Goal: Task Accomplishment & Management: Manage account settings

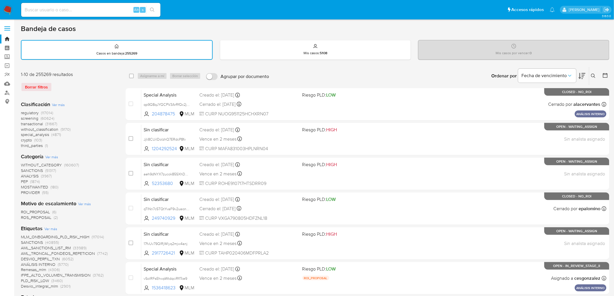
click at [557, 74] on icon at bounding box center [593, 76] width 5 height 5
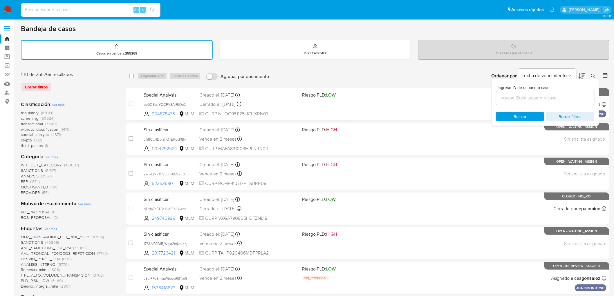
click at [515, 97] on input at bounding box center [545, 98] width 98 height 8
type input "133283992"
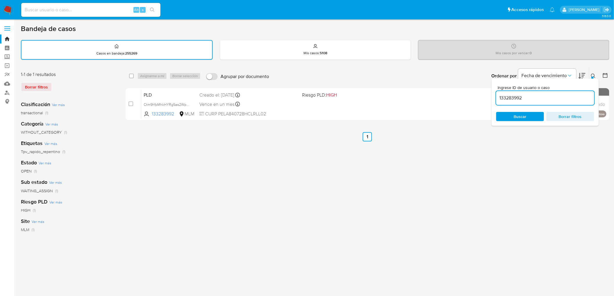
click at [557, 70] on div "Ingrese ID de usuario o caso 133283992 Buscar Borrar filtros" at bounding box center [594, 76] width 10 height 18
click at [557, 76] on icon at bounding box center [593, 76] width 5 height 5
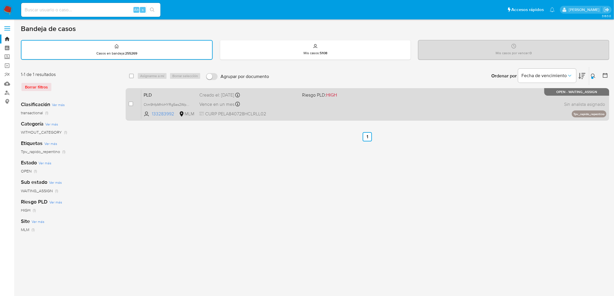
click at [168, 98] on div "PLD Ctm9hfpMhkHYRg5as2WpZbd6 133283992 MLM Riesgo PLD: HIGH Creado el: 12/09/20…" at bounding box center [373, 104] width 465 height 29
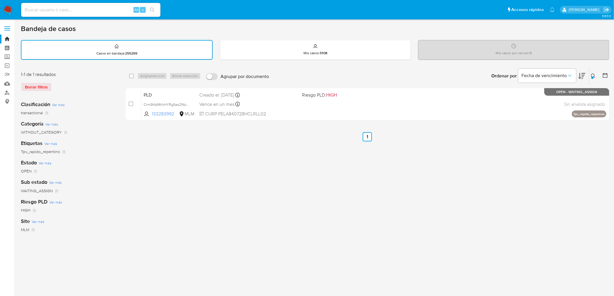
click at [7, 10] on img at bounding box center [8, 10] width 10 height 10
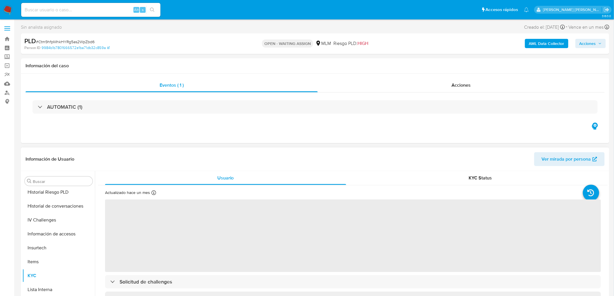
scroll to position [283, 0]
select select "10"
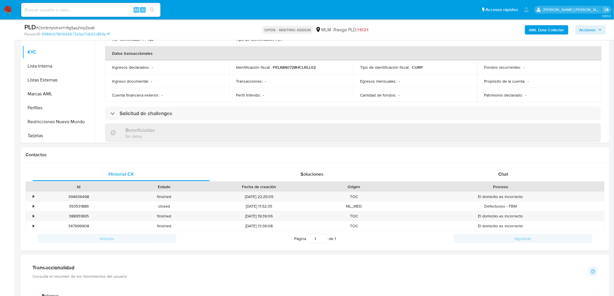
scroll to position [184, 0]
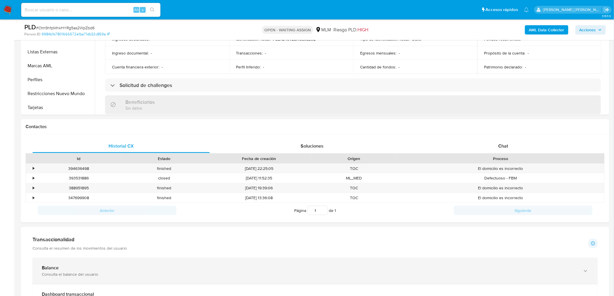
click at [71, 262] on div "Balance Consulta el balance del usuario" at bounding box center [315, 271] width 565 height 26
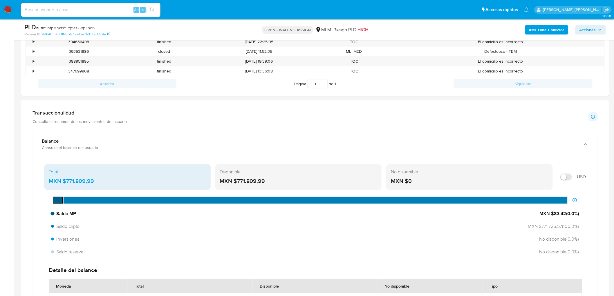
scroll to position [378, 0]
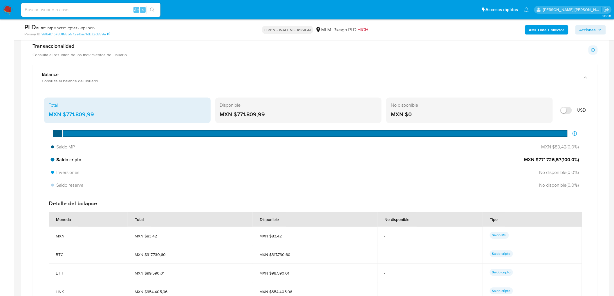
click at [58, 160] on span "Saldo cripto" at bounding box center [66, 160] width 30 height 6
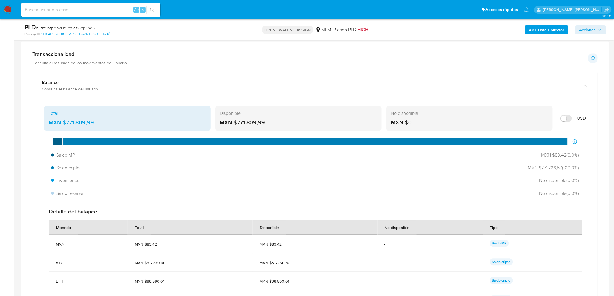
scroll to position [410, 0]
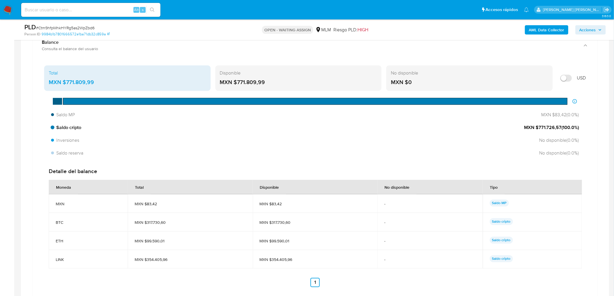
drag, startPoint x: 538, startPoint y: 128, endPoint x: 565, endPoint y: 129, distance: 26.7
click at [565, 129] on span "MXN $771.726,57 ( 100.0 %)" at bounding box center [551, 128] width 55 height 6
click at [507, 140] on div "Inversiones No disponible ( 0.0 %)" at bounding box center [315, 140] width 533 height 11
drag, startPoint x: 538, startPoint y: 128, endPoint x: 562, endPoint y: 129, distance: 23.5
click at [562, 129] on span "MXN $771.726,57 ( 100.0 %)" at bounding box center [551, 128] width 55 height 6
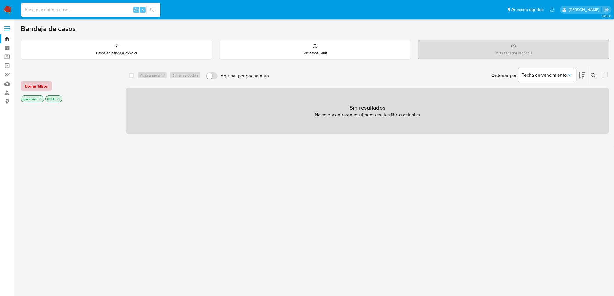
click at [47, 83] on span "Borrar filtros" at bounding box center [36, 86] width 23 height 8
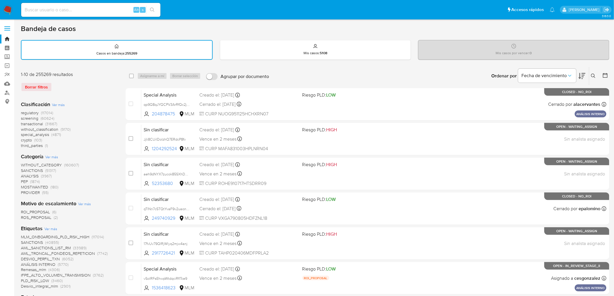
drag, startPoint x: 594, startPoint y: 74, endPoint x: 526, endPoint y: 98, distance: 71.4
click at [593, 74] on icon at bounding box center [593, 76] width 5 height 5
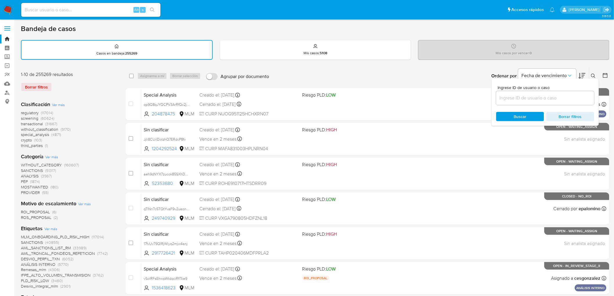
click at [526, 98] on input at bounding box center [545, 98] width 98 height 8
type input "133283992"
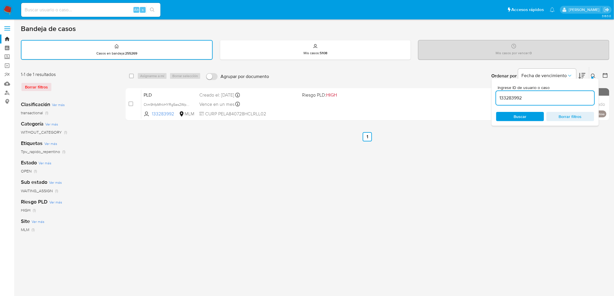
click at [594, 74] on icon at bounding box center [593, 76] width 5 height 5
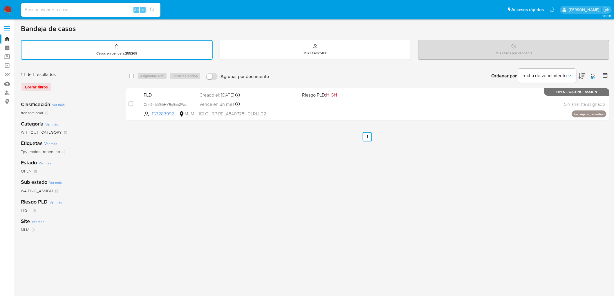
click at [134, 76] on div "select-all-cases-checkbox" at bounding box center [132, 76] width 7 height 7
click at [127, 74] on div "select-all-cases-checkbox Asignarme a mí Borrar selección Agrupar por documento…" at bounding box center [368, 76] width 484 height 18
click at [132, 75] on input "checkbox" at bounding box center [131, 76] width 5 height 5
checkbox input "true"
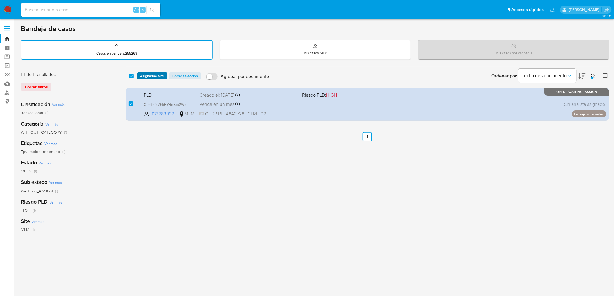
click at [148, 77] on span "Asignarme a mí" at bounding box center [152, 76] width 24 height 6
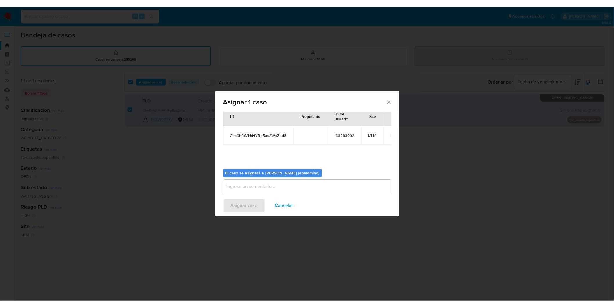
scroll to position [30, 0]
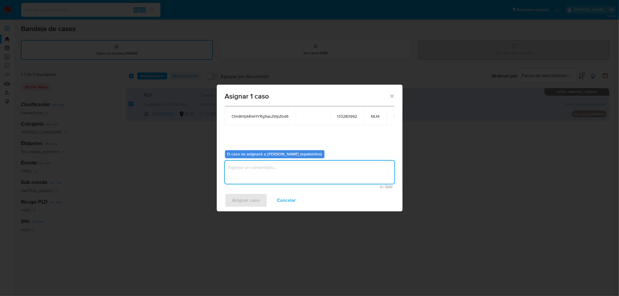
click at [272, 172] on textarea "assign-modal" at bounding box center [310, 172] width 170 height 23
type textarea "AS"
click at [245, 200] on span "Asignar caso" at bounding box center [245, 200] width 27 height 13
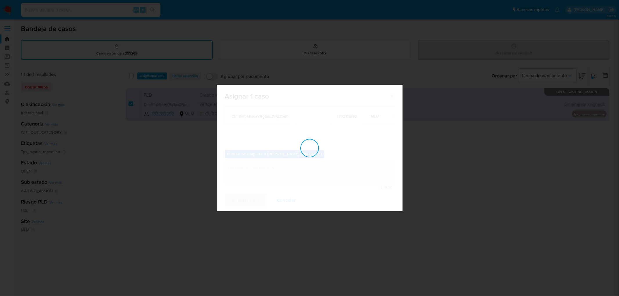
checkbox input "false"
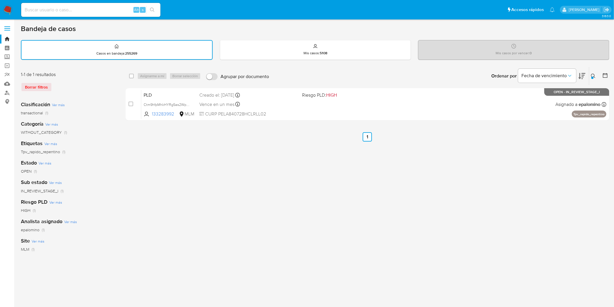
click at [7, 12] on img at bounding box center [8, 10] width 10 height 10
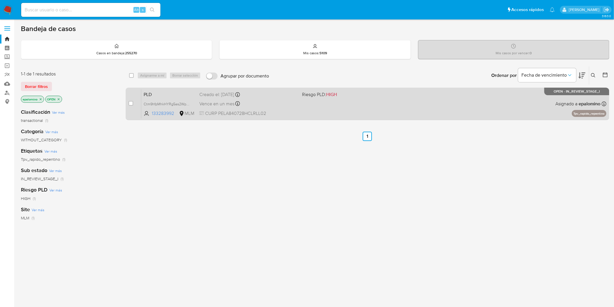
click at [149, 91] on span "PLD" at bounding box center [169, 94] width 51 height 8
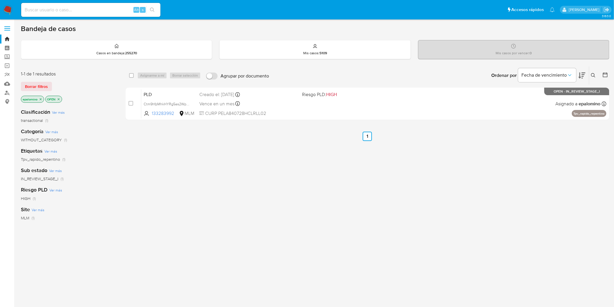
click at [10, 13] on img at bounding box center [8, 10] width 10 height 10
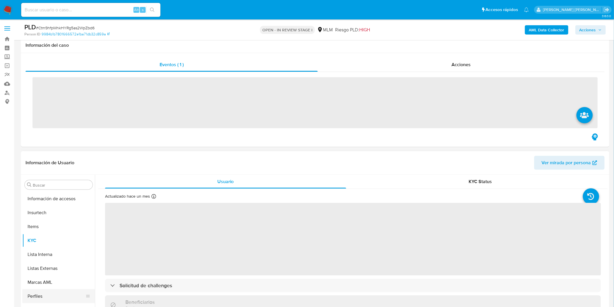
scroll to position [32, 0]
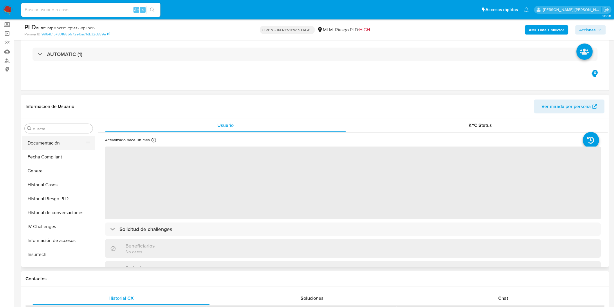
select select "10"
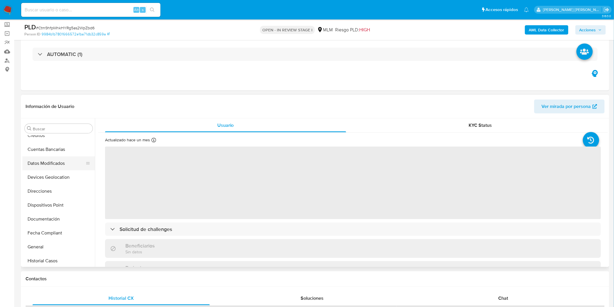
scroll to position [93, 0]
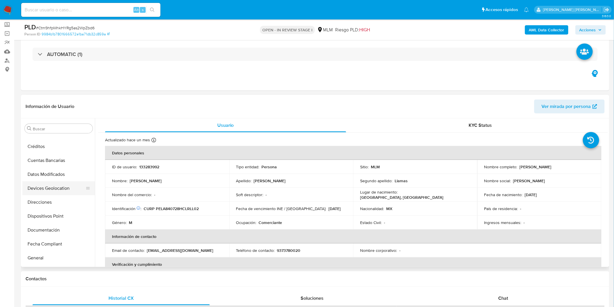
click at [58, 190] on button "Devices Geolocation" at bounding box center [56, 188] width 68 height 14
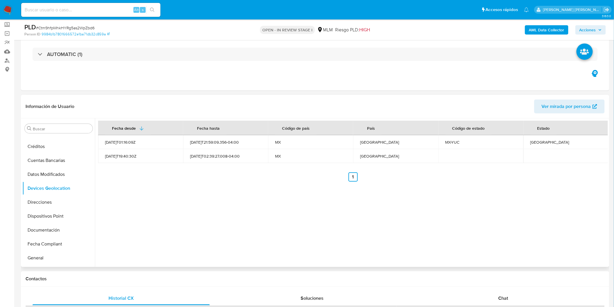
click at [160, 186] on div "Fecha desde Fecha hasta Código de país País Código de estado Estado 2022-01-06T…" at bounding box center [351, 192] width 513 height 149
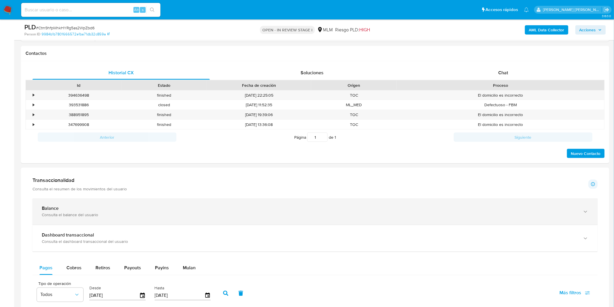
click at [82, 213] on div "Consulta el balance del usuario" at bounding box center [309, 214] width 535 height 5
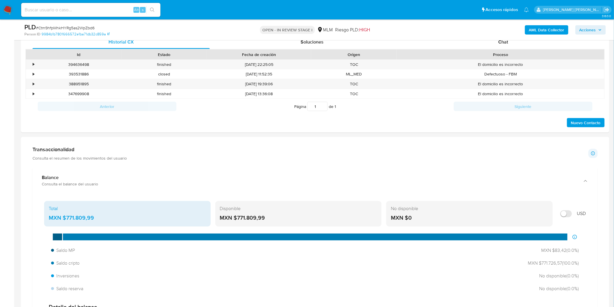
scroll to position [290, 0]
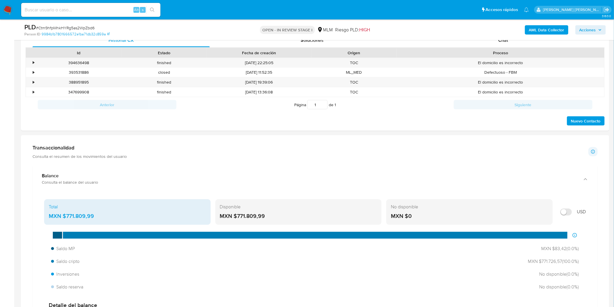
drag, startPoint x: 272, startPoint y: 215, endPoint x: 238, endPoint y: 217, distance: 33.7
click at [238, 217] on div "MXN $771.809,99" at bounding box center [298, 217] width 157 height 8
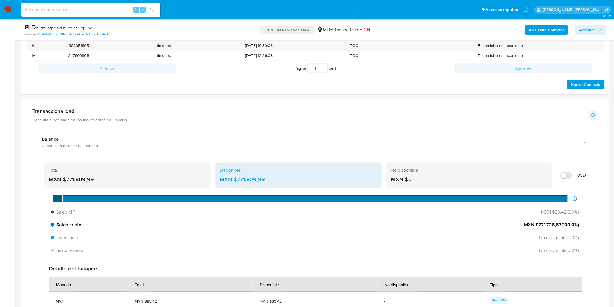
scroll to position [355, 0]
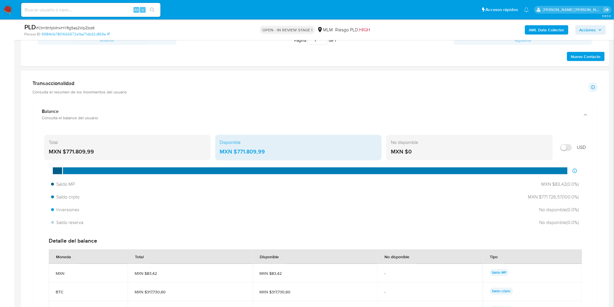
drag, startPoint x: 538, startPoint y: 197, endPoint x: 584, endPoint y: 199, distance: 45.3
click at [584, 199] on div "Saldo MP MXN $83,42 ( 0.0 %) Saldo cripto MXN $771.726,57 ( 100.0 %) Inversione…" at bounding box center [315, 203] width 542 height 49
click at [519, 181] on div "Saldo MP MXN $83,42 ( 0.0 %)" at bounding box center [315, 184] width 533 height 11
click at [542, 199] on span "MXN $771.726,57 ( 100.0 %)" at bounding box center [551, 197] width 55 height 6
click at [540, 198] on span "MXN $771.726,57 ( 100.0 %)" at bounding box center [551, 197] width 55 height 6
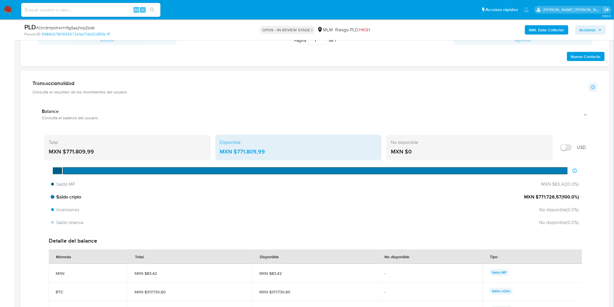
click at [539, 198] on span "MXN $771.726,57 ( 100.0 %)" at bounding box center [551, 197] width 55 height 6
drag, startPoint x: 538, startPoint y: 197, endPoint x: 561, endPoint y: 196, distance: 22.7
click at [561, 196] on span "MXN $771.726,57 ( 100.0 %)" at bounding box center [551, 197] width 55 height 6
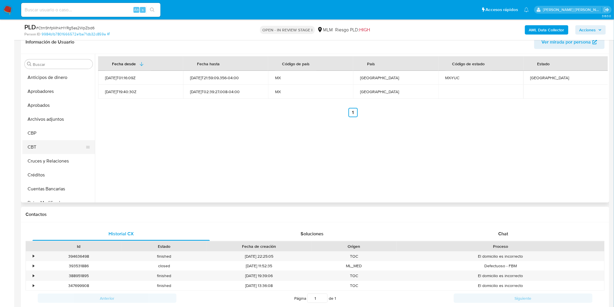
scroll to position [0, 0]
click at [60, 162] on button "Cruces y Relaciones" at bounding box center [56, 162] width 68 height 14
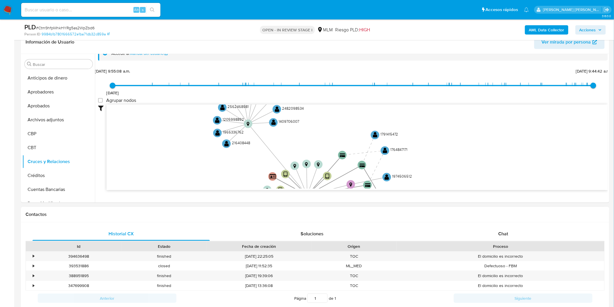
scroll to position [21, 0]
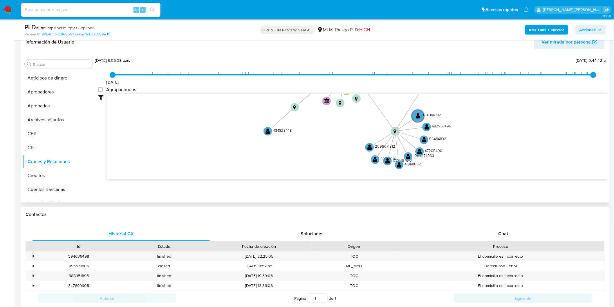
drag, startPoint x: 228, startPoint y: 140, endPoint x: 234, endPoint y: 66, distance: 74.0
click at [234, 66] on div "7/11/2020 7/11/2020, 9:55:08 a.m. 10/10/2025, 9:44:42 a.m. Agrupar nodos Filtro…" at bounding box center [353, 128] width 510 height 144
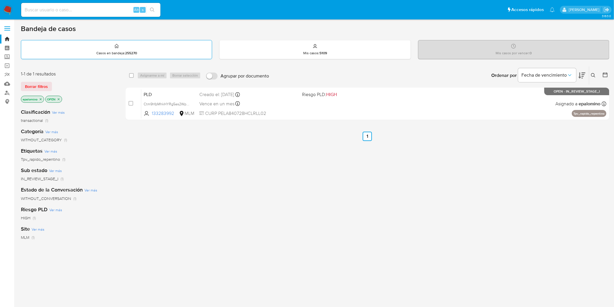
click at [36, 87] on span "Borrar filtros" at bounding box center [36, 86] width 23 height 8
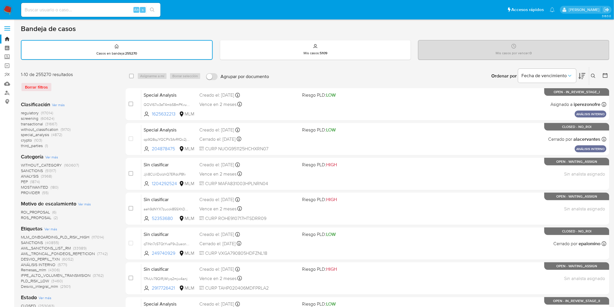
click at [6, 12] on img at bounding box center [8, 10] width 10 height 10
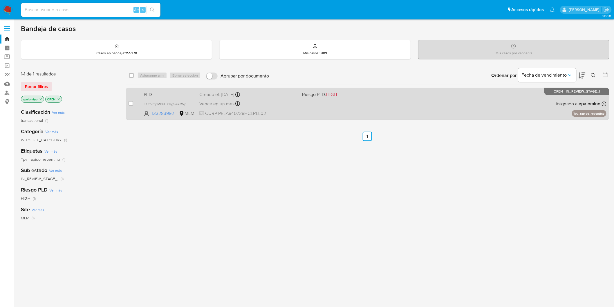
click at [154, 88] on div "case-item-checkbox No es posible asignar el caso PLD Ctm9hfpMhkHYRg5as2WpZbd6 1…" at bounding box center [368, 104] width 484 height 33
click at [154, 92] on span "PLD" at bounding box center [169, 94] width 51 height 8
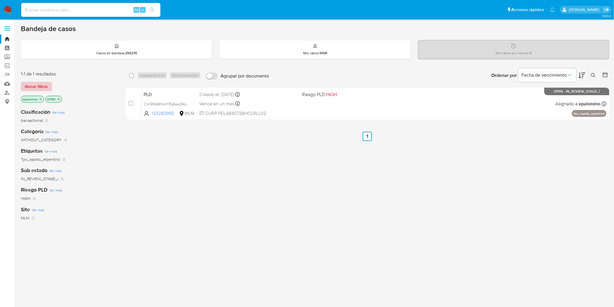
click at [35, 84] on span "Borrar filtros" at bounding box center [36, 86] width 23 height 8
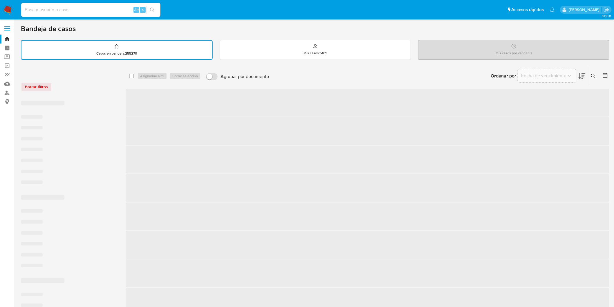
click at [4, 10] on img at bounding box center [8, 10] width 10 height 10
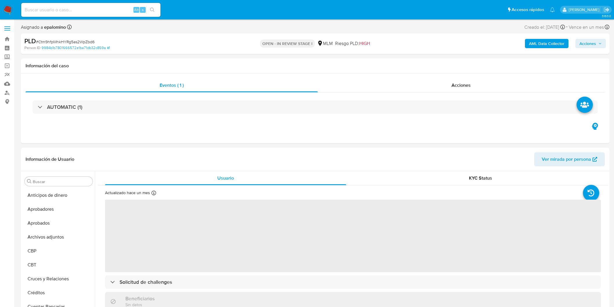
select select "10"
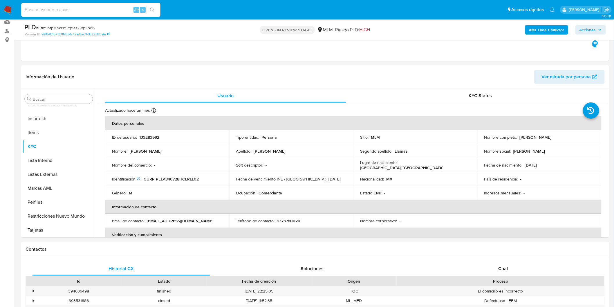
scroll to position [63, 0]
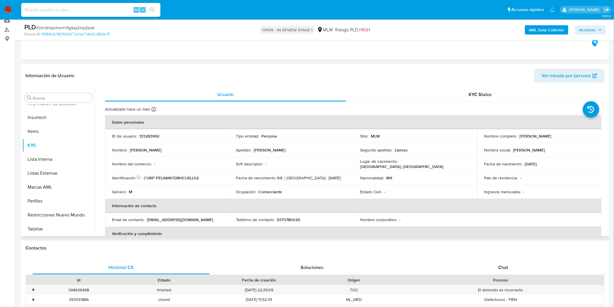
drag, startPoint x: 560, startPoint y: 134, endPoint x: 516, endPoint y: 134, distance: 44.4
click at [516, 134] on div "Nombre completo : [PERSON_NAME]" at bounding box center [539, 136] width 110 height 5
copy div "[PERSON_NAME]"
click at [220, 181] on div "Identificación CIC: 173476889 : CURP PELA840728HCLRLL02" at bounding box center [167, 177] width 110 height 5
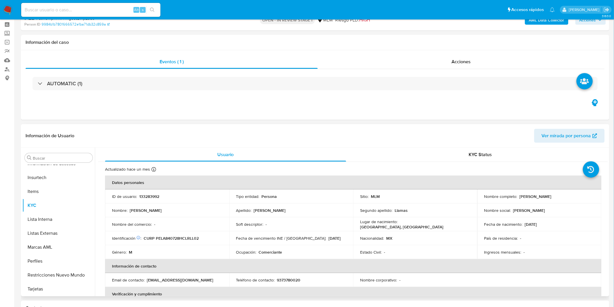
scroll to position [0, 0]
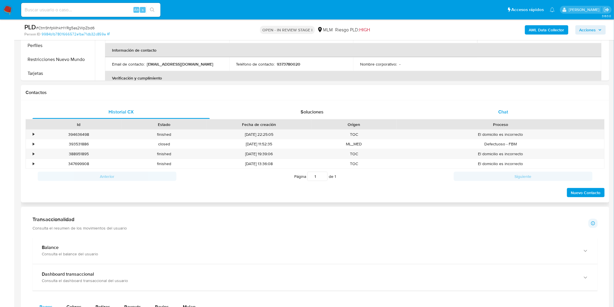
click at [500, 106] on div "Chat" at bounding box center [503, 112] width 177 height 14
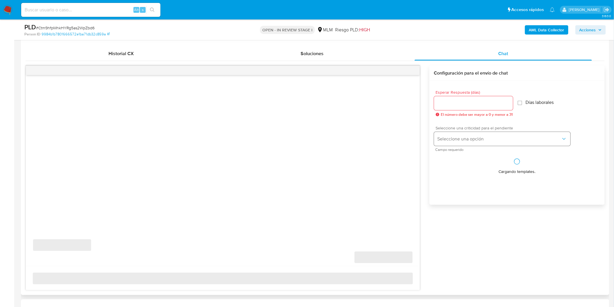
scroll to position [283, 0]
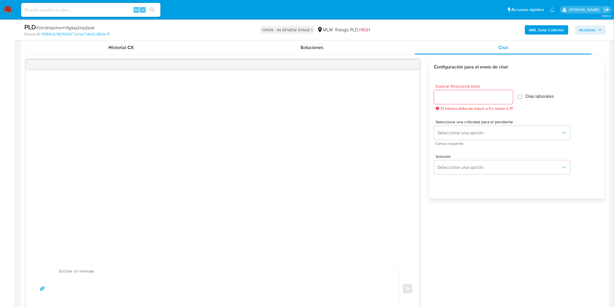
click at [469, 105] on div "Esperar Respuesta (días) El número debe ser mayor a 0 y menor a 31" at bounding box center [473, 97] width 79 height 26
click at [465, 102] on div at bounding box center [473, 97] width 79 height 14
click at [465, 99] on input "Esperar Respuesta (días)" at bounding box center [473, 97] width 79 height 8
type input "3"
click at [462, 128] on button "Seleccione una opción" at bounding box center [502, 133] width 136 height 14
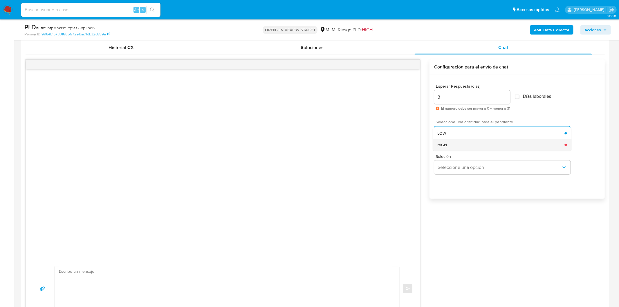
click at [458, 146] on div "HIGH" at bounding box center [500, 145] width 127 height 12
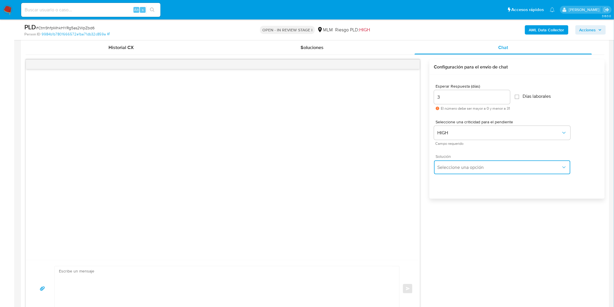
click at [458, 168] on span "Seleccione una opción" at bounding box center [500, 168] width 124 height 6
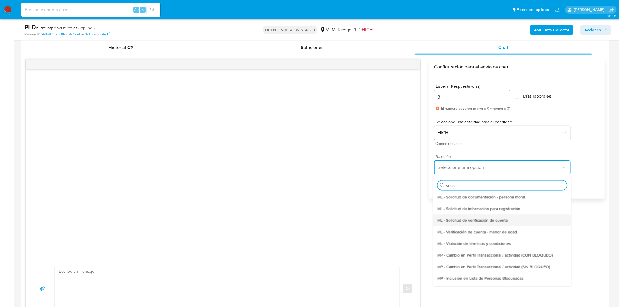
click at [478, 220] on span "ML - Solicitud de verificación de cuenta" at bounding box center [472, 219] width 70 height 5
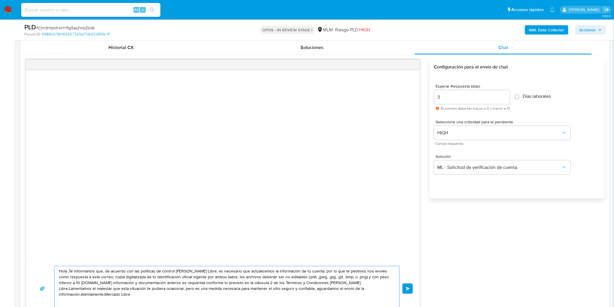
drag, startPoint x: 382, startPoint y: 296, endPoint x: 47, endPoint y: 253, distance: 338.3
click at [47, 253] on div "Hola ,Te informamos que, de acuerdo con las políticas de control de Mercado Lib…" at bounding box center [223, 189] width 395 height 258
paste textarea "Estimado Alberto Perez Llamas. Te comunicamos que se ha identificado un cambio …"
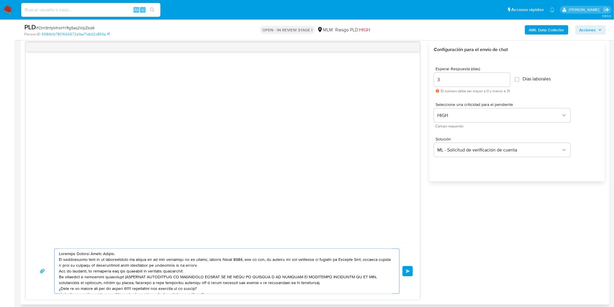
scroll to position [14, 0]
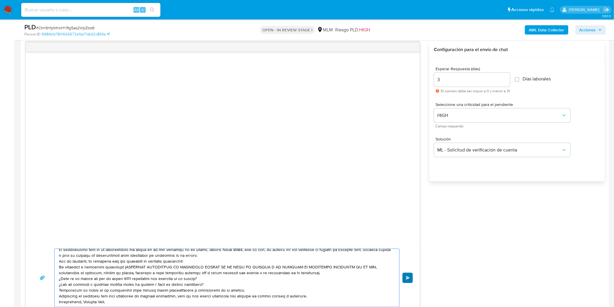
type textarea "Estimado Alberto Perez Llamas. Te comunicamos que se ha identificado un cambio …"
click at [405, 273] on button "Enviar" at bounding box center [408, 278] width 10 height 10
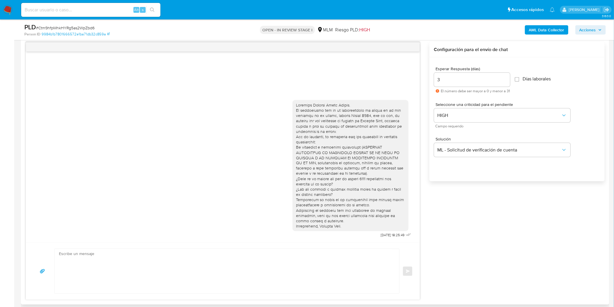
scroll to position [0, 0]
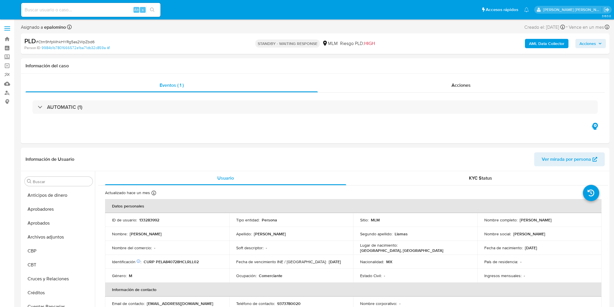
select select "10"
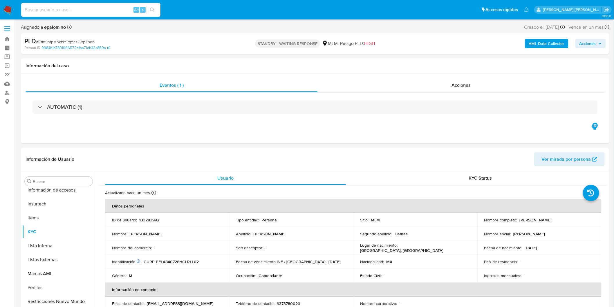
scroll to position [287, 0]
click at [80, 39] on span "# Ctm9hfpMhkHYRg5as2WpZbd6" at bounding box center [65, 42] width 59 height 6
copy span "Ctm9hfpMhkHYRg5as2WpZbd6"
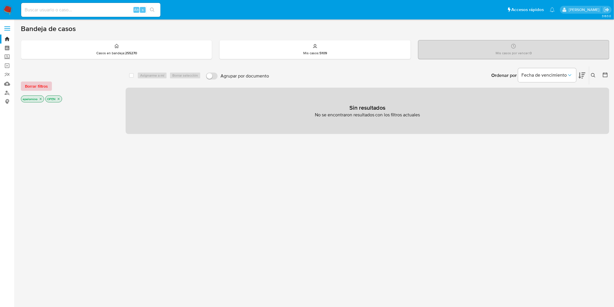
click at [44, 84] on span "Borrar filtros" at bounding box center [36, 86] width 23 height 8
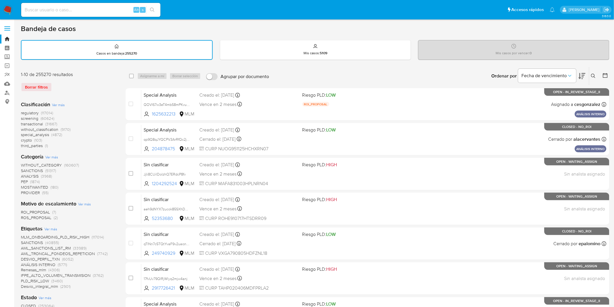
drag, startPoint x: 596, startPoint y: 74, endPoint x: 507, endPoint y: 99, distance: 92.3
click at [596, 74] on button at bounding box center [595, 76] width 10 height 7
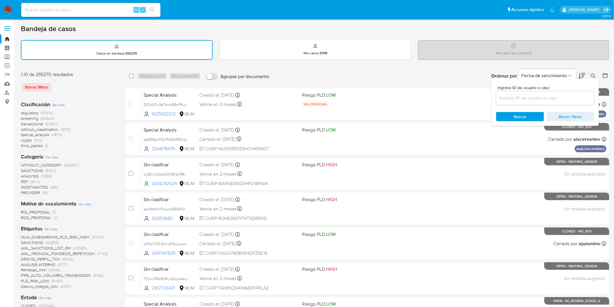
click at [511, 98] on input at bounding box center [545, 98] width 98 height 8
type input "133283992"
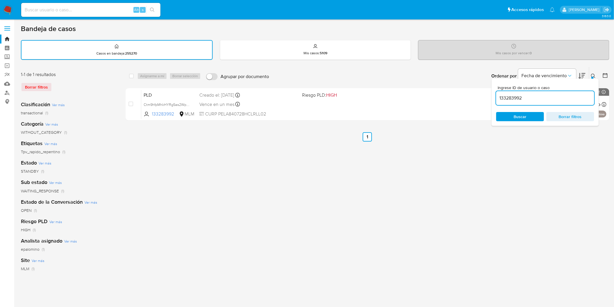
click at [593, 77] on div at bounding box center [593, 78] width 2 height 2
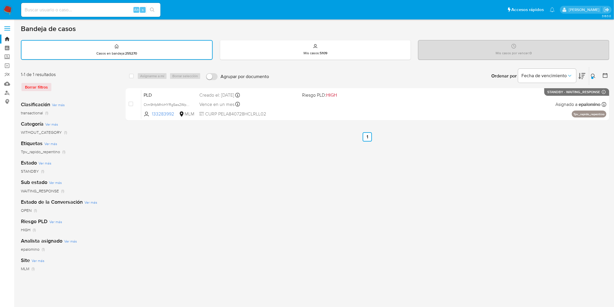
click at [7, 7] on img at bounding box center [8, 10] width 10 height 10
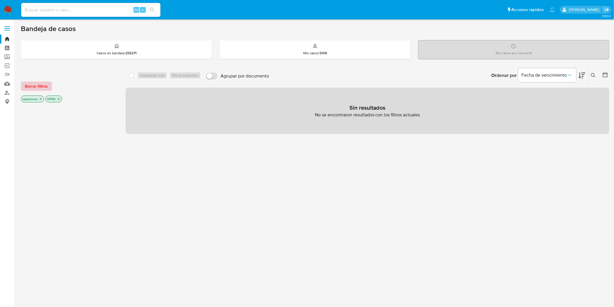
click at [42, 86] on span "Borrar filtros" at bounding box center [36, 86] width 23 height 8
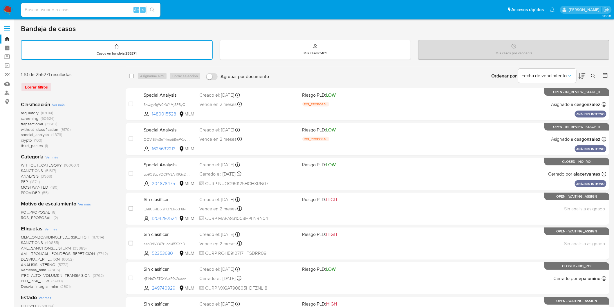
click at [590, 73] on button at bounding box center [595, 76] width 10 height 7
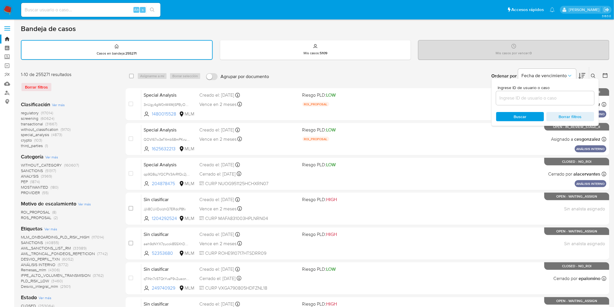
click at [516, 94] on input at bounding box center [545, 98] width 98 height 8
type input "2622270311"
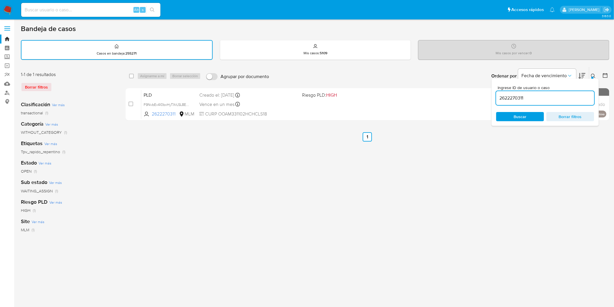
click at [594, 73] on button at bounding box center [595, 76] width 10 height 7
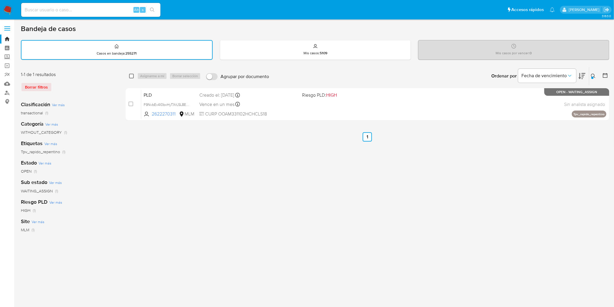
click at [131, 76] on input "checkbox" at bounding box center [131, 76] width 5 height 5
checkbox input "true"
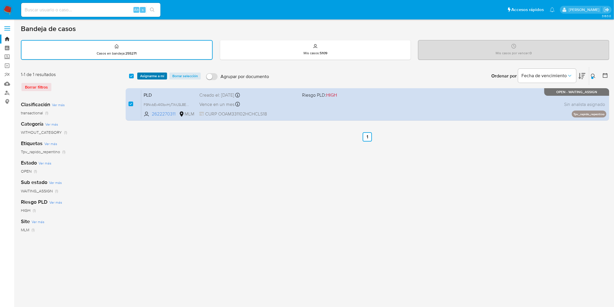
click at [155, 76] on span "Asignarme a mí" at bounding box center [152, 76] width 24 height 6
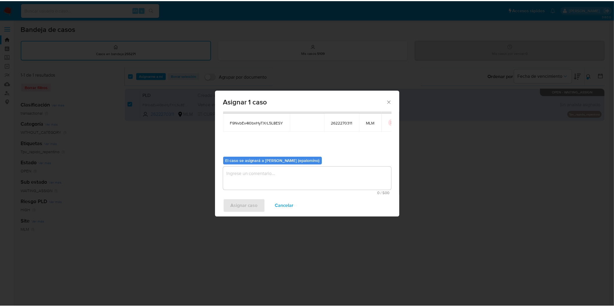
scroll to position [30, 0]
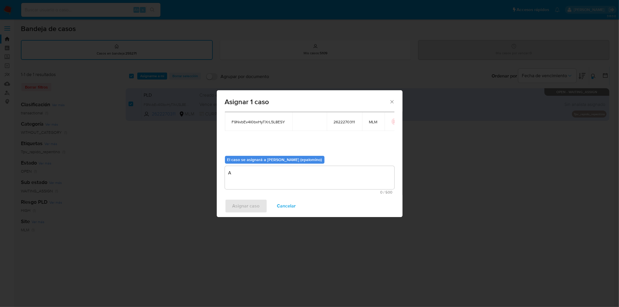
click at [255, 181] on textarea "A" at bounding box center [310, 177] width 170 height 23
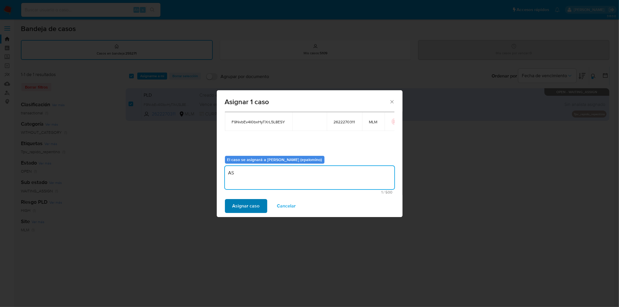
type textarea "AS"
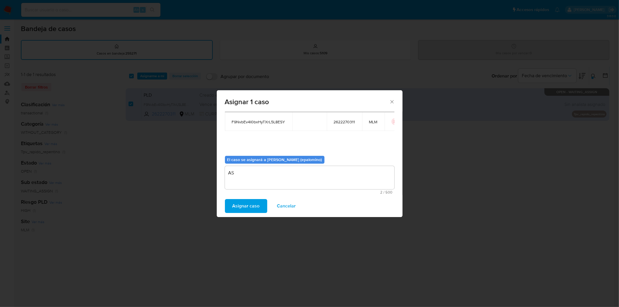
click at [246, 206] on span "Asignar caso" at bounding box center [245, 206] width 27 height 13
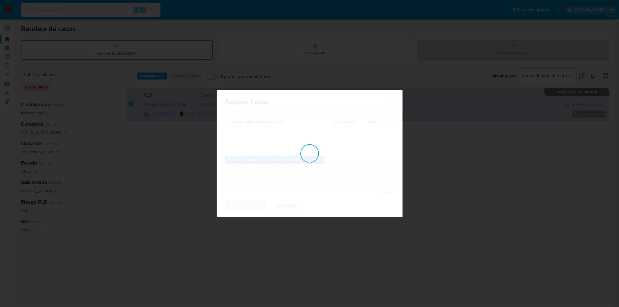
checkbox input "false"
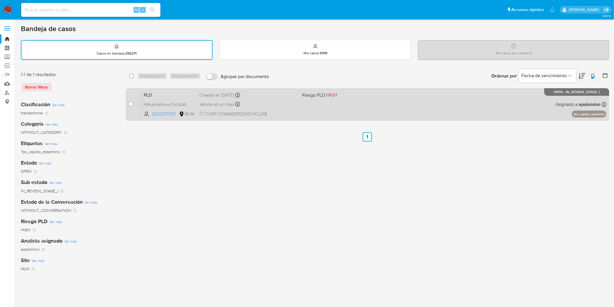
click at [150, 94] on span "PLD" at bounding box center [169, 95] width 51 height 8
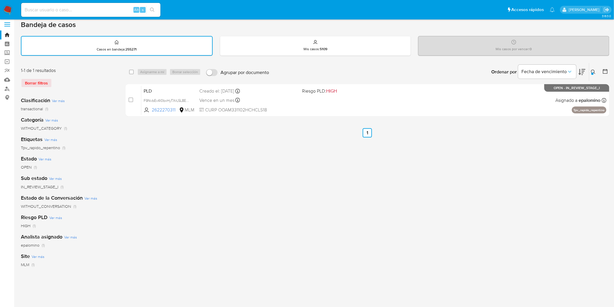
scroll to position [0, 0]
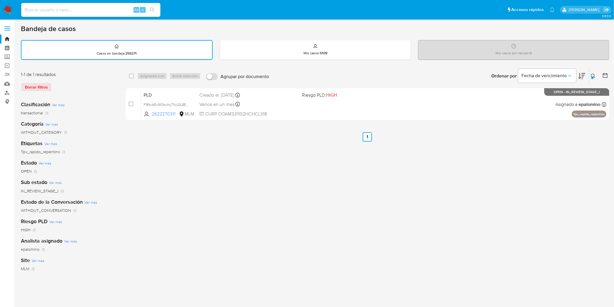
click at [593, 73] on button at bounding box center [595, 76] width 10 height 7
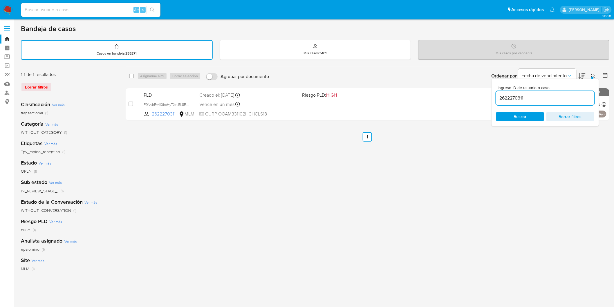
click at [511, 95] on input "2622270311" at bounding box center [545, 98] width 98 height 8
type input "2383432238"
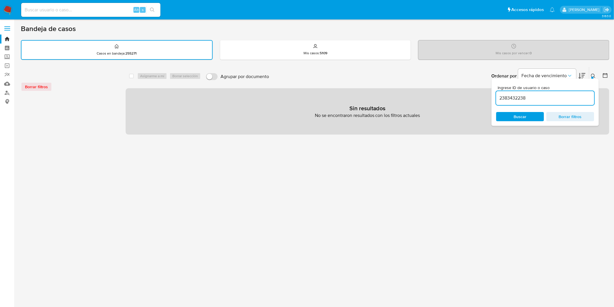
click at [591, 76] on button at bounding box center [595, 76] width 10 height 7
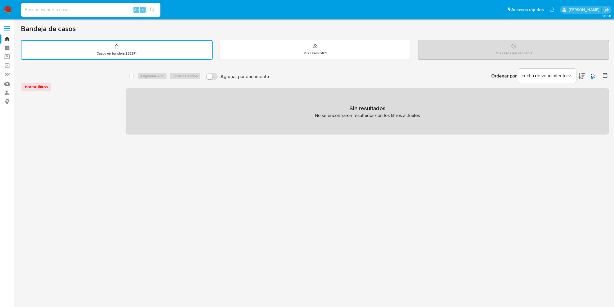
click at [10, 12] on img at bounding box center [8, 10] width 10 height 10
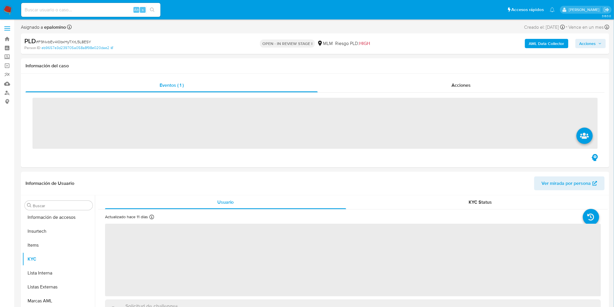
scroll to position [287, 0]
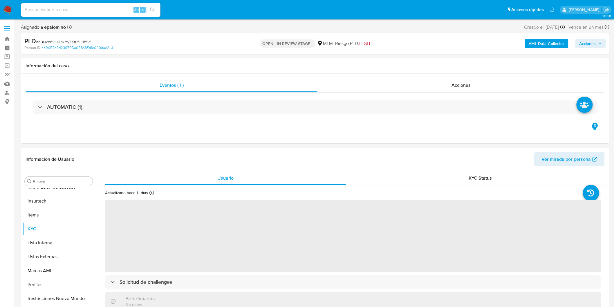
select select "10"
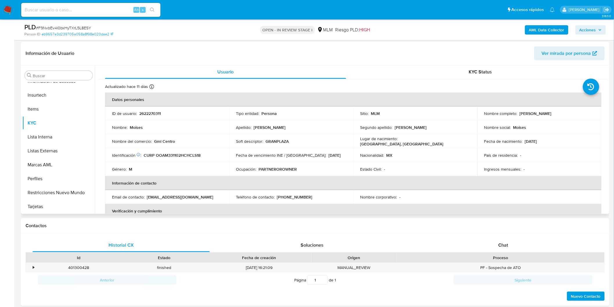
scroll to position [0, 0]
drag, startPoint x: 174, startPoint y: 140, endPoint x: 153, endPoint y: 139, distance: 20.3
click at [154, 139] on p "Gml Centro" at bounding box center [164, 141] width 21 height 5
copy p "Gml Centro"
click at [295, 197] on p "(668) 8569200" at bounding box center [294, 197] width 35 height 5
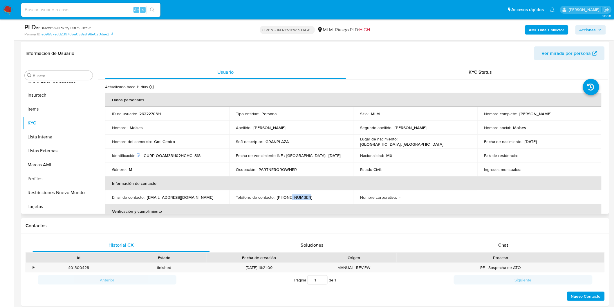
click at [295, 197] on p "(668) 8569200" at bounding box center [294, 197] width 35 height 5
click at [311, 194] on td "Teléfono de contacto : (668) 8569200" at bounding box center [291, 197] width 124 height 14
drag, startPoint x: 307, startPoint y: 196, endPoint x: 276, endPoint y: 196, distance: 31.1
click at [276, 196] on div "Teléfono de contacto : (668) 8569200" at bounding box center [291, 197] width 110 height 5
copy p "(668) 8569200"
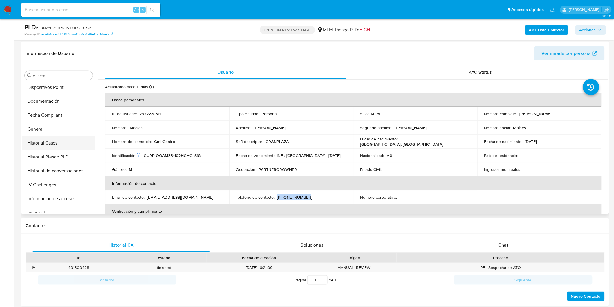
scroll to position [126, 0]
click at [52, 117] on button "Direcciones" at bounding box center [56, 117] width 68 height 14
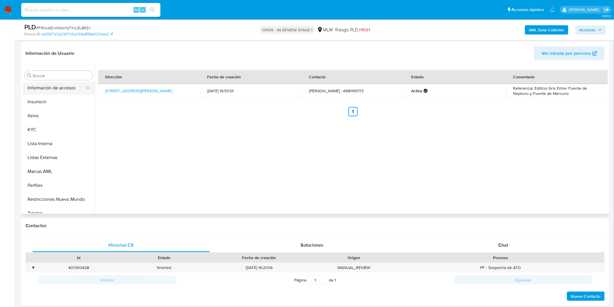
scroll to position [287, 0]
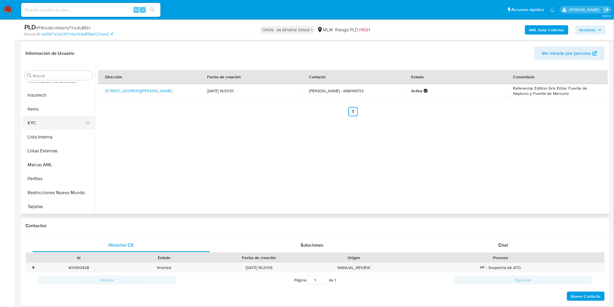
click at [59, 128] on button "KYC" at bounding box center [56, 123] width 68 height 14
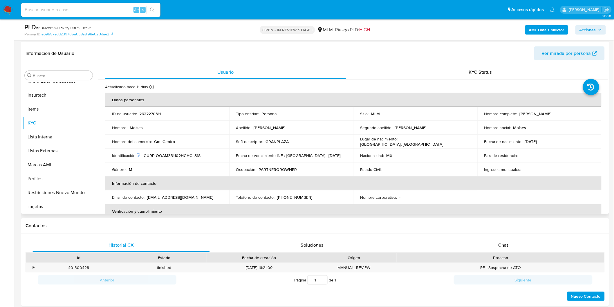
click at [282, 140] on p "GRANPLAZA" at bounding box center [277, 141] width 23 height 5
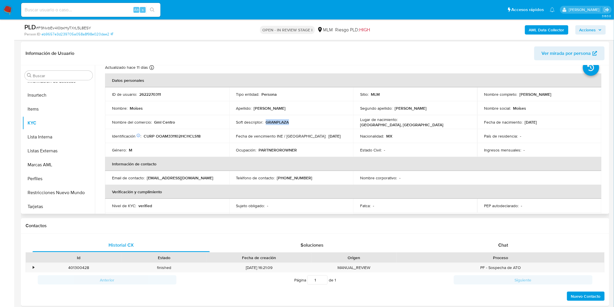
scroll to position [32, 0]
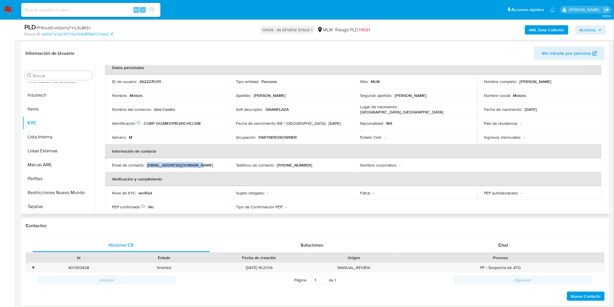
drag, startPoint x: 202, startPoint y: 163, endPoint x: 147, endPoint y: 163, distance: 54.9
click at [147, 163] on div "Email de contacto : colab.tiendas5@gmail.com" at bounding box center [167, 165] width 110 height 5
copy p "colab.tiendas5@gmail.com"
drag, startPoint x: 567, startPoint y: 82, endPoint x: 519, endPoint y: 78, distance: 48.3
click at [519, 79] on div "Nombre completo : Moises Ochoa Almanza" at bounding box center [539, 81] width 110 height 5
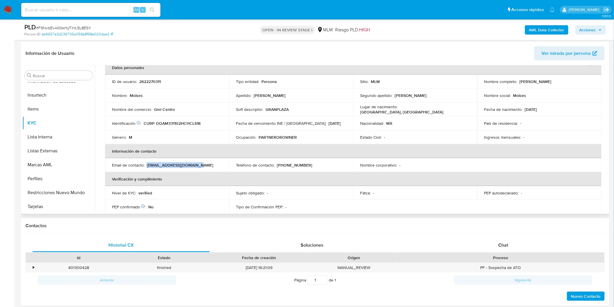
copy p "Moises Ochoa Almanza"
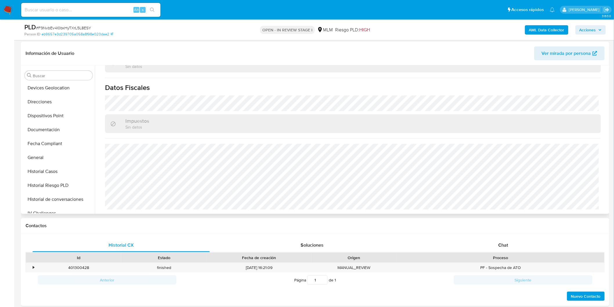
scroll to position [93, 0]
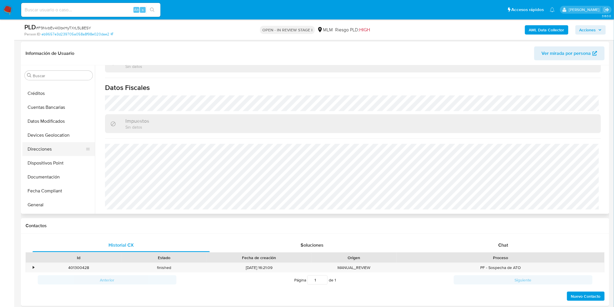
click at [51, 152] on button "Direcciones" at bounding box center [56, 149] width 68 height 14
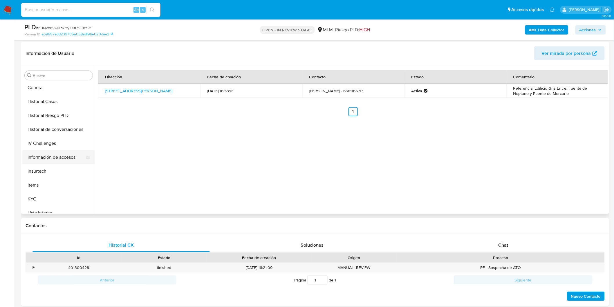
scroll to position [222, 0]
drag, startPoint x: 45, startPoint y: 193, endPoint x: 62, endPoint y: 185, distance: 18.6
click at [45, 192] on button "KYC" at bounding box center [56, 188] width 68 height 14
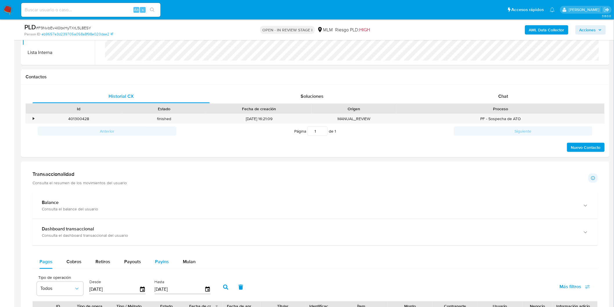
scroll to position [279, 0]
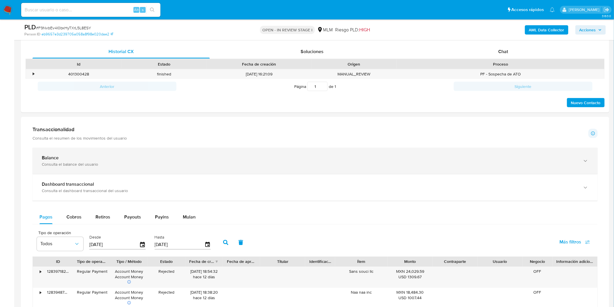
click at [84, 170] on div "Balance Consulta el balance del usuario" at bounding box center [315, 161] width 565 height 26
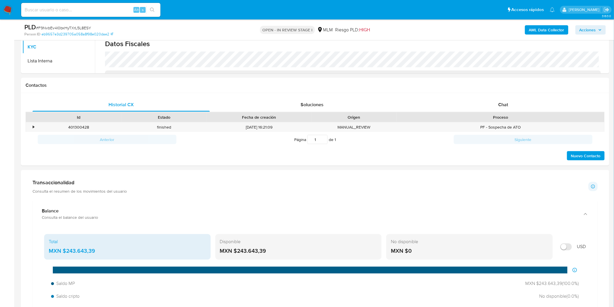
scroll to position [247, 0]
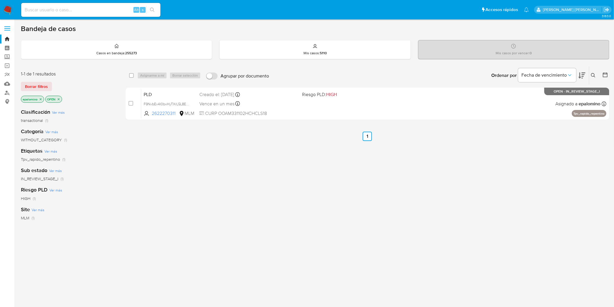
click at [44, 91] on div "1-1 de 1 resultados Borrar filtros epalomino OPEN" at bounding box center [67, 87] width 93 height 33
click at [43, 86] on span "Borrar filtros" at bounding box center [36, 86] width 23 height 8
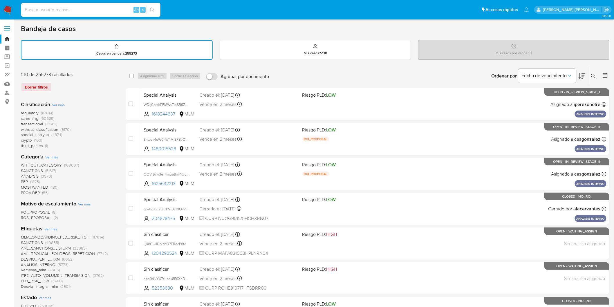
click at [593, 76] on icon at bounding box center [593, 76] width 4 height 4
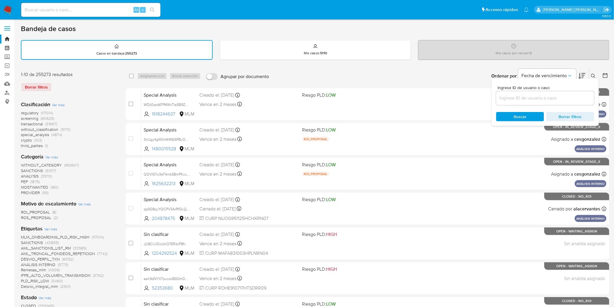
click at [508, 98] on input at bounding box center [545, 98] width 98 height 8
type input "2383432238"
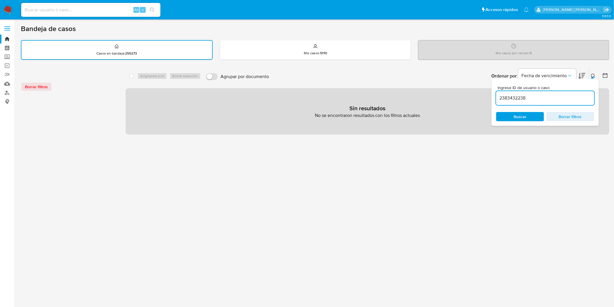
click at [50, 5] on div "Alt s" at bounding box center [90, 10] width 139 height 14
click at [58, 13] on input at bounding box center [90, 10] width 139 height 8
paste input "2383432238"
type input "2383432238"
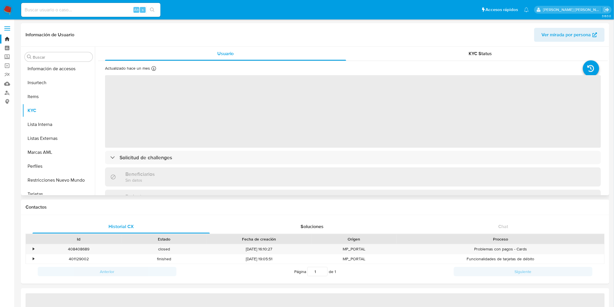
scroll to position [287, 0]
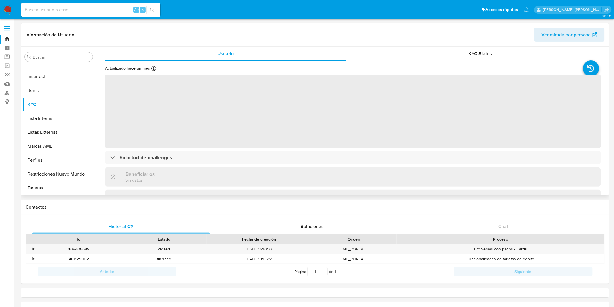
select select "10"
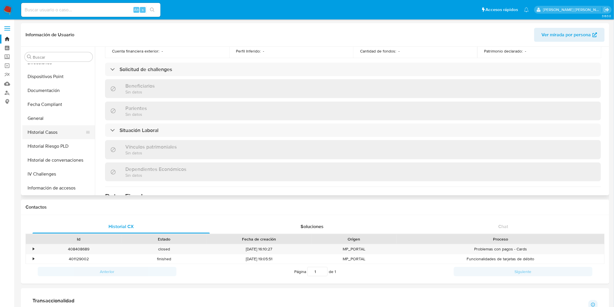
scroll to position [158, 0]
click at [54, 94] on button "Documentación" at bounding box center [56, 94] width 68 height 14
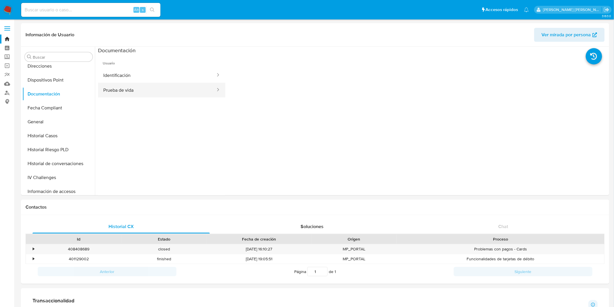
click at [163, 91] on button "Prueba de vida" at bounding box center [157, 90] width 118 height 15
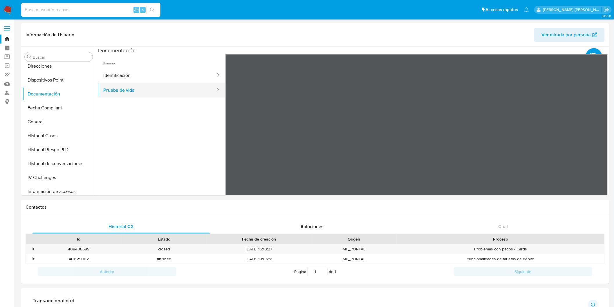
click at [168, 85] on button "Prueba de vida" at bounding box center [157, 90] width 118 height 15
click at [167, 80] on button "Identificación" at bounding box center [157, 75] width 118 height 15
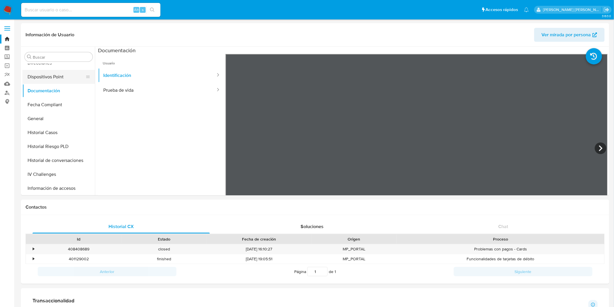
scroll to position [125, 0]
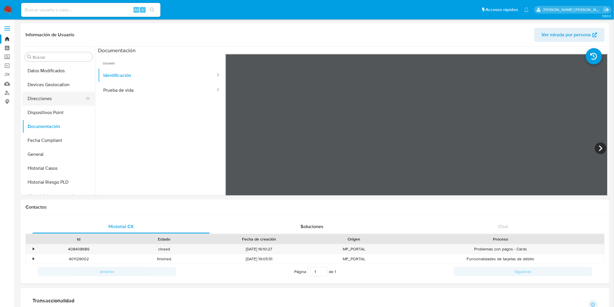
click at [52, 102] on button "Direcciones" at bounding box center [56, 99] width 68 height 14
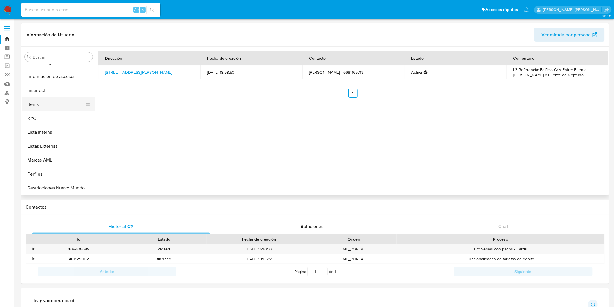
scroll to position [287, 0]
click at [49, 98] on button "KYC" at bounding box center [56, 105] width 68 height 14
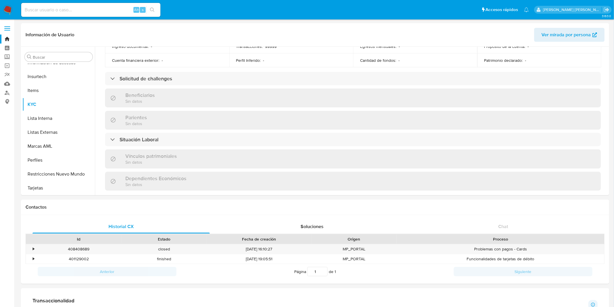
scroll to position [353, 0]
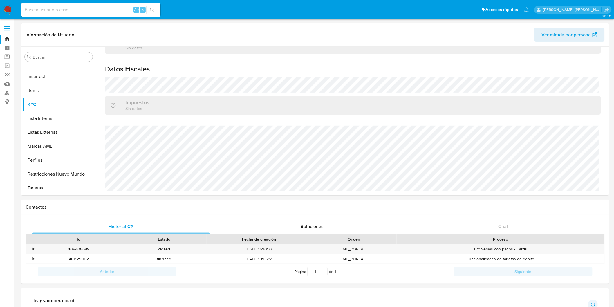
click at [7, 7] on img at bounding box center [8, 10] width 10 height 10
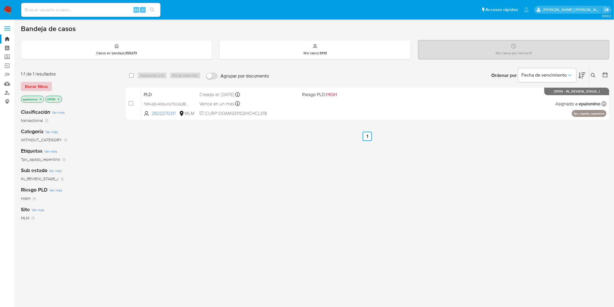
click at [41, 86] on span "Borrar filtros" at bounding box center [36, 86] width 23 height 8
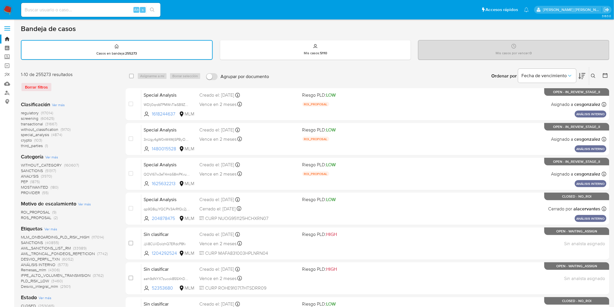
click at [596, 74] on icon at bounding box center [593, 76] width 5 height 5
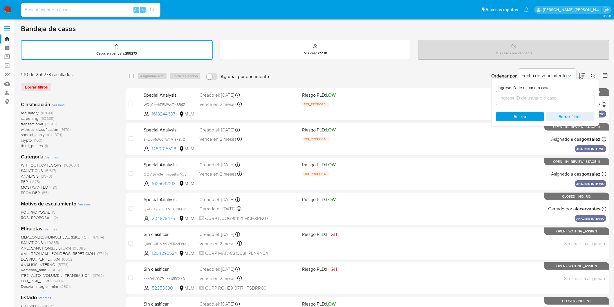
click at [533, 94] on input at bounding box center [545, 98] width 98 height 8
type input "2473897305"
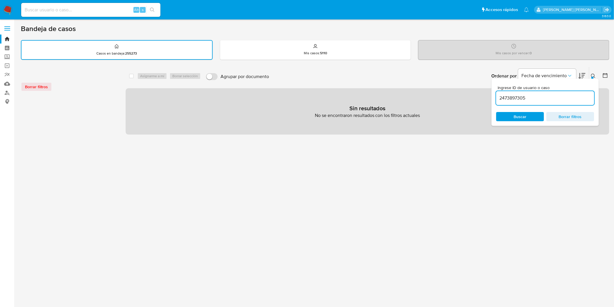
click at [594, 76] on icon at bounding box center [593, 76] width 4 height 4
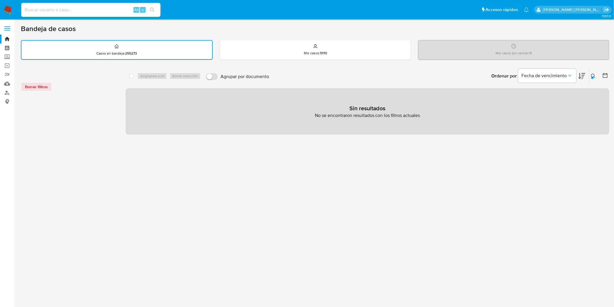
click at [56, 6] on input at bounding box center [90, 10] width 139 height 8
paste input "2473897305"
type input "2473897305"
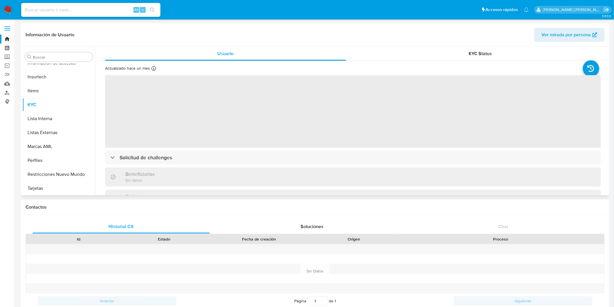
scroll to position [287, 0]
select select "10"
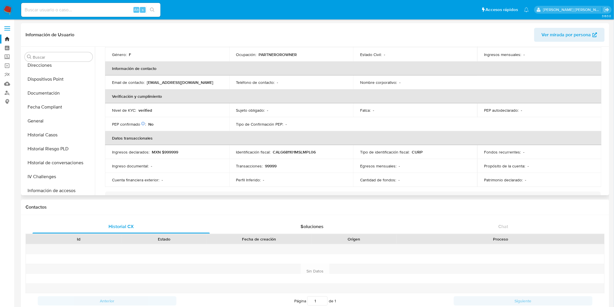
scroll to position [158, 0]
click at [53, 68] on button "Direcciones" at bounding box center [56, 66] width 68 height 14
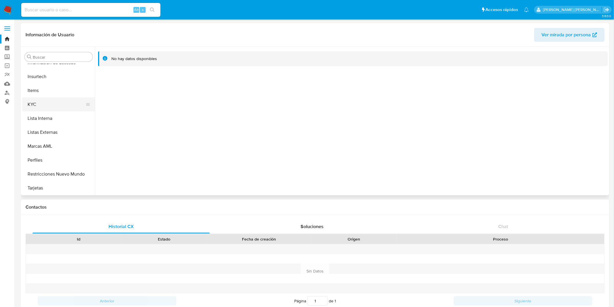
scroll to position [286, 0]
click at [55, 103] on button "KYC" at bounding box center [56, 105] width 68 height 14
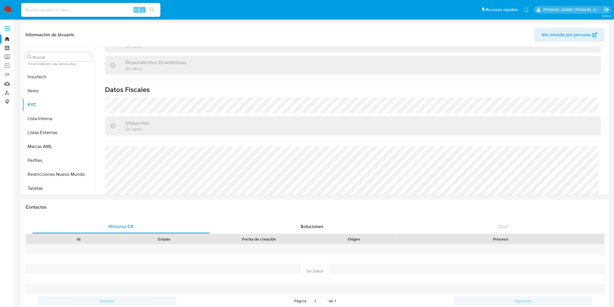
scroll to position [353, 0]
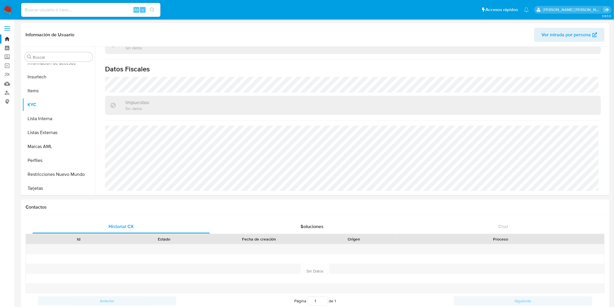
click at [6, 9] on img at bounding box center [8, 10] width 10 height 10
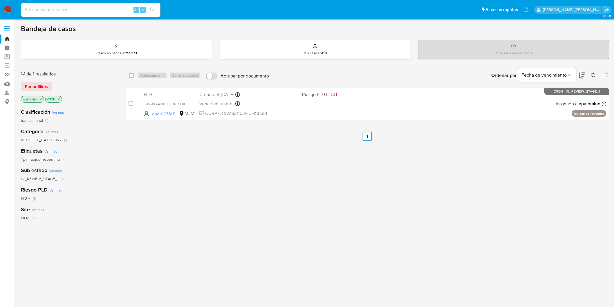
click at [45, 81] on div "1-1 de 1 resultados Borrar filtros epalomino OPEN" at bounding box center [67, 87] width 93 height 33
click at [41, 85] on span "Borrar filtros" at bounding box center [36, 86] width 23 height 8
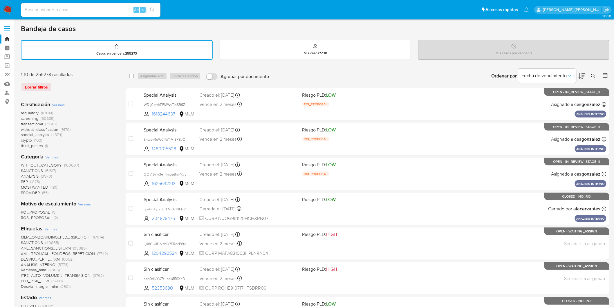
click at [593, 75] on icon at bounding box center [593, 76] width 5 height 5
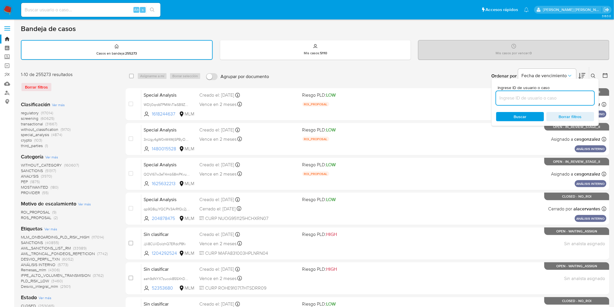
click at [520, 96] on input at bounding box center [545, 98] width 98 height 8
type input "2473708913"
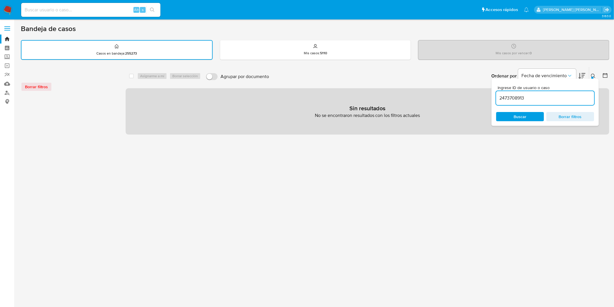
click at [52, 9] on input at bounding box center [90, 10] width 139 height 8
paste input "2473708913"
type input "2473708913"
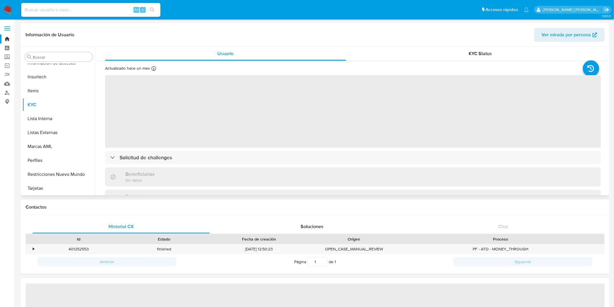
scroll to position [287, 0]
select select "10"
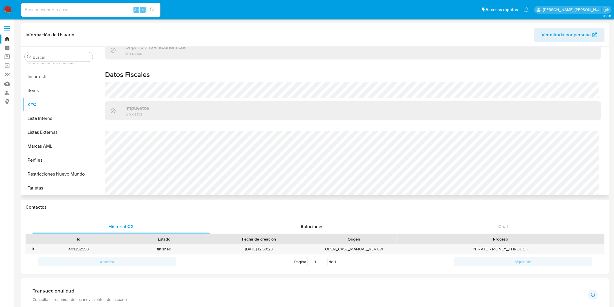
scroll to position [353, 0]
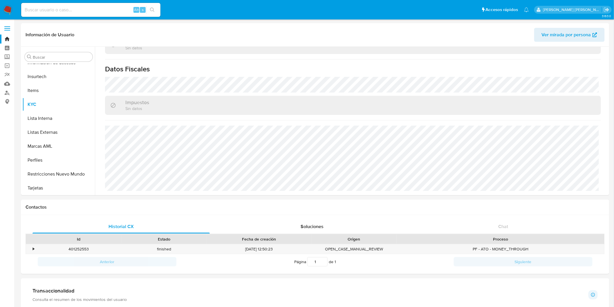
click at [7, 7] on img at bounding box center [8, 10] width 10 height 10
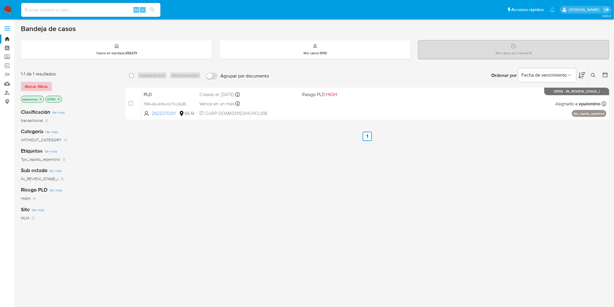
click at [38, 83] on span "Borrar filtros" at bounding box center [36, 86] width 23 height 8
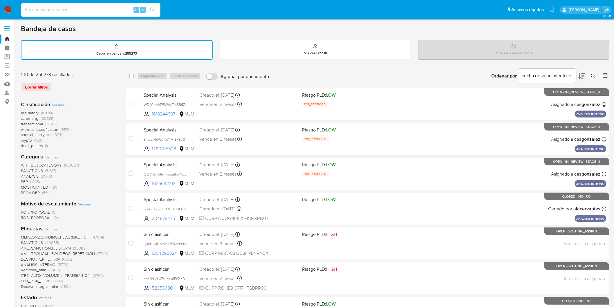
click at [592, 73] on button at bounding box center [595, 76] width 10 height 7
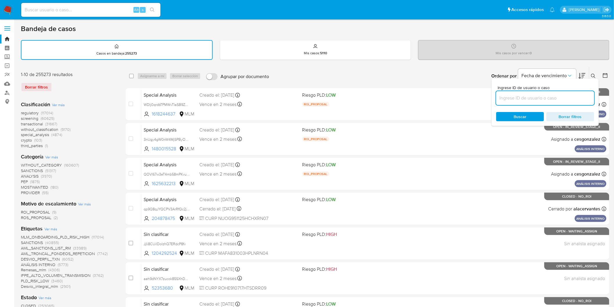
click at [534, 94] on input at bounding box center [545, 98] width 98 height 8
type input "2622270311"
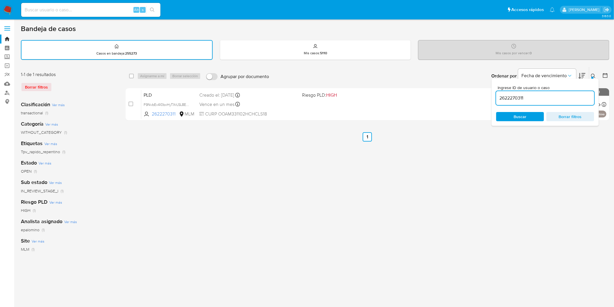
click at [594, 75] on icon at bounding box center [593, 76] width 5 height 5
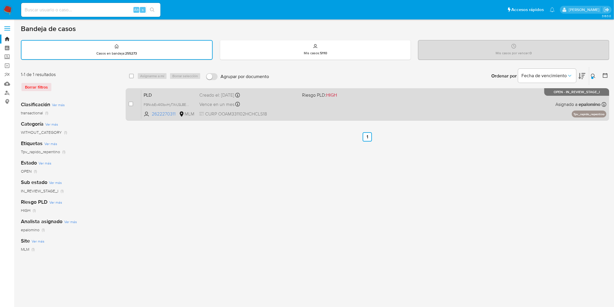
click at [151, 95] on span "PLD" at bounding box center [169, 95] width 51 height 8
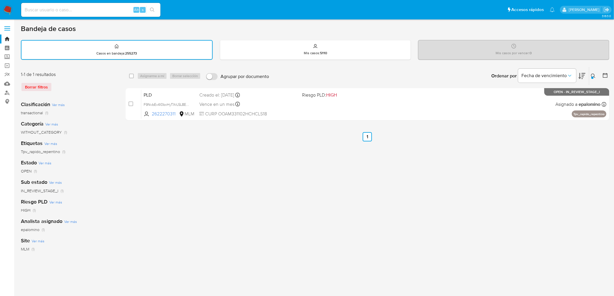
click at [5, 7] on img at bounding box center [8, 10] width 10 height 10
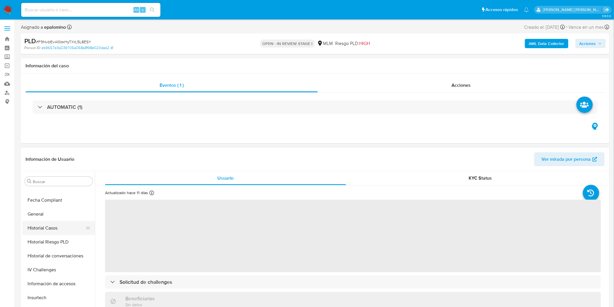
select select "10"
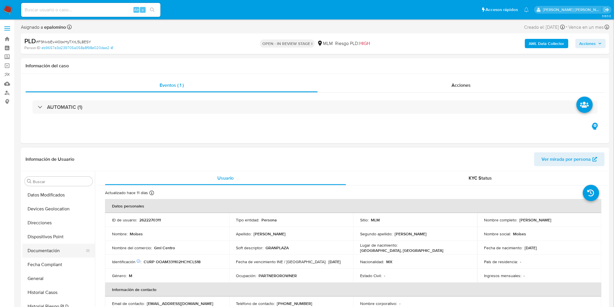
click at [59, 248] on button "Documentación" at bounding box center [56, 251] width 68 height 14
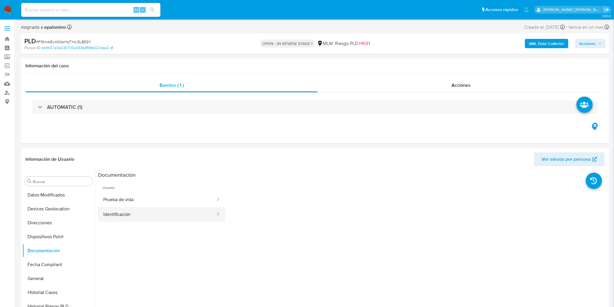
click at [152, 220] on button "Identificación" at bounding box center [157, 214] width 118 height 15
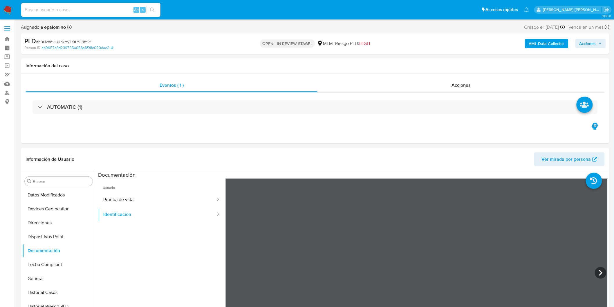
scroll to position [33, 0]
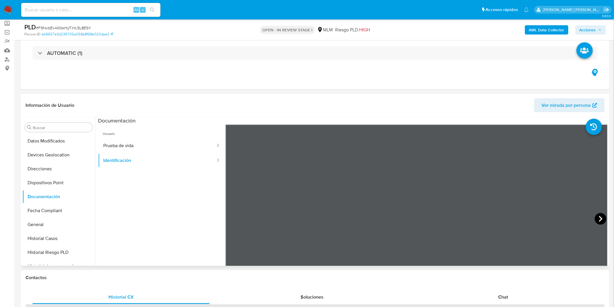
click at [598, 219] on icon at bounding box center [601, 219] width 12 height 12
click at [176, 150] on button "Prueba de vida" at bounding box center [157, 145] width 118 height 15
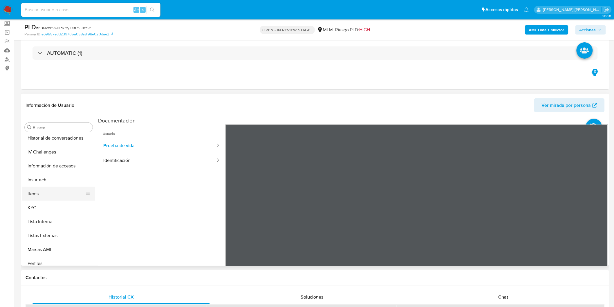
scroll to position [254, 0]
click at [35, 201] on button "KYC" at bounding box center [56, 208] width 68 height 14
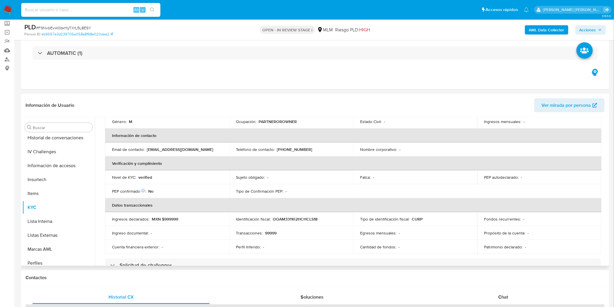
scroll to position [63, 0]
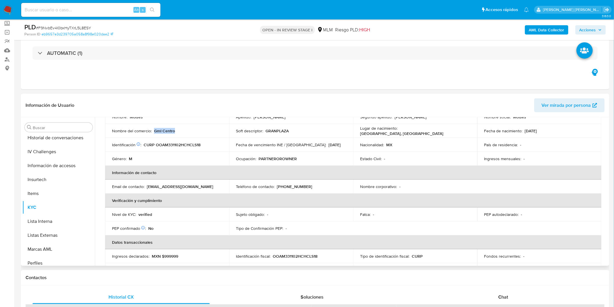
drag, startPoint x: 176, startPoint y: 132, endPoint x: 154, endPoint y: 132, distance: 21.8
click at [154, 132] on div "Nombre del comercio : Gml Centro" at bounding box center [167, 130] width 110 height 5
copy p "Gml Centro"
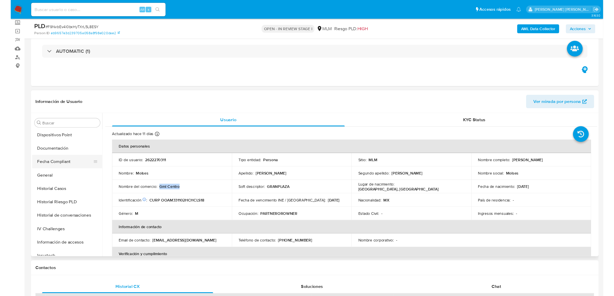
scroll to position [158, 0]
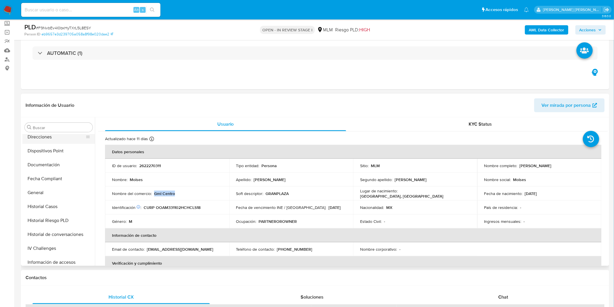
click at [55, 140] on button "Direcciones" at bounding box center [56, 137] width 68 height 14
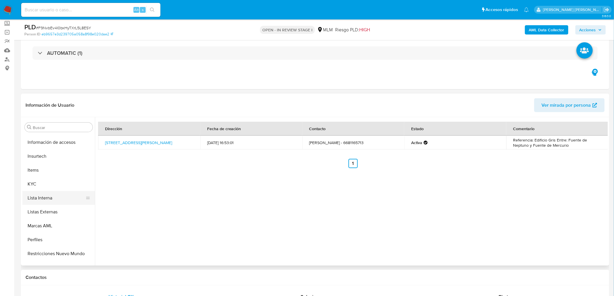
scroll to position [287, 0]
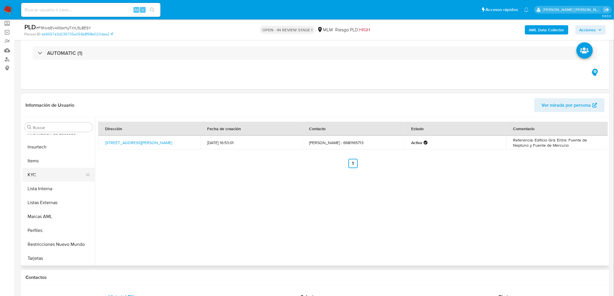
click at [51, 172] on button "KYC" at bounding box center [56, 175] width 68 height 14
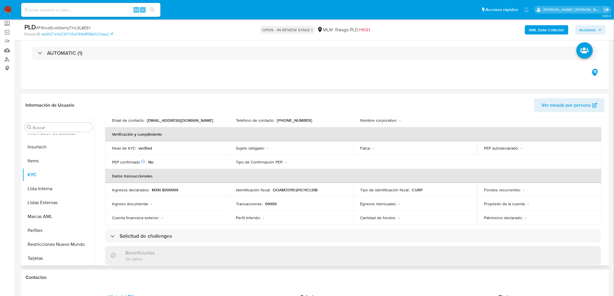
scroll to position [353, 0]
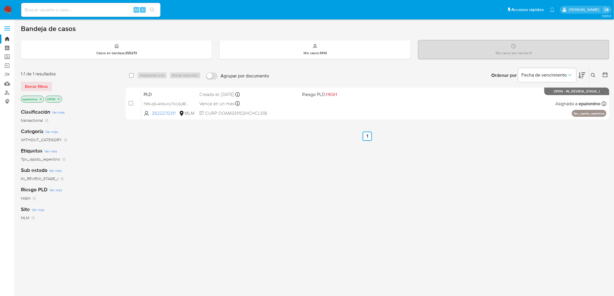
click at [39, 80] on div "1-1 de 1 resultados Borrar filtros epalomino OPEN" at bounding box center [67, 87] width 93 height 33
click at [44, 86] on span "Borrar filtros" at bounding box center [36, 86] width 23 height 8
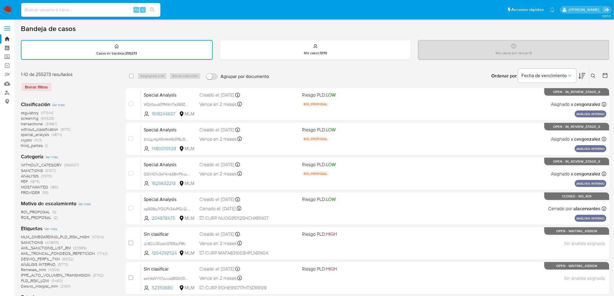
click at [592, 76] on icon at bounding box center [593, 76] width 4 height 4
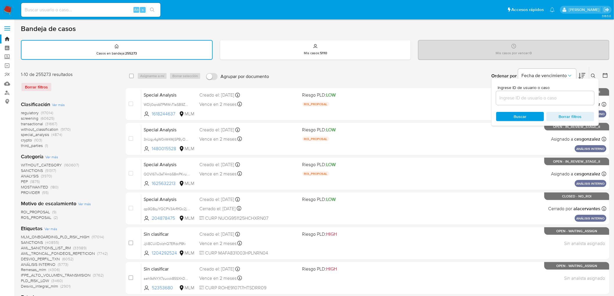
click at [520, 103] on div at bounding box center [545, 98] width 98 height 14
click at [521, 98] on input at bounding box center [545, 98] width 98 height 8
paste input "2383432238"
type input "2383432238"
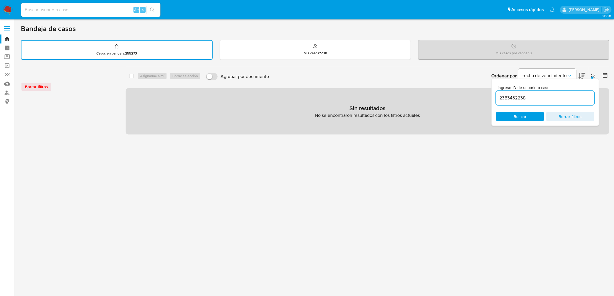
click at [99, 14] on div "Alt s" at bounding box center [90, 10] width 139 height 14
click at [102, 10] on input at bounding box center [90, 10] width 139 height 8
paste input "2383432238"
type input "2383432238"
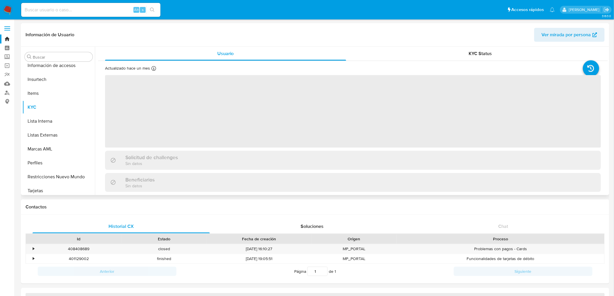
scroll to position [287, 0]
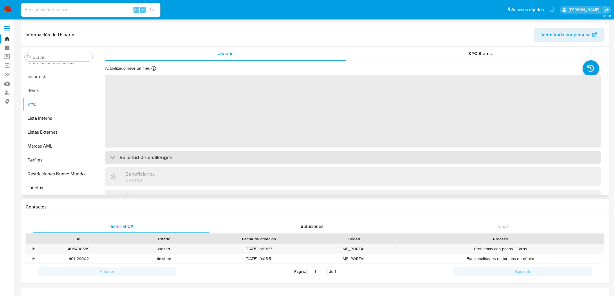
select select "10"
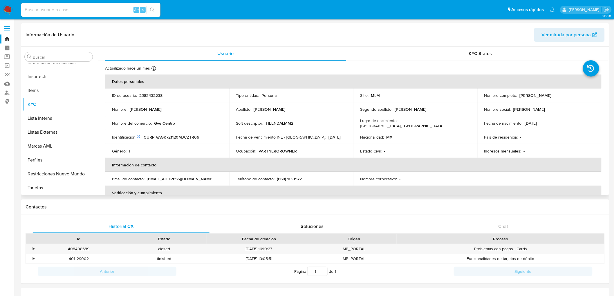
click at [215, 151] on div "Género : F" at bounding box center [167, 151] width 110 height 5
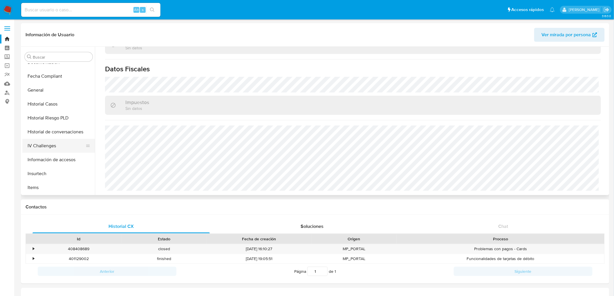
scroll to position [126, 0]
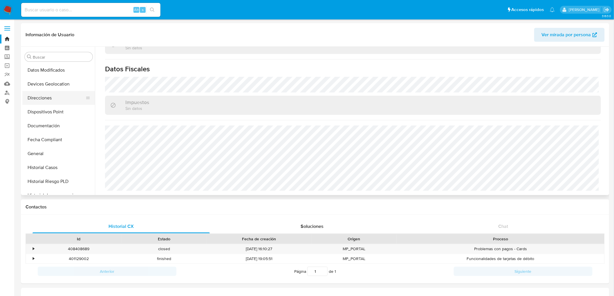
click at [56, 101] on button "Direcciones" at bounding box center [56, 98] width 68 height 14
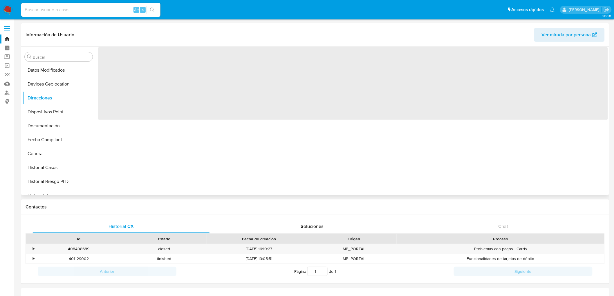
scroll to position [0, 0]
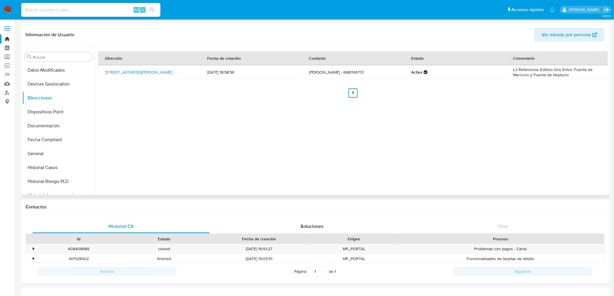
click at [237, 155] on div "Dirección Fecha de creación Contacto Estado Comentario Calle Ignacio Allende 16…" at bounding box center [351, 121] width 513 height 149
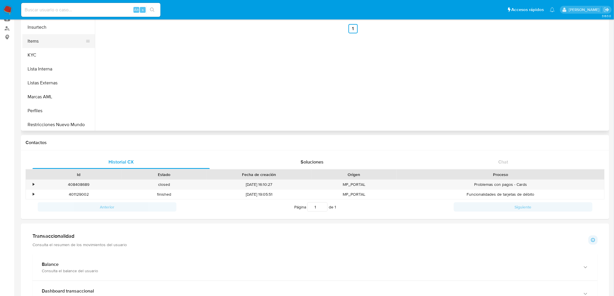
scroll to position [287, 0]
click at [33, 41] on button "KYC" at bounding box center [56, 40] width 68 height 14
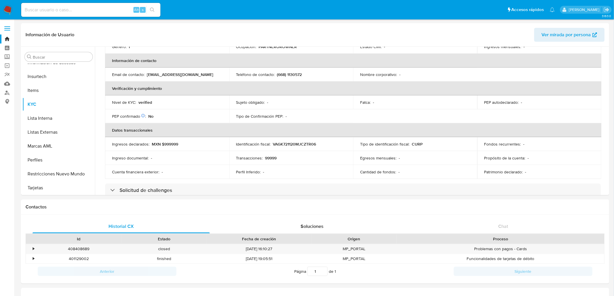
scroll to position [302, 0]
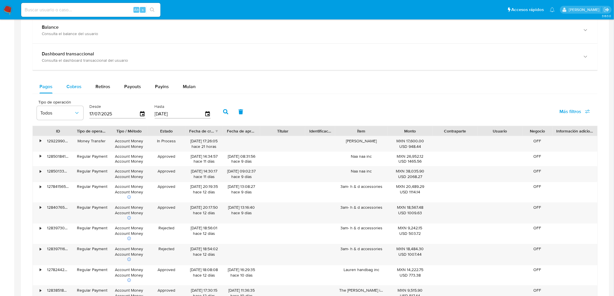
click at [75, 90] on span "Cobros" at bounding box center [73, 86] width 15 height 7
select select "10"
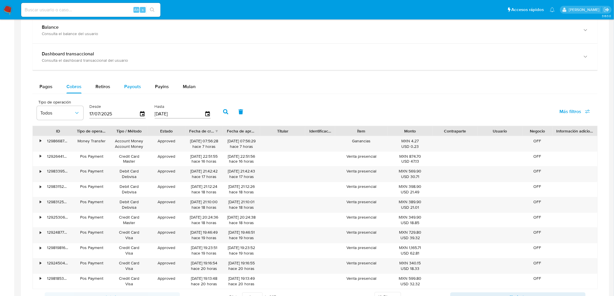
click at [126, 88] on span "Payouts" at bounding box center [132, 86] width 17 height 7
select select "10"
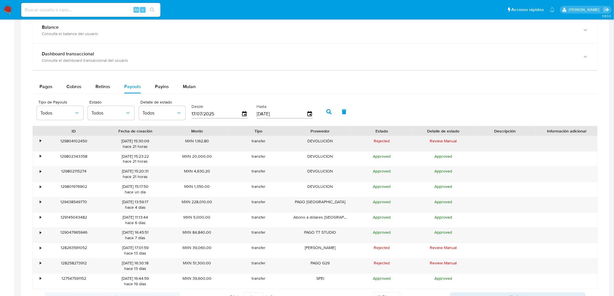
click at [38, 152] on div "•" at bounding box center [38, 143] width 10 height 15
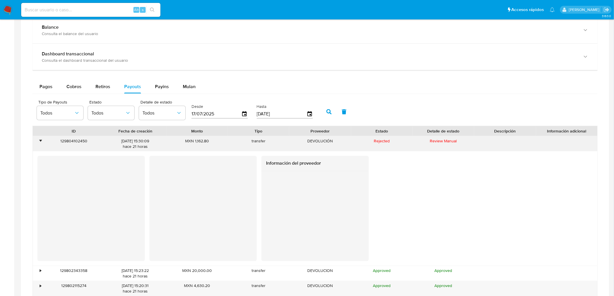
click at [38, 152] on div "•" at bounding box center [38, 143] width 10 height 15
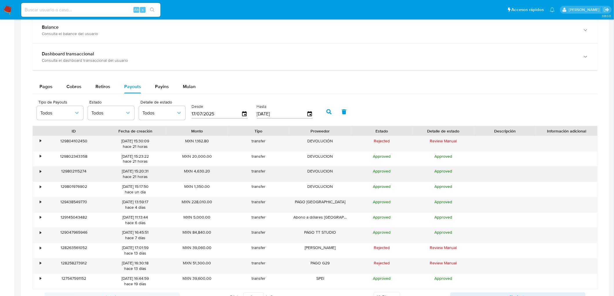
click at [42, 168] on div "•" at bounding box center [38, 174] width 10 height 15
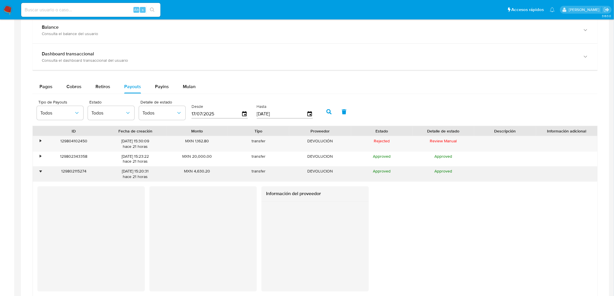
click at [42, 168] on div "•" at bounding box center [38, 174] width 10 height 15
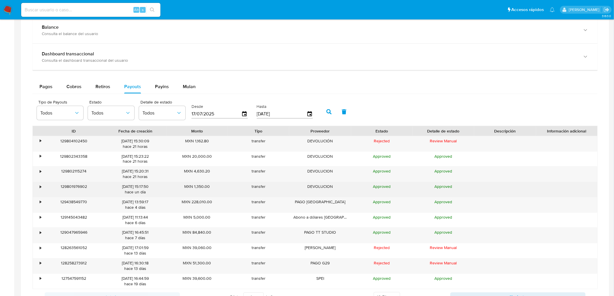
click at [40, 188] on div "•" at bounding box center [40, 187] width 1 height 6
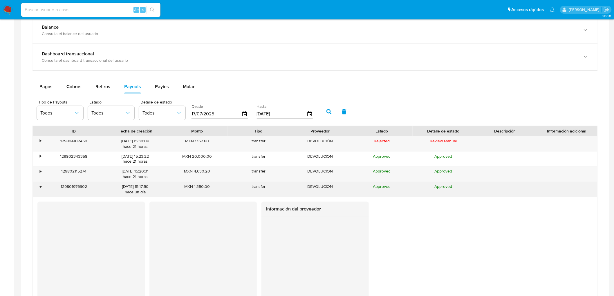
click at [40, 188] on div "•" at bounding box center [40, 187] width 1 height 6
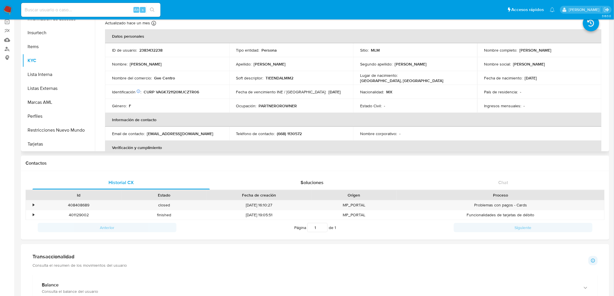
scroll to position [0, 0]
drag, startPoint x: 174, startPoint y: 79, endPoint x: 153, endPoint y: 77, distance: 20.4
click at [154, 77] on p "Gve Centro" at bounding box center [164, 79] width 21 height 5
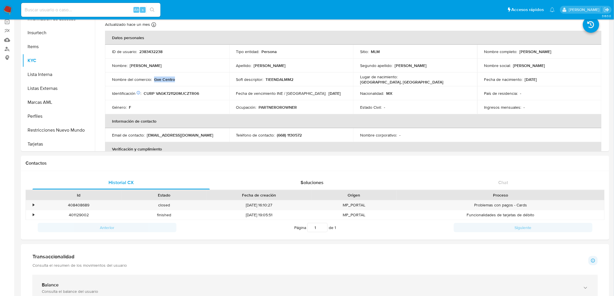
copy p "Gve Centro"
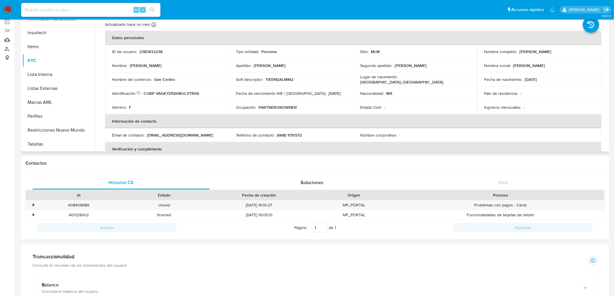
click at [277, 80] on p "TIEENDALMM2" at bounding box center [280, 79] width 28 height 5
copy p "TIEENDALMM2"
click at [8, 11] on img at bounding box center [8, 10] width 10 height 10
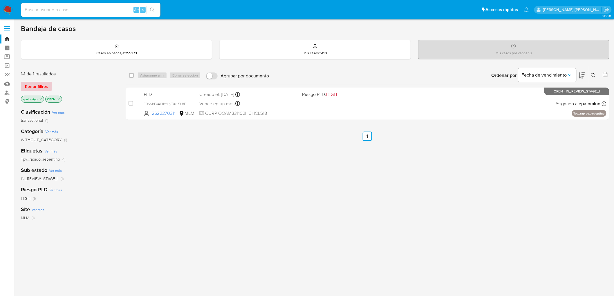
click at [40, 84] on span "Borrar filtros" at bounding box center [36, 86] width 23 height 8
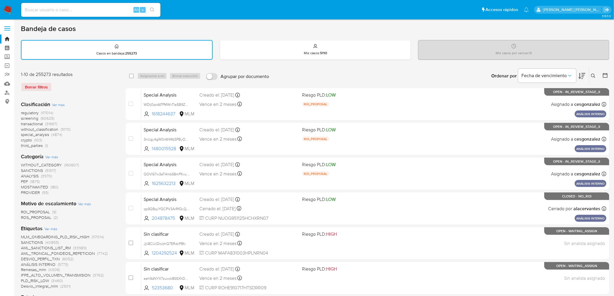
drag, startPoint x: 594, startPoint y: 75, endPoint x: 571, endPoint y: 90, distance: 28.2
click at [594, 75] on icon at bounding box center [593, 76] width 4 height 4
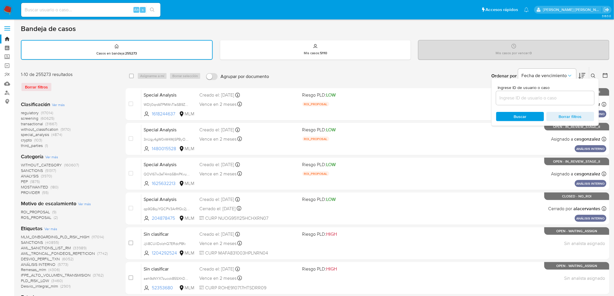
click at [553, 94] on input at bounding box center [545, 98] width 98 height 8
type input "2473897305"
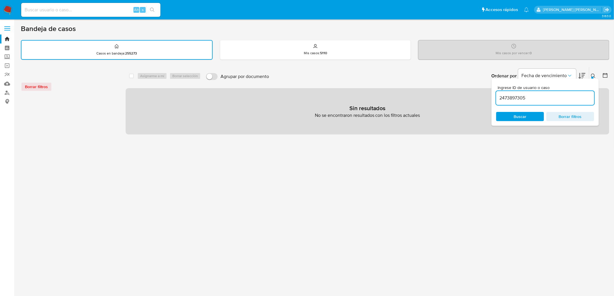
click at [71, 8] on input at bounding box center [90, 10] width 139 height 8
paste input "2473897305"
type input "2473897305"
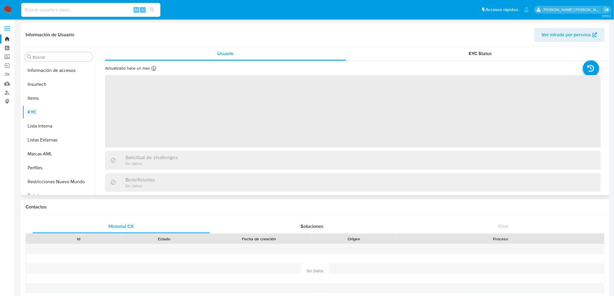
scroll to position [287, 0]
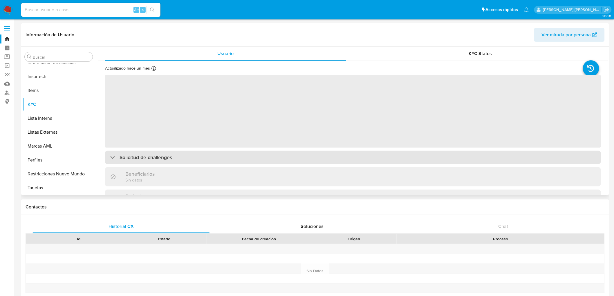
select select "10"
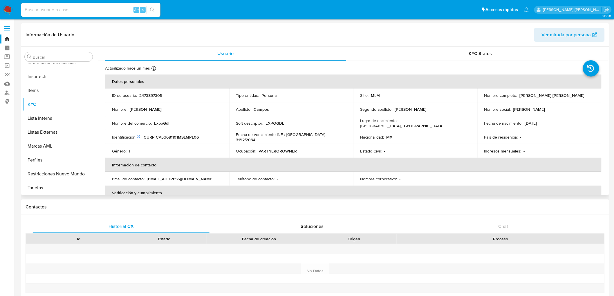
click at [207, 152] on div "Género : F" at bounding box center [167, 151] width 110 height 5
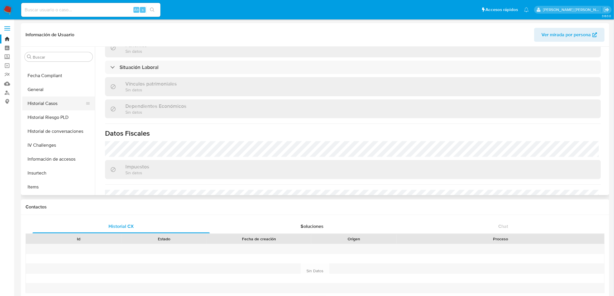
scroll to position [158, 0]
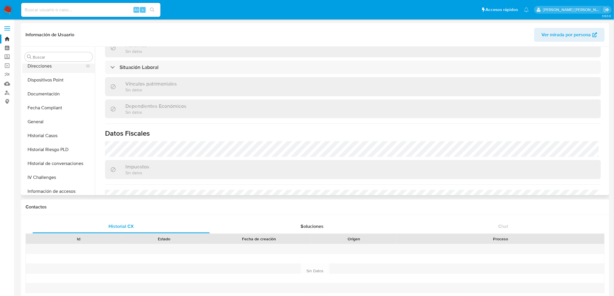
click at [49, 71] on button "Direcciones" at bounding box center [56, 66] width 68 height 14
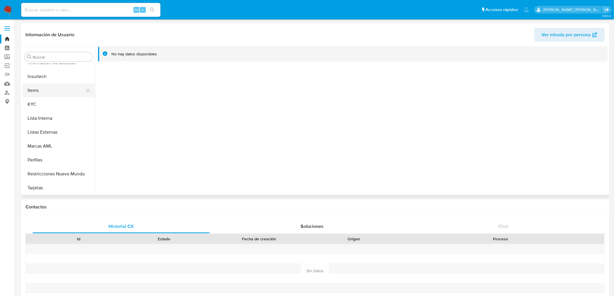
scroll to position [286, 0]
click at [44, 106] on button "KYC" at bounding box center [56, 105] width 68 height 14
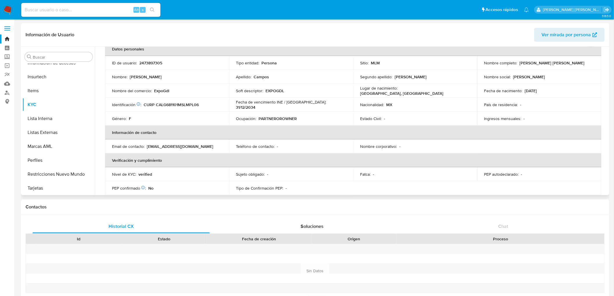
scroll to position [32, 0]
drag, startPoint x: 199, startPoint y: 149, endPoint x: 143, endPoint y: 149, distance: 56.0
click at [143, 149] on div "Email de contacto : tiendaslmm1mp@gmail.com" at bounding box center [167, 146] width 110 height 5
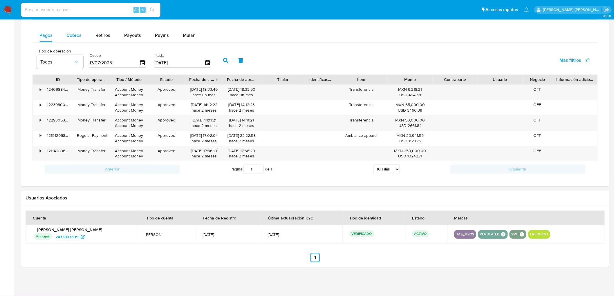
scroll to position [351, 0]
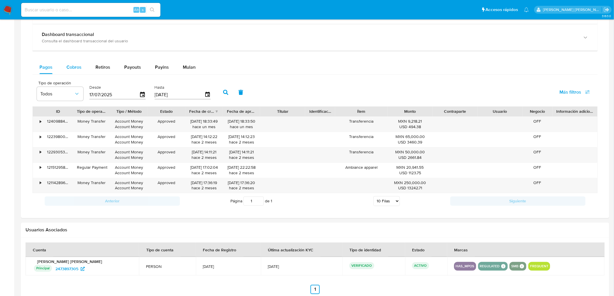
click at [73, 73] on div "Cobros" at bounding box center [73, 67] width 15 height 14
select select "10"
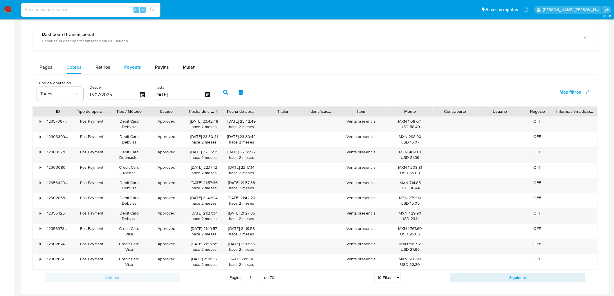
click at [131, 68] on span "Payouts" at bounding box center [132, 67] width 17 height 7
select select "10"
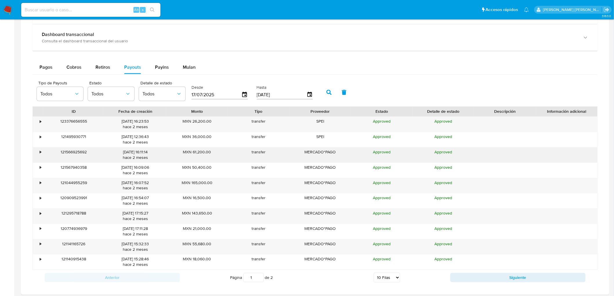
click at [39, 154] on div "•" at bounding box center [38, 155] width 10 height 15
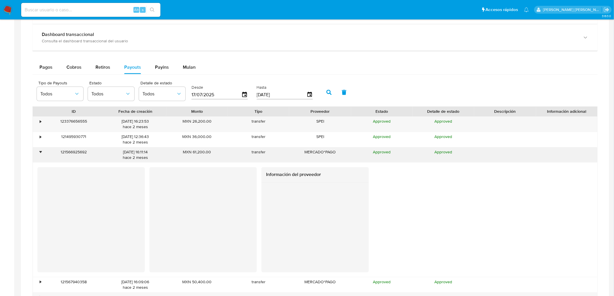
click at [39, 154] on div "•" at bounding box center [38, 155] width 10 height 15
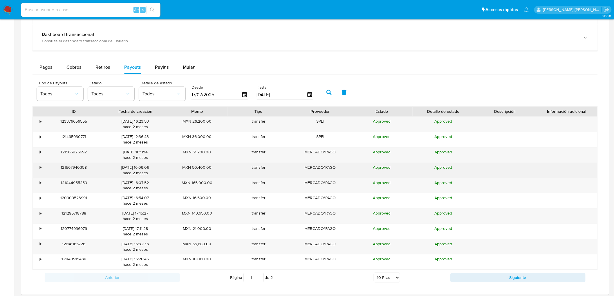
click at [42, 168] on div "•" at bounding box center [38, 170] width 10 height 15
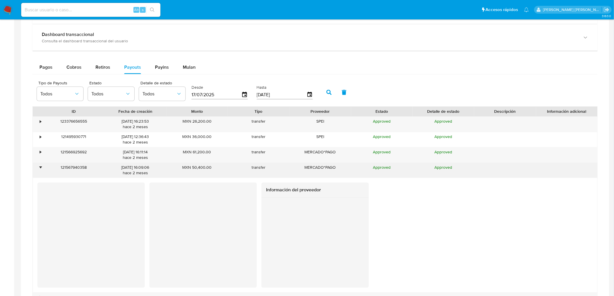
click at [41, 168] on div "•" at bounding box center [40, 168] width 1 height 6
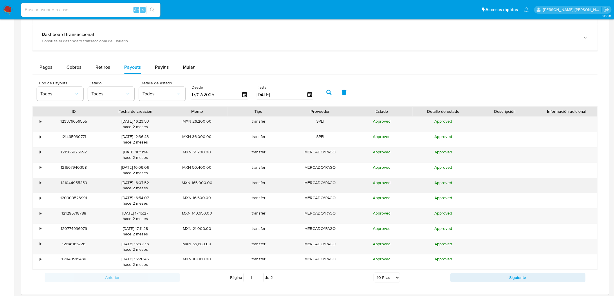
click at [41, 182] on div "•" at bounding box center [40, 184] width 1 height 6
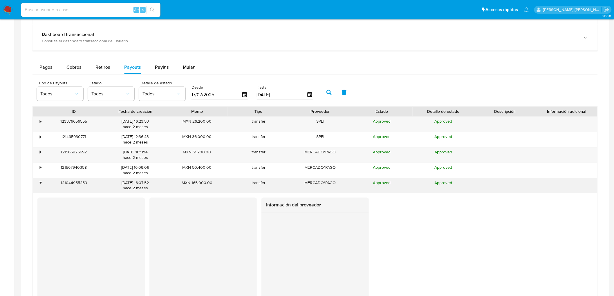
click at [41, 182] on div "•" at bounding box center [40, 184] width 1 height 6
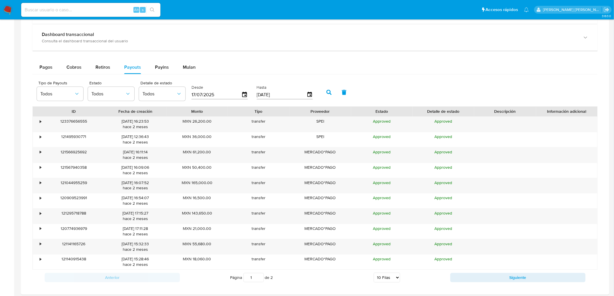
click at [4, 6] on img at bounding box center [8, 10] width 10 height 10
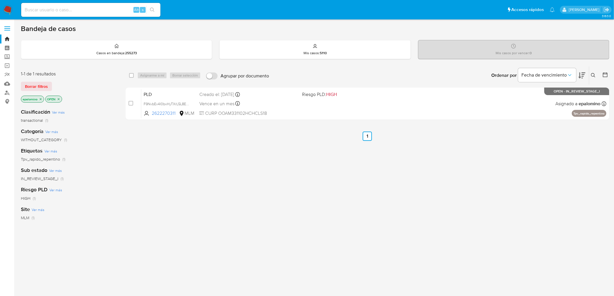
click at [37, 84] on span "Borrar filtros" at bounding box center [36, 86] width 23 height 8
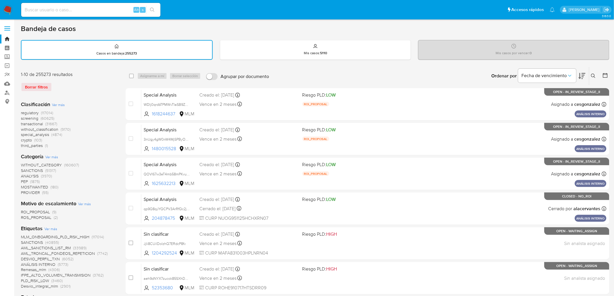
click at [595, 76] on icon at bounding box center [593, 76] width 5 height 5
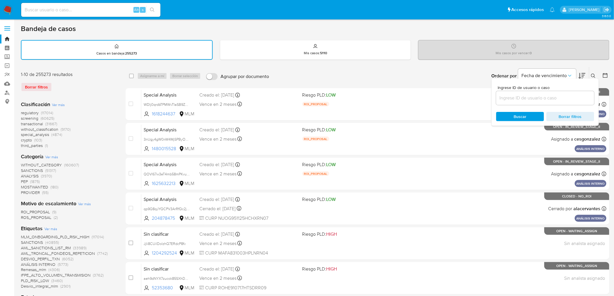
click at [533, 94] on input at bounding box center [545, 98] width 98 height 8
type input "2473708913"
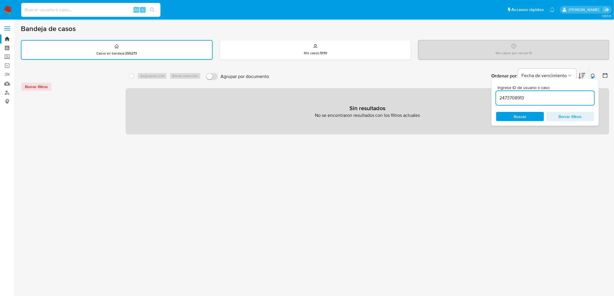
click at [77, 12] on input at bounding box center [90, 10] width 139 height 8
paste input "2473708913"
type input "2473708913"
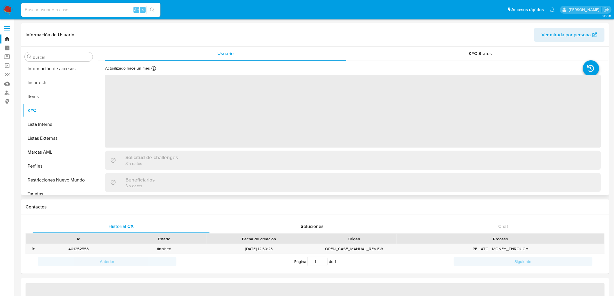
scroll to position [287, 0]
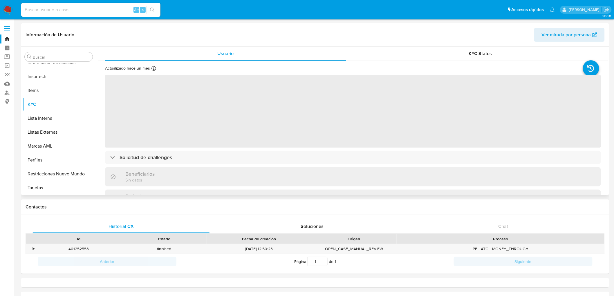
select select "10"
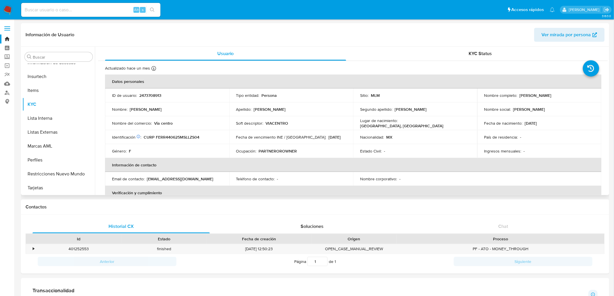
click at [311, 151] on div "Ocupación : PARTNEROROWNER" at bounding box center [291, 151] width 110 height 5
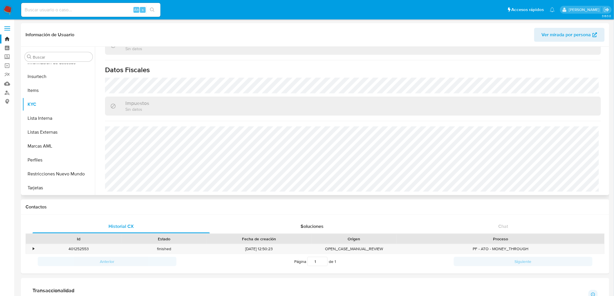
scroll to position [353, 0]
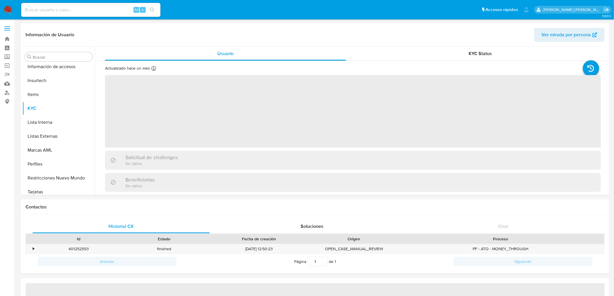
scroll to position [287, 0]
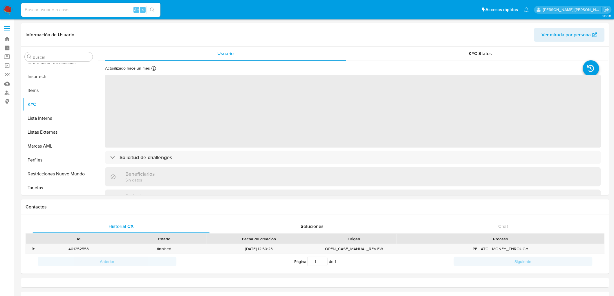
select select "10"
click at [4, 7] on img at bounding box center [8, 10] width 10 height 10
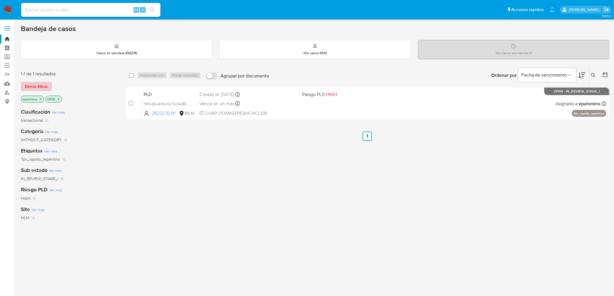
click at [30, 85] on span "Borrar filtros" at bounding box center [36, 86] width 23 height 8
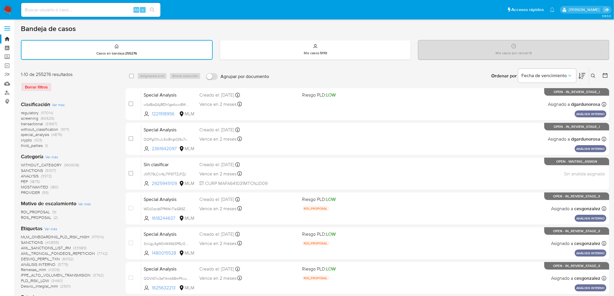
click at [595, 74] on icon at bounding box center [593, 76] width 5 height 5
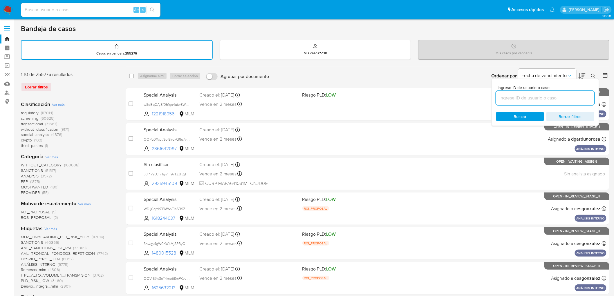
click at [512, 97] on input at bounding box center [545, 98] width 98 height 8
type input "2622270311"
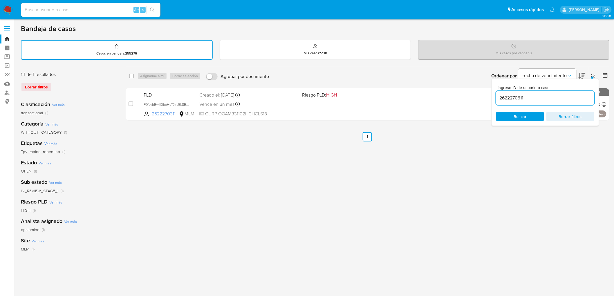
click at [592, 77] on div at bounding box center [593, 78] width 2 height 2
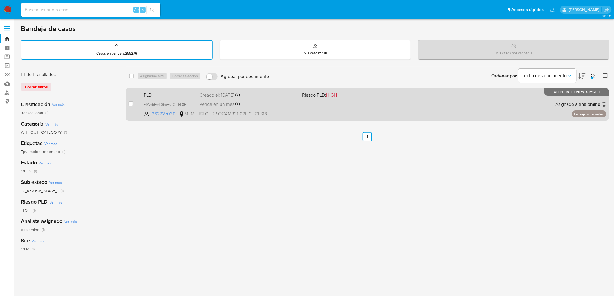
click at [147, 91] on span "PLD" at bounding box center [169, 95] width 51 height 8
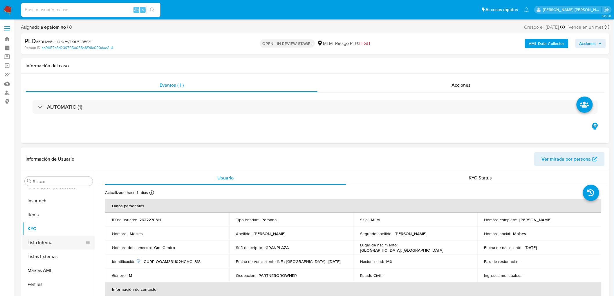
select select "10"
click at [67, 213] on button "Devices Geolocation" at bounding box center [56, 209] width 68 height 14
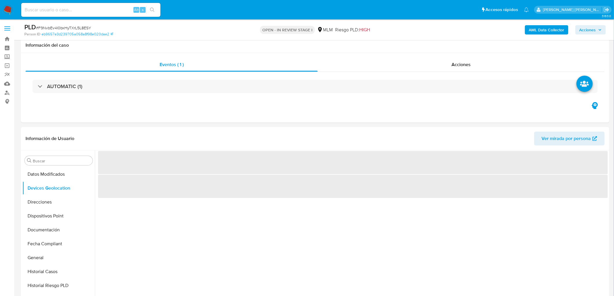
scroll to position [50, 0]
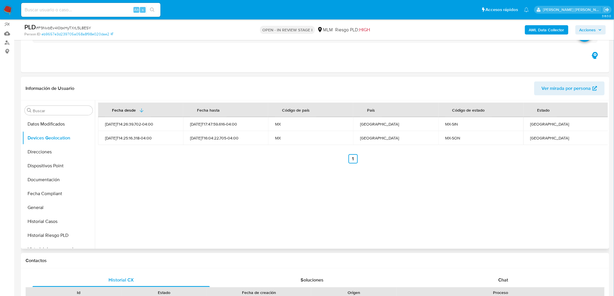
click at [282, 201] on div "Fecha desde [GEOGRAPHIC_DATA] hasta Código de país País Código de estado Estado…" at bounding box center [351, 174] width 513 height 149
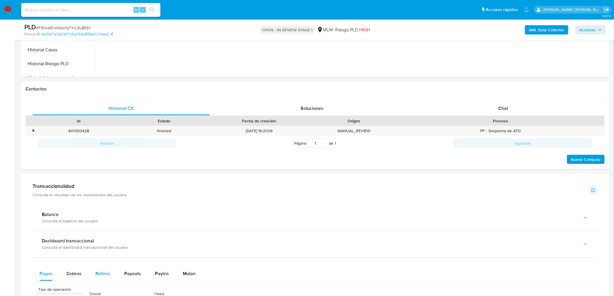
scroll to position [308, 0]
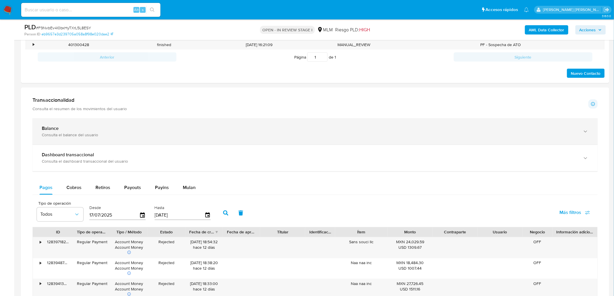
click at [73, 136] on div "Consulta el balance del usuario" at bounding box center [309, 134] width 535 height 5
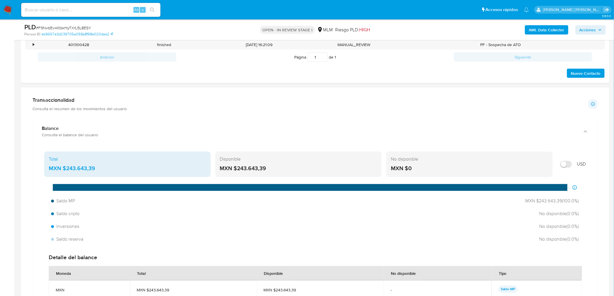
drag, startPoint x: 262, startPoint y: 167, endPoint x: 237, endPoint y: 168, distance: 24.4
click at [237, 168] on div "MXN $243.643,39" at bounding box center [298, 169] width 157 height 8
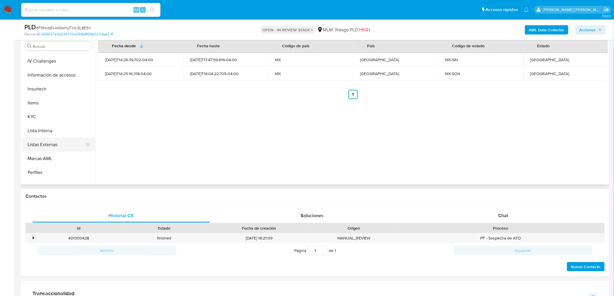
scroll to position [287, 0]
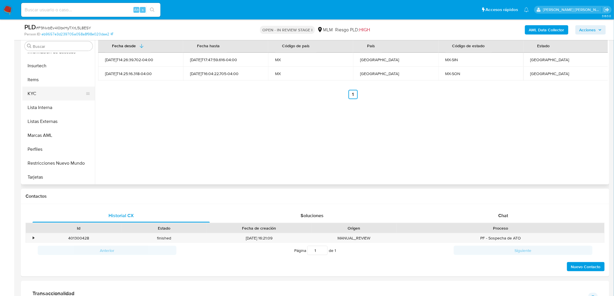
click at [40, 95] on button "KYC" at bounding box center [56, 94] width 68 height 14
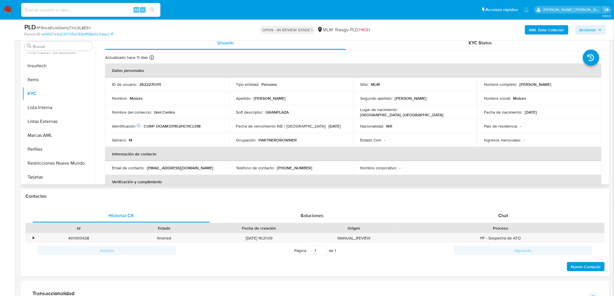
click at [322, 143] on td "Ocupación : PARTNEROROWNER" at bounding box center [291, 140] width 124 height 14
drag, startPoint x: 565, startPoint y: 84, endPoint x: 520, endPoint y: 81, distance: 45.4
click at [520, 82] on div "Nombre completo : [PERSON_NAME]" at bounding box center [539, 84] width 110 height 5
copy p "[PERSON_NAME]"
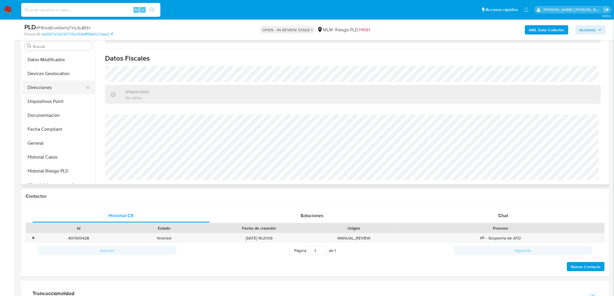
scroll to position [93, 0]
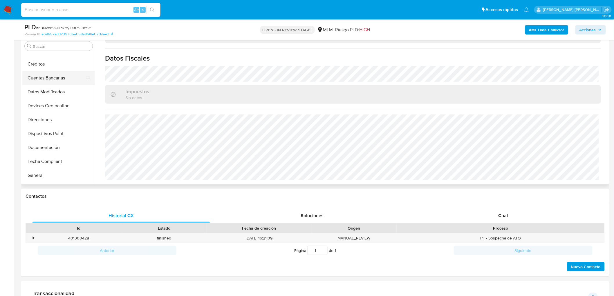
click at [56, 79] on button "Cuentas Bancarias" at bounding box center [56, 78] width 68 height 14
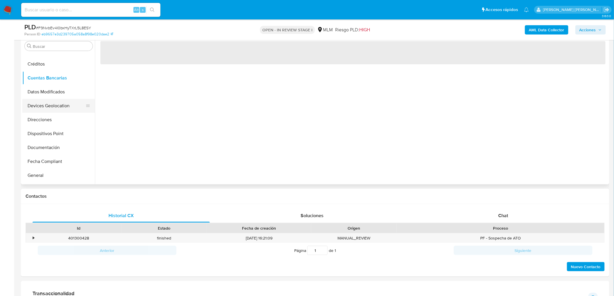
scroll to position [29, 0]
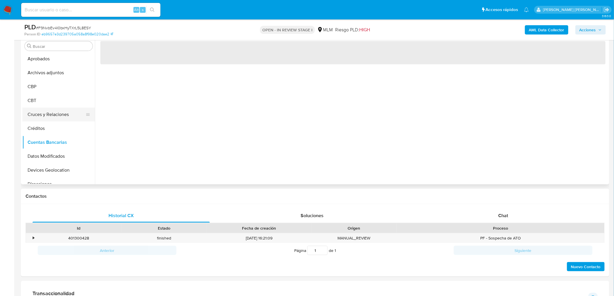
click at [62, 116] on button "Cruces y Relaciones" at bounding box center [56, 115] width 68 height 14
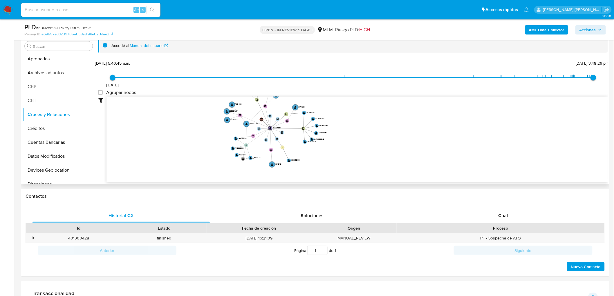
drag, startPoint x: 205, startPoint y: 146, endPoint x: 217, endPoint y: 130, distance: 20.0
click at [217, 130] on icon "device-686ecef535ab00ad70e3dc36  user-2622270311  2622270311 device-689cd8dfe…" at bounding box center [358, 139] width 502 height 84
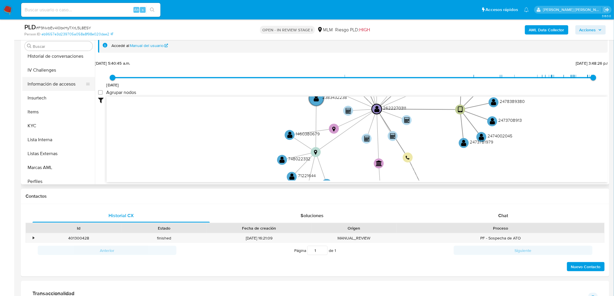
scroll to position [287, 0]
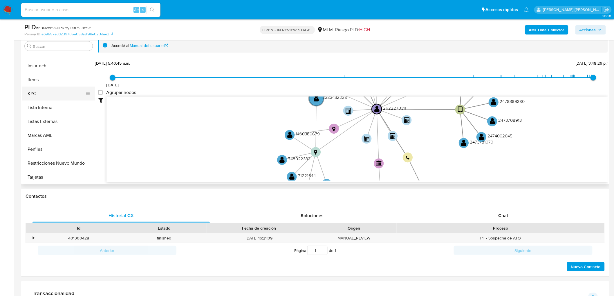
click at [44, 95] on button "KYC" at bounding box center [56, 94] width 68 height 14
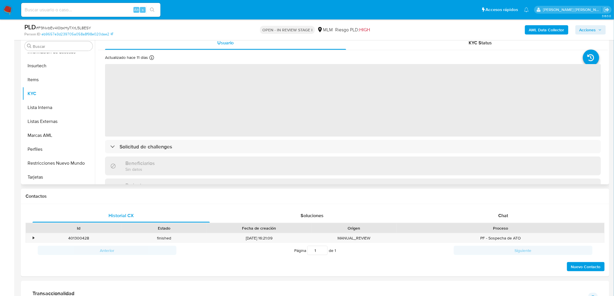
click at [259, 128] on span "‌" at bounding box center [353, 100] width 496 height 73
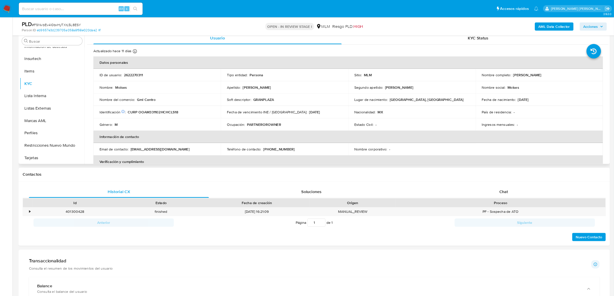
scroll to position [286, 0]
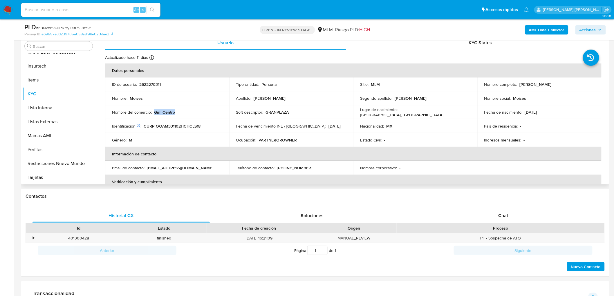
drag, startPoint x: 182, startPoint y: 114, endPoint x: 154, endPoint y: 113, distance: 28.2
click at [154, 113] on td "Nombre del comercio : Gml Centro" at bounding box center [167, 112] width 124 height 14
copy p "Gml Centro"
click at [167, 80] on td "ID de usuario : 2622270311" at bounding box center [167, 84] width 124 height 14
drag, startPoint x: 179, startPoint y: 112, endPoint x: 110, endPoint y: 112, distance: 69.1
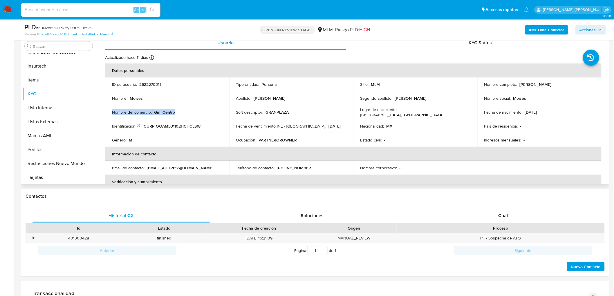
click at [110, 112] on td "Nombre del comercio : Gml Centro" at bounding box center [167, 112] width 124 height 14
copy div "Nombre del comercio : Gml Centro"
click at [498, 216] on div "Chat" at bounding box center [503, 216] width 177 height 14
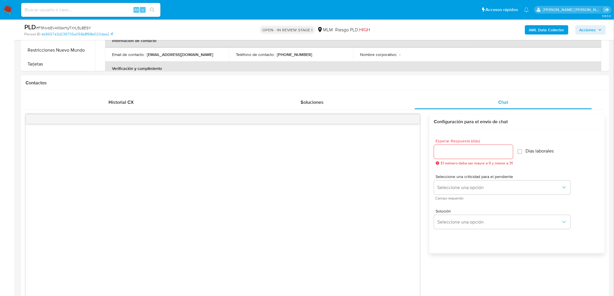
scroll to position [231, 0]
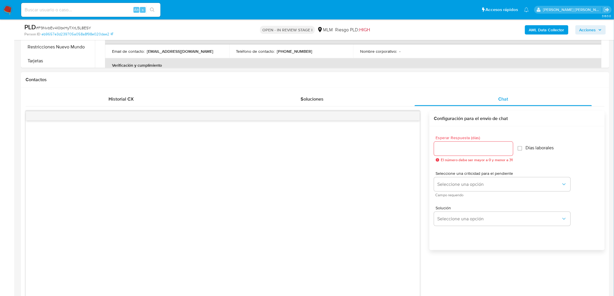
click at [446, 149] on input "Esperar Respuesta (días)" at bounding box center [473, 149] width 79 height 8
type input "3"
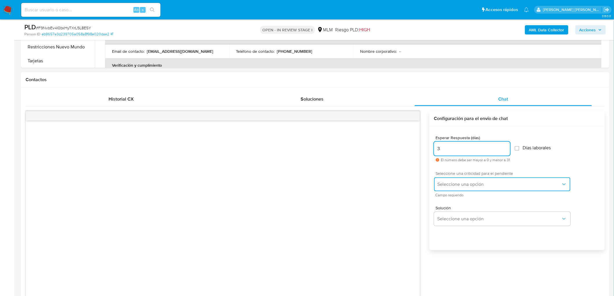
click at [445, 181] on button "Seleccione una opción" at bounding box center [502, 185] width 136 height 14
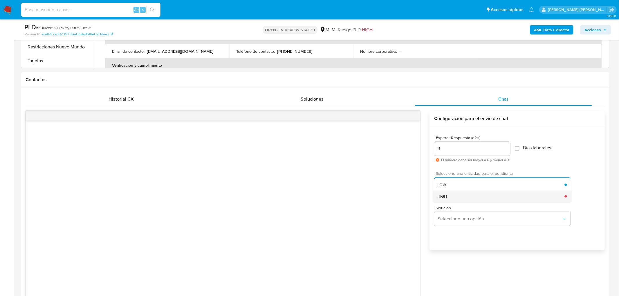
click at [447, 196] on span "HIGH" at bounding box center [442, 196] width 10 height 5
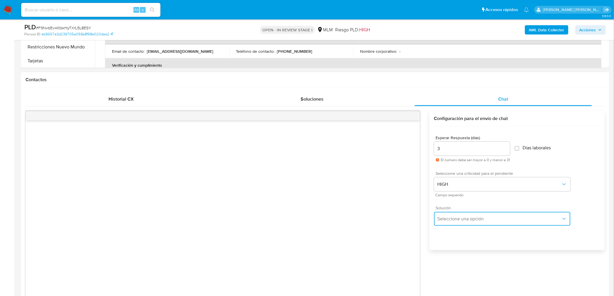
click at [456, 212] on button "Seleccione una opción" at bounding box center [502, 219] width 136 height 14
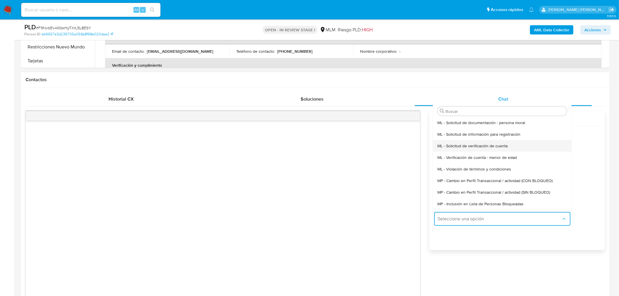
click at [476, 146] on span "ML - Solicitud de verificación de cuenta" at bounding box center [472, 145] width 70 height 5
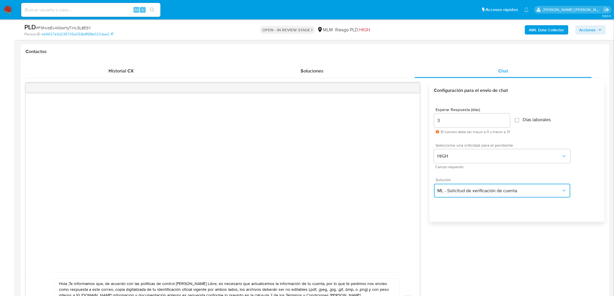
scroll to position [296, 0]
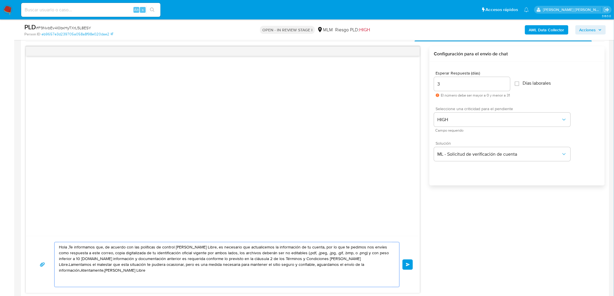
drag, startPoint x: 376, startPoint y: 268, endPoint x: 38, endPoint y: 243, distance: 339.3
click at [38, 243] on div "Hola ,Te informamos que, de acuerdo con las políticas de control de Mercado Lib…" at bounding box center [223, 264] width 380 height 45
paste textarea "Estimado Moises Ochoa Almanza. Te comunicamos que se ha identificado un cambio …"
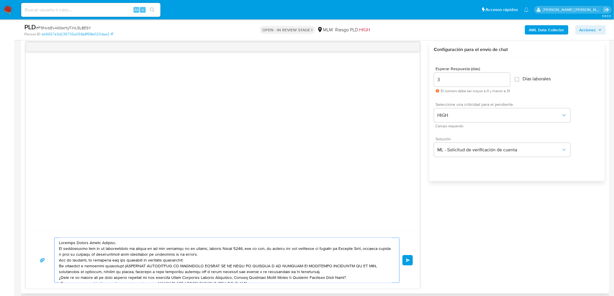
scroll to position [14, 0]
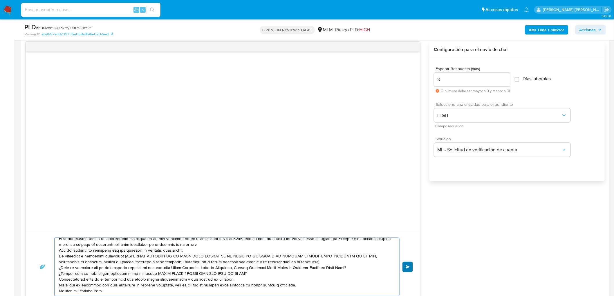
type textarea "Estimado Moises Ochoa Almanza. Te comunicamos que se ha identificado un cambio …"
click at [404, 267] on button "Enviar" at bounding box center [408, 267] width 10 height 10
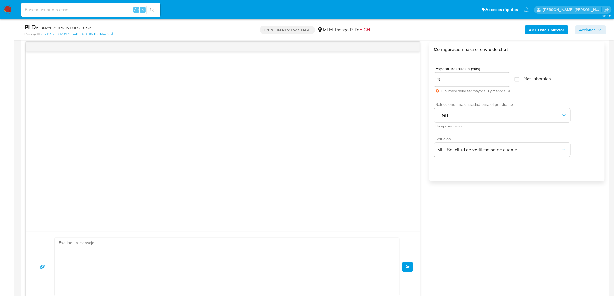
scroll to position [0, 0]
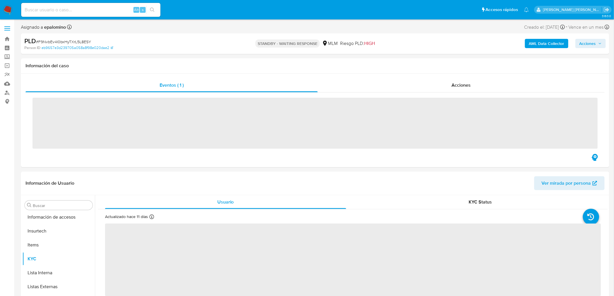
scroll to position [287, 0]
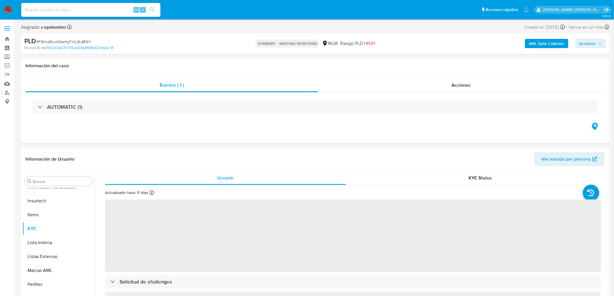
click at [67, 39] on span "# F9NvbEv4I0bxHyTXrL5L8ESY" at bounding box center [63, 42] width 55 height 6
copy span "F9NvbEv4I0bxHyTXrL5L8ESY"
select select "10"
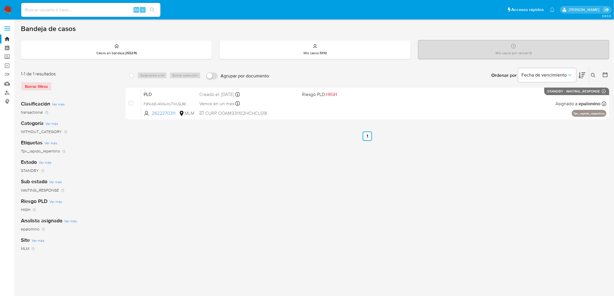
click at [7, 13] on img at bounding box center [8, 10] width 10 height 10
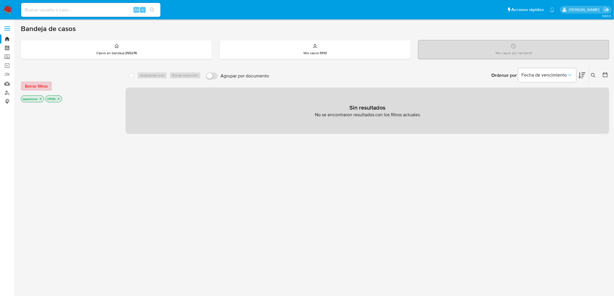
click at [42, 87] on span "Borrar filtros" at bounding box center [36, 86] width 23 height 8
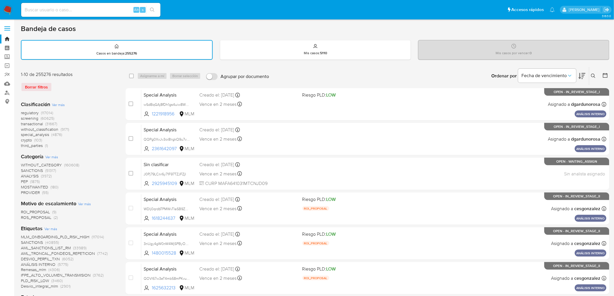
click at [8, 12] on img at bounding box center [8, 10] width 10 height 10
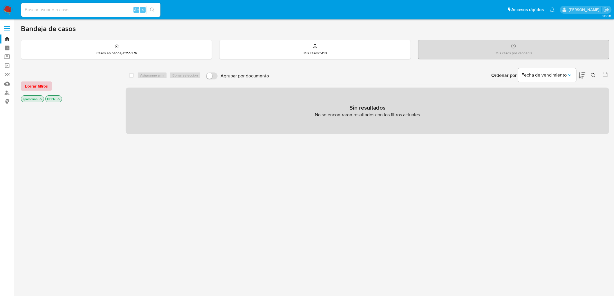
click at [37, 82] on span "Borrar filtros" at bounding box center [36, 86] width 23 height 8
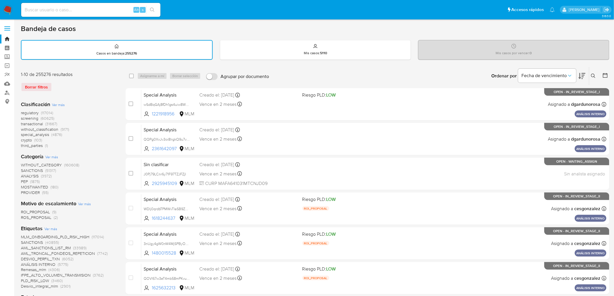
click at [594, 74] on icon at bounding box center [593, 76] width 5 height 5
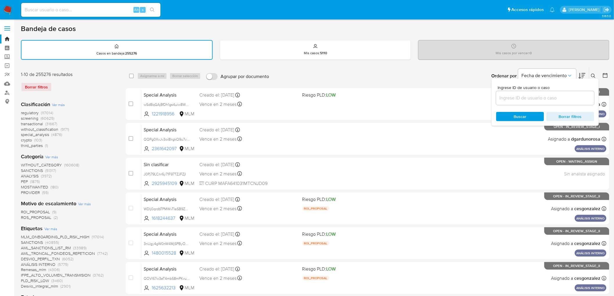
click at [533, 94] on input at bounding box center [545, 98] width 98 height 8
type input "1635935369"
drag, startPoint x: 516, startPoint y: 112, endPoint x: 522, endPoint y: 115, distance: 6.3
click at [516, 112] on span "Buscar" at bounding box center [520, 116] width 13 height 9
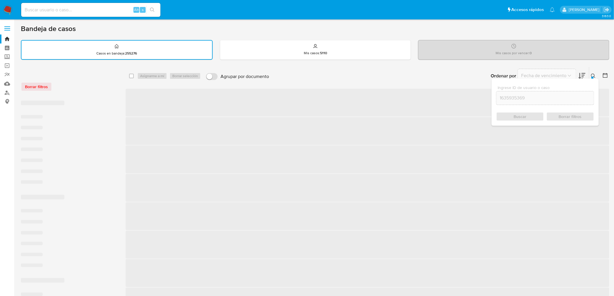
click at [593, 75] on icon at bounding box center [593, 76] width 5 height 5
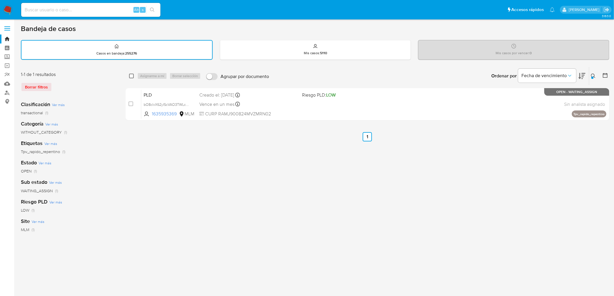
click at [131, 74] on input "checkbox" at bounding box center [131, 76] width 5 height 5
checkbox input "true"
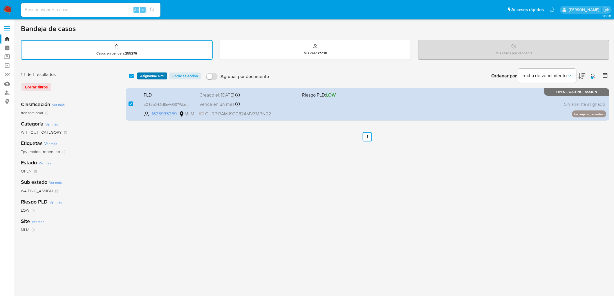
click at [145, 74] on span "Asignarme a mí" at bounding box center [152, 76] width 24 height 6
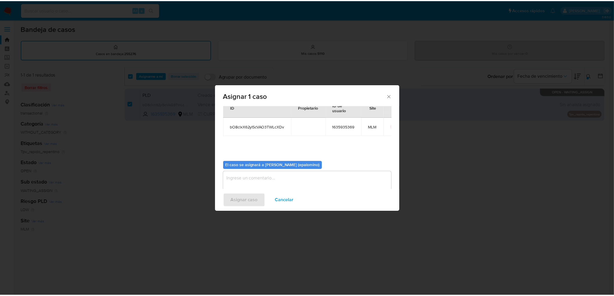
scroll to position [30, 0]
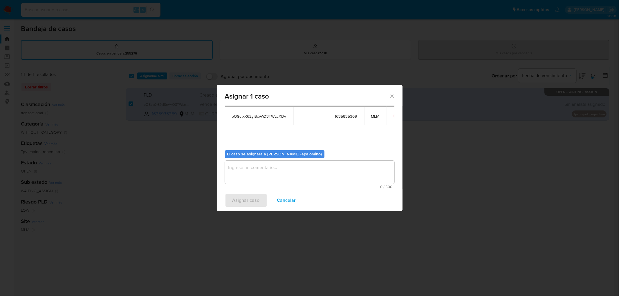
click at [262, 174] on textarea "assign-modal" at bounding box center [310, 172] width 170 height 23
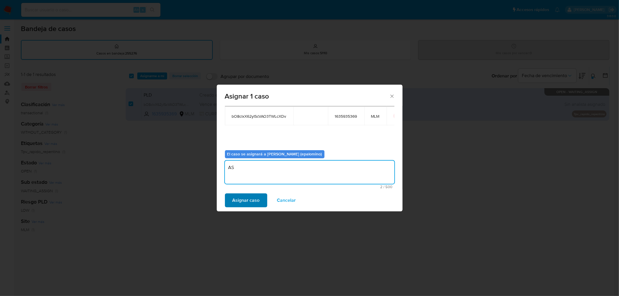
type textarea "AS"
click at [242, 200] on span "Asignar caso" at bounding box center [245, 200] width 27 height 13
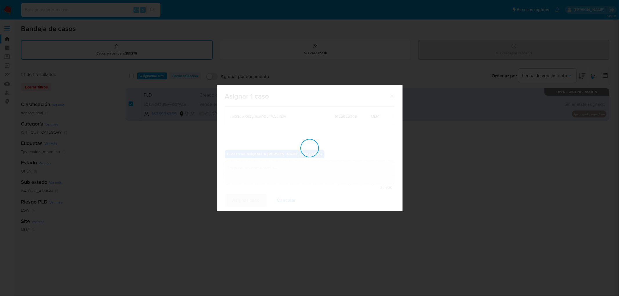
checkbox input "false"
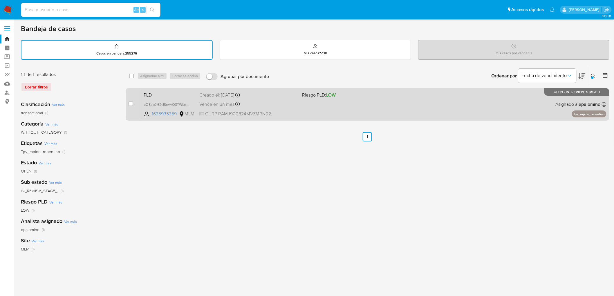
click at [148, 91] on span "PLD" at bounding box center [169, 95] width 51 height 8
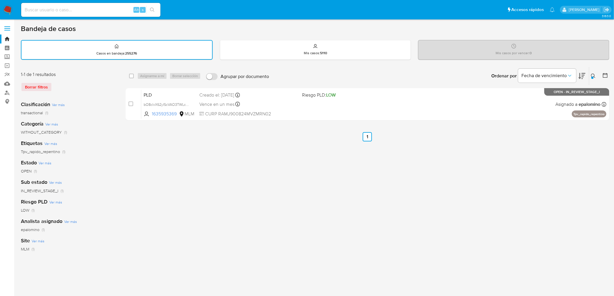
click at [11, 10] on img at bounding box center [8, 10] width 10 height 10
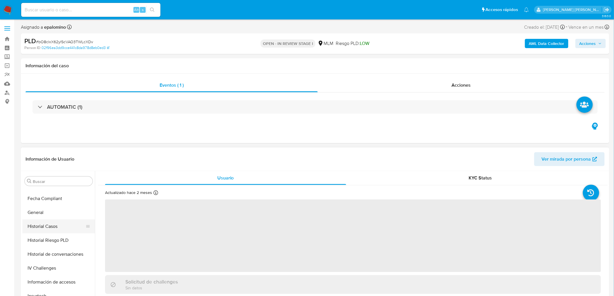
select select "10"
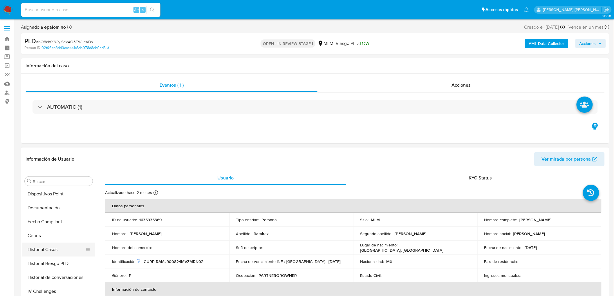
scroll to position [126, 0]
click at [44, 245] on button "Documentación" at bounding box center [56, 251] width 68 height 14
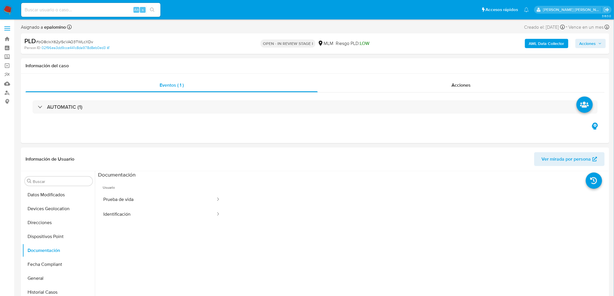
scroll to position [89, 0]
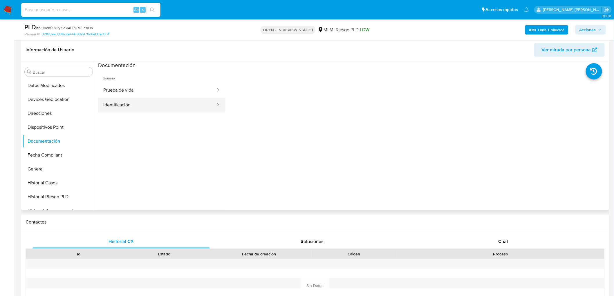
click at [174, 106] on button "Identificación" at bounding box center [157, 105] width 118 height 15
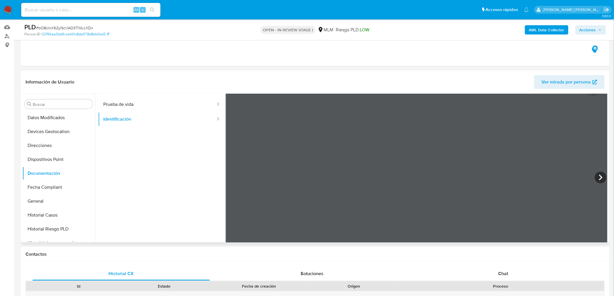
scroll to position [32, 0]
click at [598, 164] on icon at bounding box center [601, 164] width 12 height 12
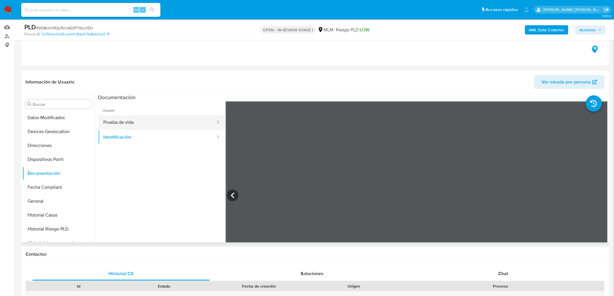
click at [178, 125] on button "Prueba de vida" at bounding box center [157, 122] width 118 height 15
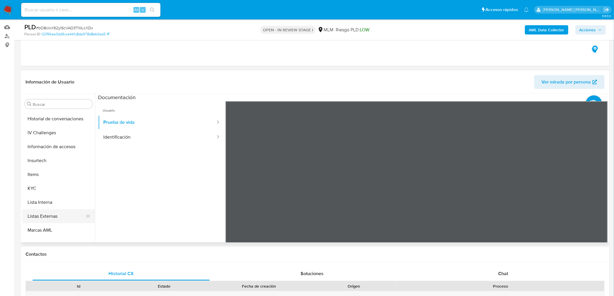
scroll to position [286, 0]
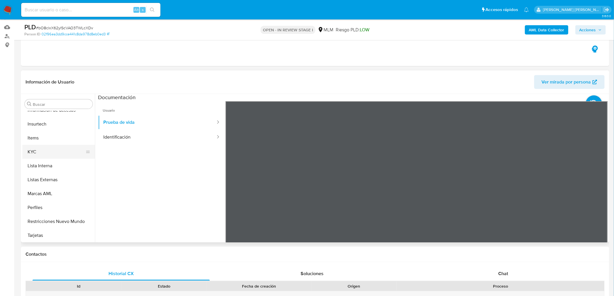
click at [44, 153] on button "KYC" at bounding box center [56, 152] width 68 height 14
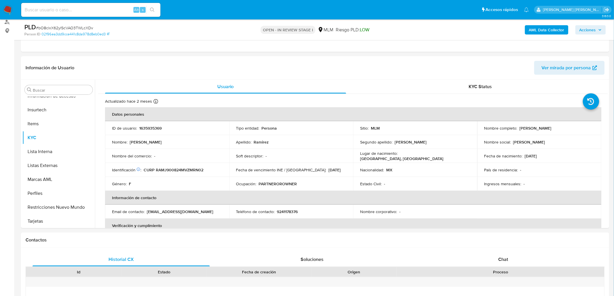
scroll to position [51, 0]
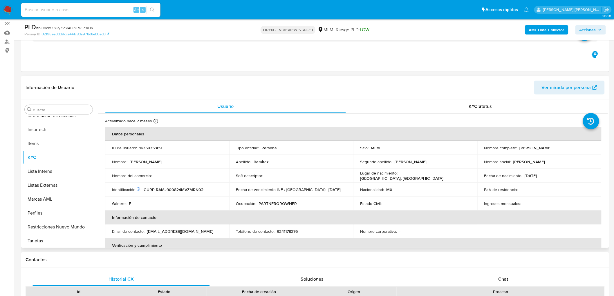
drag, startPoint x: 548, startPoint y: 146, endPoint x: 503, endPoint y: 152, distance: 45.4
click at [518, 146] on div "Nombre completo : Janeth Ramirez Morgan" at bounding box center [539, 147] width 110 height 5
copy p "Janeth Ramirez Morgan"
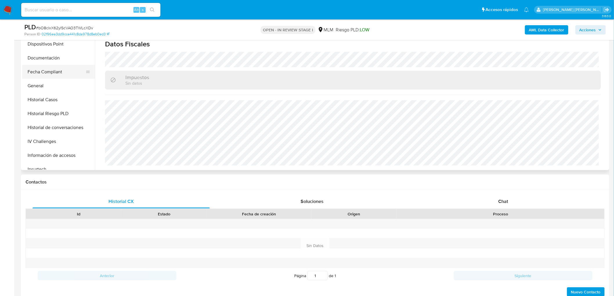
scroll to position [158, 0]
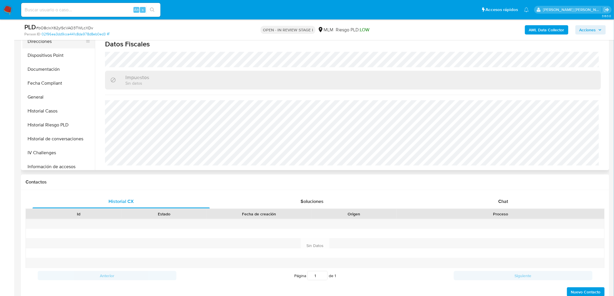
click at [47, 44] on button "Direcciones" at bounding box center [56, 42] width 68 height 14
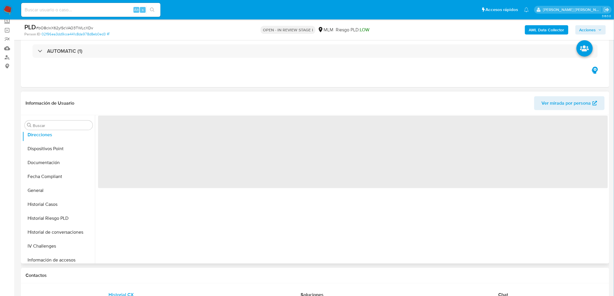
scroll to position [32, 0]
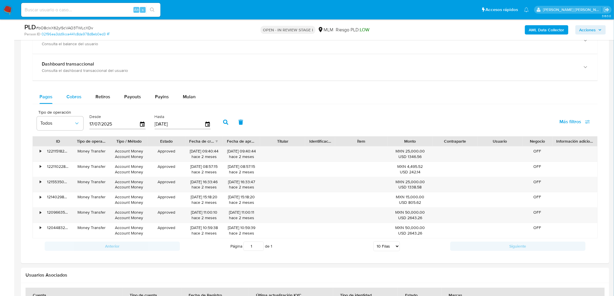
click at [72, 102] on div "Cobros" at bounding box center [73, 97] width 15 height 14
select select "10"
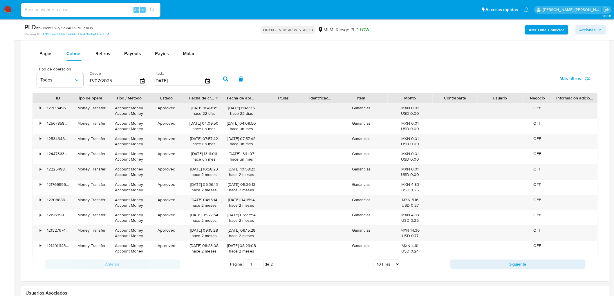
scroll to position [471, 0]
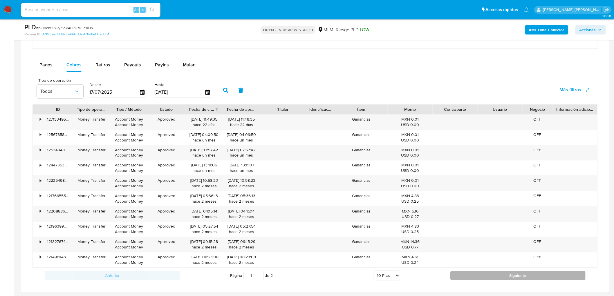
click at [500, 277] on button "Siguiente" at bounding box center [517, 275] width 135 height 9
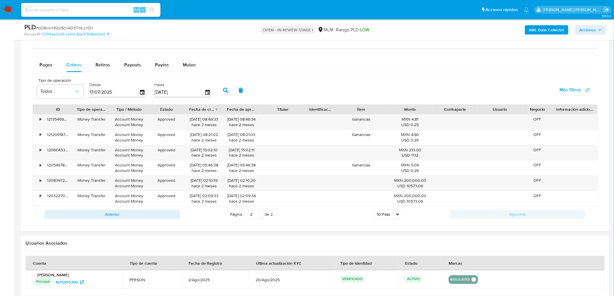
click at [500, 277] on div "Información de Usuario Ver mirada por persona Buscar Anticipos de dinero Aproba…" at bounding box center [315, 58] width 589 height 804
click at [138, 215] on button "Anterior" at bounding box center [112, 214] width 135 height 9
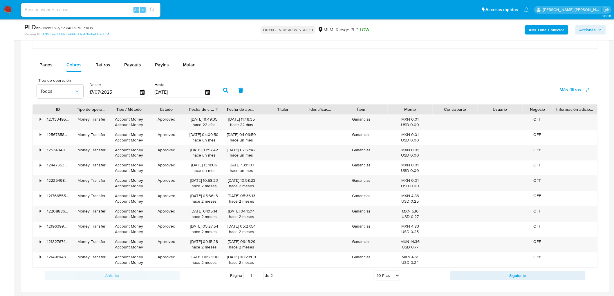
click at [476, 271] on div "Anterior Página 1 de 2 5 Filas 10 Filas 20 Filas 25 Filas 50 Filas 100 Filas Si…" at bounding box center [315, 276] width 565 height 16
click at [477, 274] on button "Siguiente" at bounding box center [517, 275] width 135 height 9
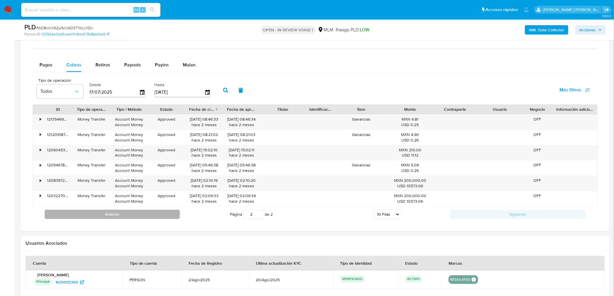
click at [119, 219] on button "Anterior" at bounding box center [112, 214] width 135 height 9
type input "1"
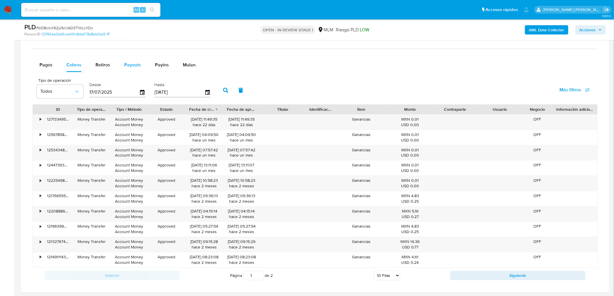
click at [135, 65] on span "Payouts" at bounding box center [132, 65] width 17 height 7
select select "10"
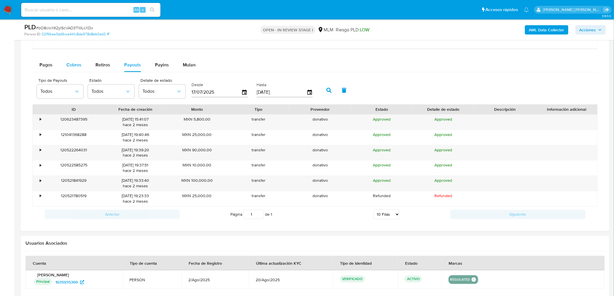
click at [79, 64] on span "Cobros" at bounding box center [73, 65] width 15 height 7
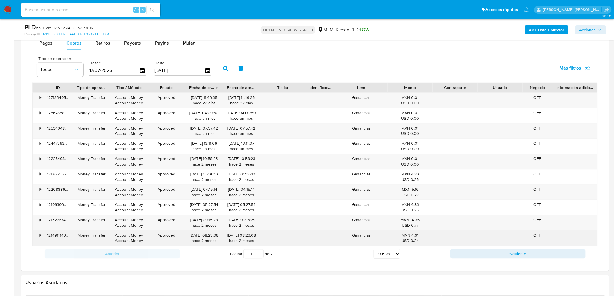
scroll to position [503, 0]
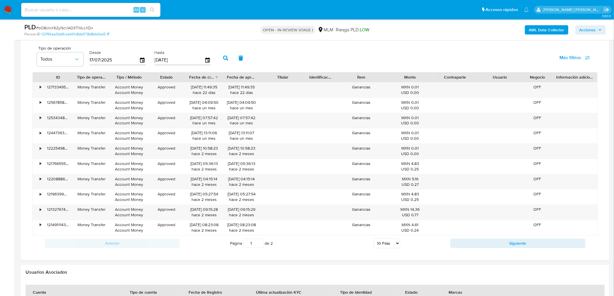
click at [220, 255] on div "Transaccionalidad Consulta el resumen de los movimientos del usuario Informació…" at bounding box center [315, 96] width 579 height 319
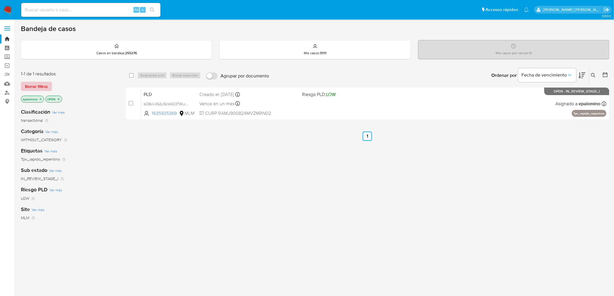
click at [40, 87] on span "Borrar filtros" at bounding box center [36, 86] width 23 height 8
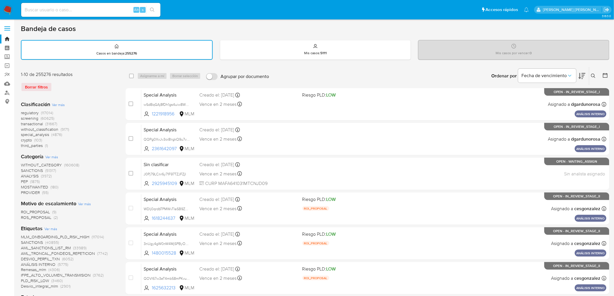
click at [595, 74] on icon at bounding box center [593, 76] width 5 height 5
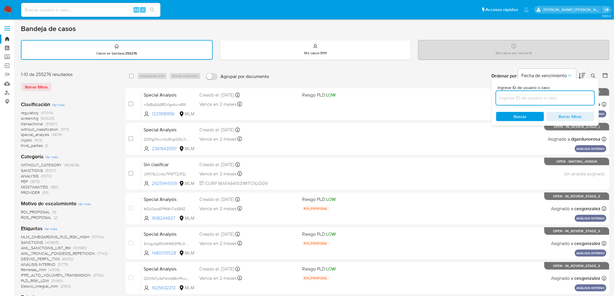
click at [521, 94] on input at bounding box center [545, 98] width 98 height 8
type input "682391987"
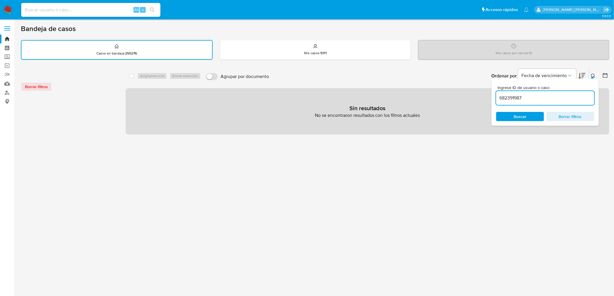
click at [71, 13] on div "Alt s" at bounding box center [90, 10] width 139 height 14
click at [70, 13] on input at bounding box center [90, 10] width 139 height 8
paste input "682391987"
type input "682391987"
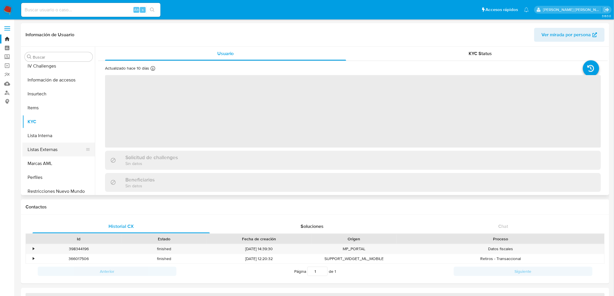
scroll to position [287, 0]
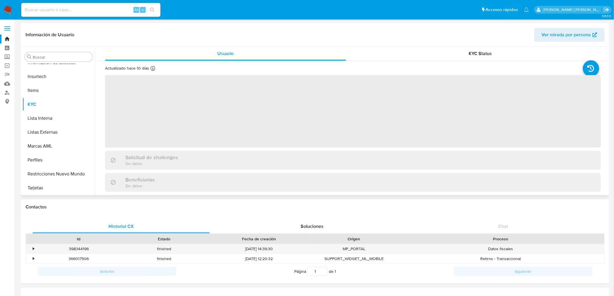
select select "10"
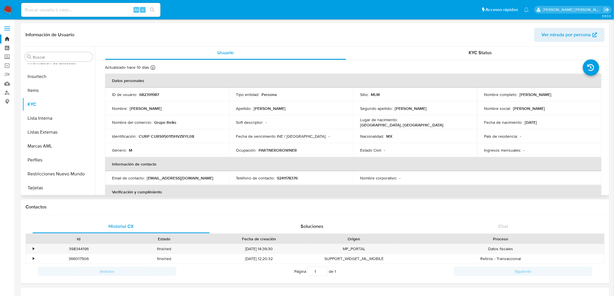
scroll to position [0, 0]
drag, startPoint x: 552, startPoint y: 95, endPoint x: 518, endPoint y: 95, distance: 34.8
click at [518, 95] on div "Nombre completo : Silviano Cruz Reyes" at bounding box center [539, 95] width 110 height 5
drag, startPoint x: 558, startPoint y: 96, endPoint x: 517, endPoint y: 95, distance: 41.2
click at [517, 95] on div "Nombre completo : Silviano Cruz Reyes" at bounding box center [539, 95] width 110 height 5
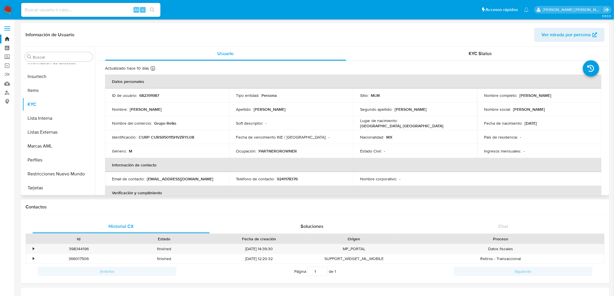
copy div "[PERSON_NAME]"
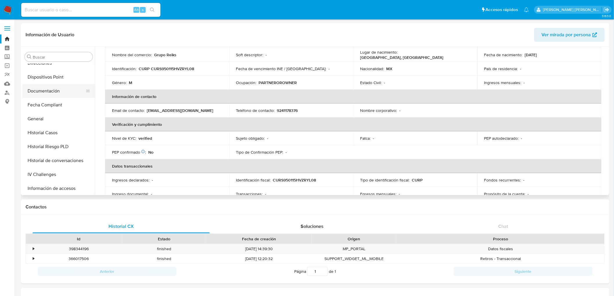
scroll to position [158, 0]
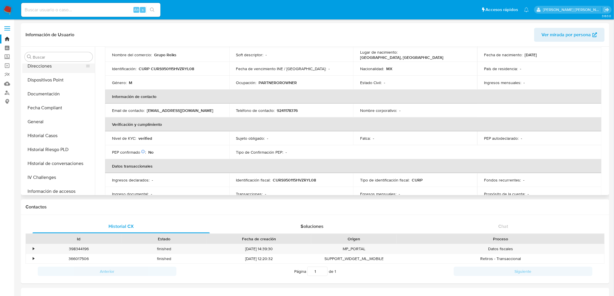
click at [53, 70] on button "Direcciones" at bounding box center [56, 66] width 68 height 14
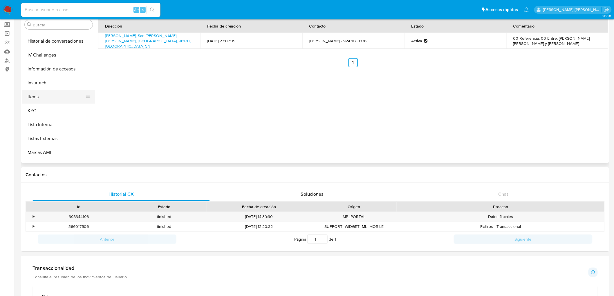
scroll to position [254, 0]
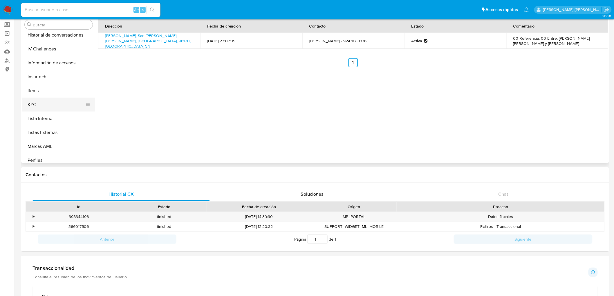
click at [44, 103] on button "KYC" at bounding box center [56, 105] width 68 height 14
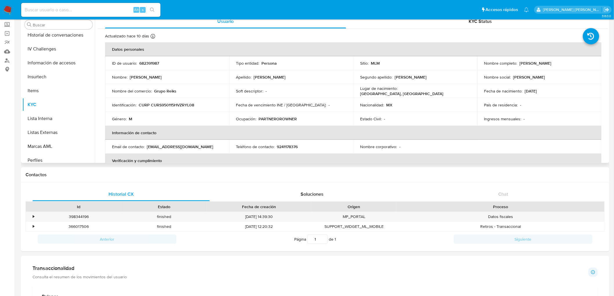
drag, startPoint x: 554, startPoint y: 64, endPoint x: 518, endPoint y: 63, distance: 36.9
click at [518, 63] on div "Nombre completo : Silviano Cruz Reyes" at bounding box center [539, 63] width 110 height 5
copy p "Silviano Cruz Reyes"
click at [6, 5] on img at bounding box center [8, 10] width 10 height 10
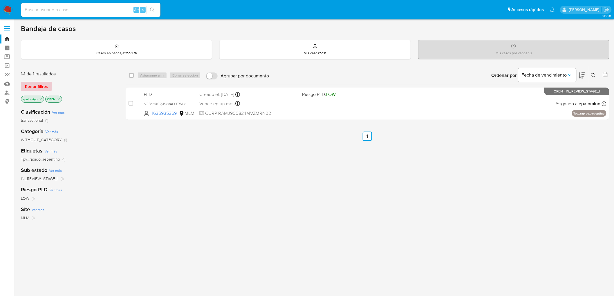
click at [31, 86] on span "Borrar filtros" at bounding box center [36, 86] width 23 height 8
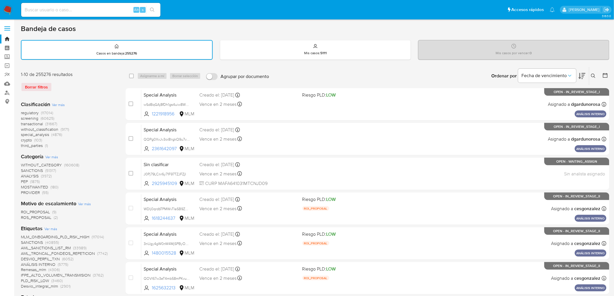
click at [593, 75] on icon at bounding box center [593, 76] width 5 height 5
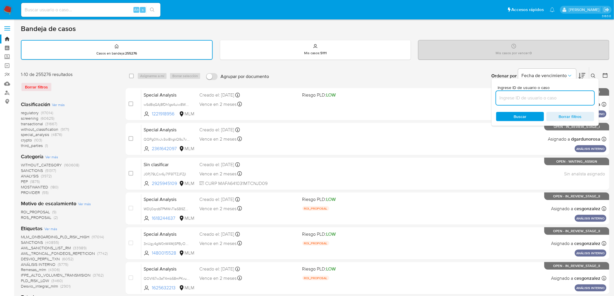
click at [531, 96] on input at bounding box center [545, 98] width 98 height 8
type input "1635935369"
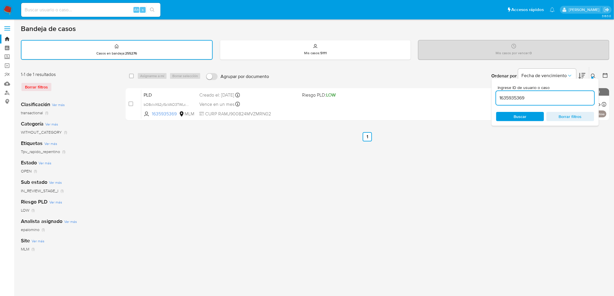
click at [598, 73] on button at bounding box center [595, 76] width 10 height 7
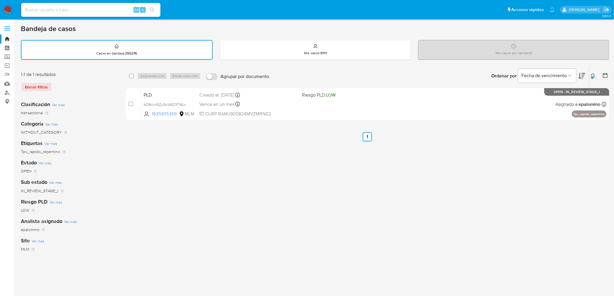
click at [596, 74] on icon at bounding box center [593, 76] width 5 height 5
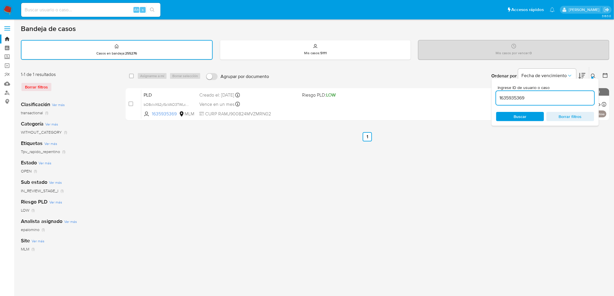
click at [8, 13] on img at bounding box center [8, 10] width 10 height 10
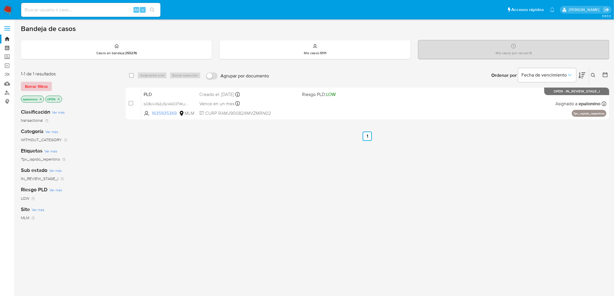
click at [39, 83] on span "Borrar filtros" at bounding box center [36, 86] width 23 height 8
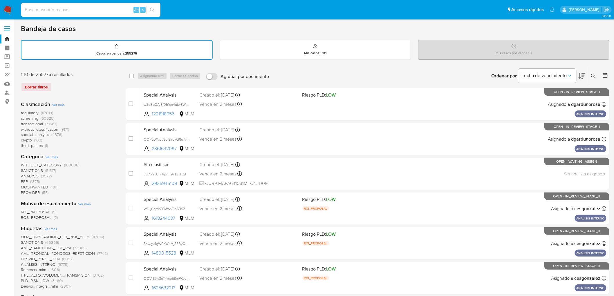
click at [593, 76] on icon at bounding box center [593, 76] width 5 height 5
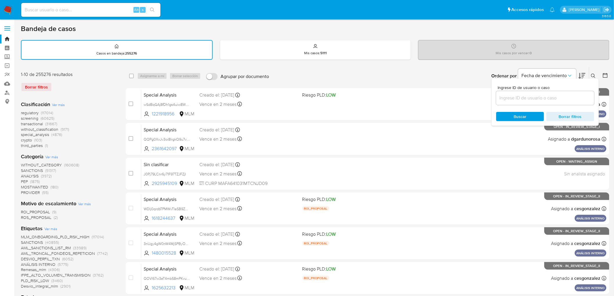
click at [511, 100] on input at bounding box center [545, 98] width 98 height 8
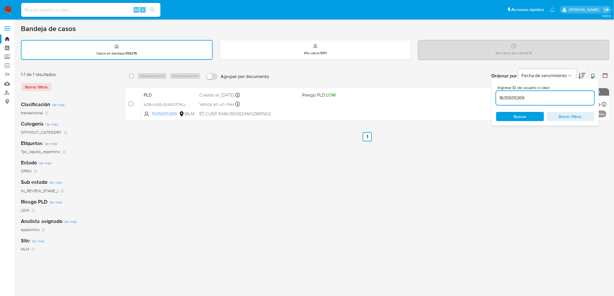
click at [594, 77] on div at bounding box center [593, 78] width 2 height 2
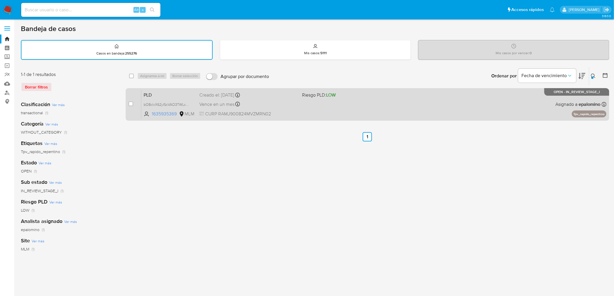
click at [152, 94] on span "PLD" at bounding box center [169, 95] width 51 height 8
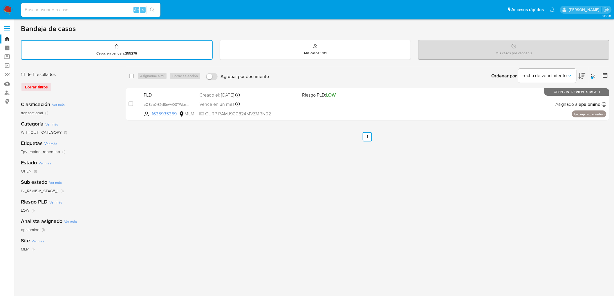
click at [592, 77] on div at bounding box center [593, 78] width 2 height 2
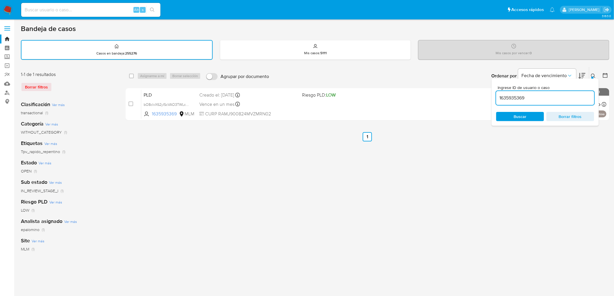
click at [515, 97] on input "1635935369" at bounding box center [545, 98] width 98 height 8
type input "682391987"
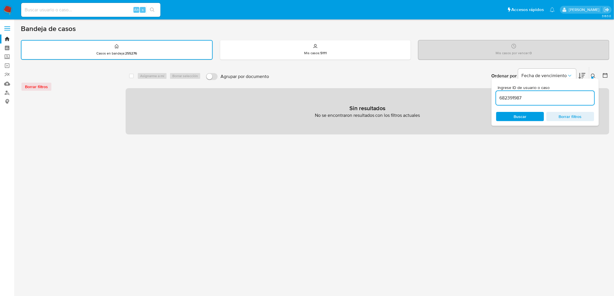
click at [46, 8] on input at bounding box center [90, 10] width 139 height 8
paste input "682391987"
type input "682391987"
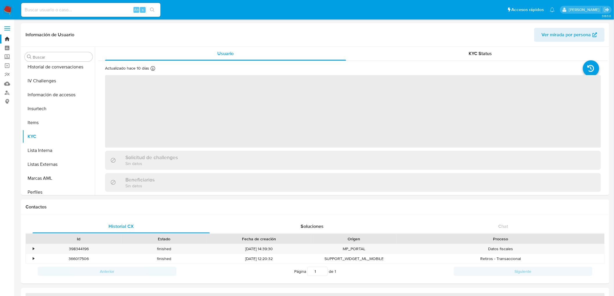
scroll to position [287, 0]
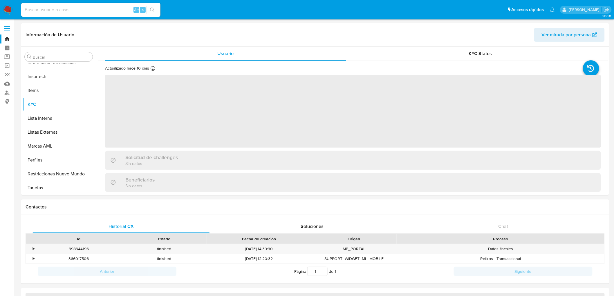
select select "10"
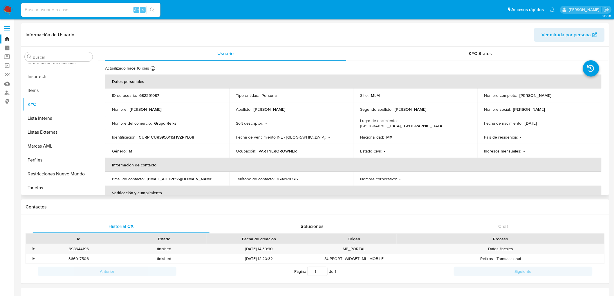
click at [228, 146] on td "Género : M" at bounding box center [167, 151] width 124 height 14
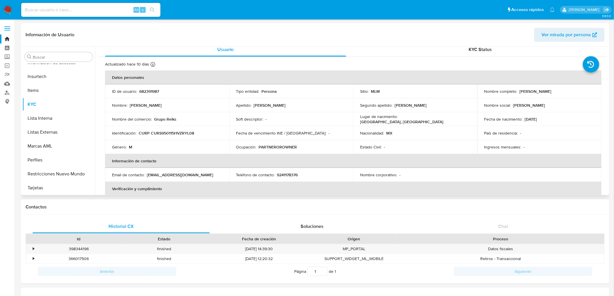
scroll to position [0, 0]
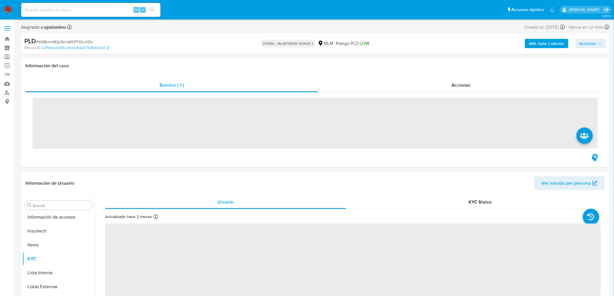
scroll to position [287, 0]
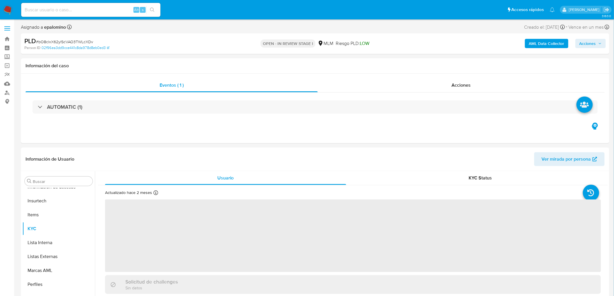
select select "10"
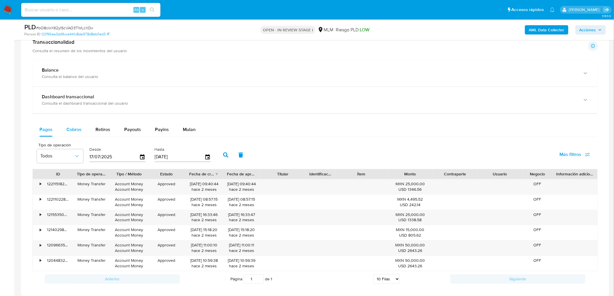
click at [66, 127] on button "Cobros" at bounding box center [74, 130] width 29 height 14
select select "10"
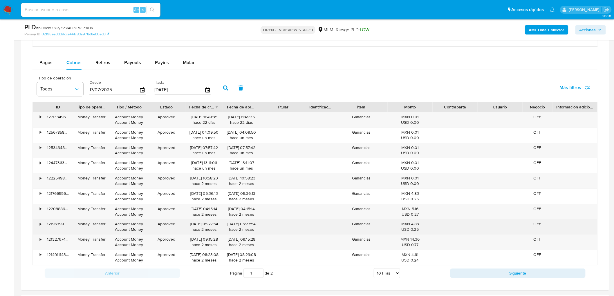
scroll to position [470, 0]
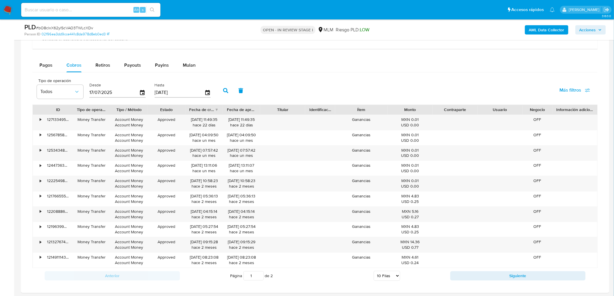
click at [143, 288] on div "Transaccionalidad Consulta el resumen de los movimientos del usuario Informació…" at bounding box center [315, 129] width 579 height 319
click at [462, 273] on button "Siguiente" at bounding box center [517, 275] width 135 height 9
type input "2"
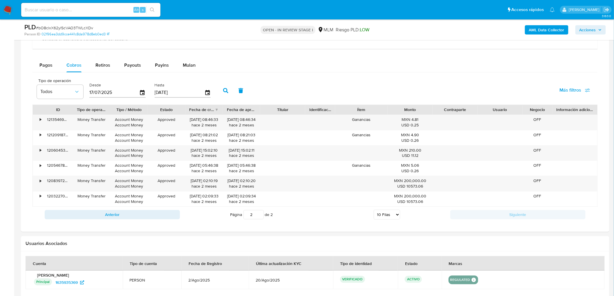
click at [237, 224] on div "Transaccionalidad Consulta el resumen de los movimientos del usuario Informació…" at bounding box center [315, 99] width 579 height 258
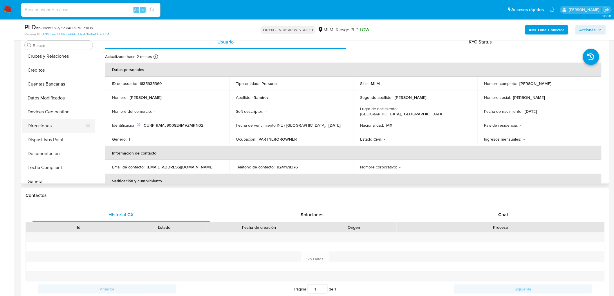
scroll to position [93, 0]
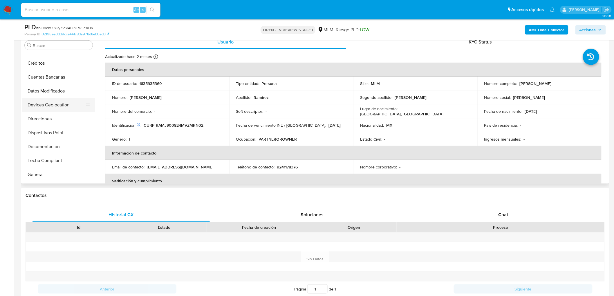
click at [63, 107] on button "Devices Geolocation" at bounding box center [56, 105] width 68 height 14
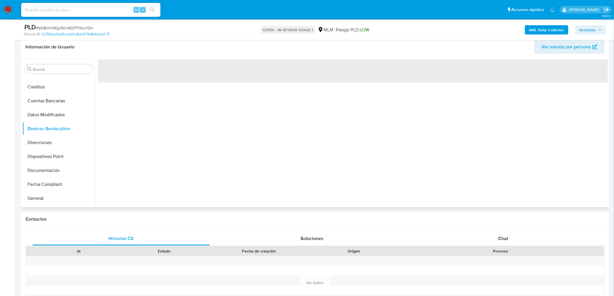
scroll to position [51, 0]
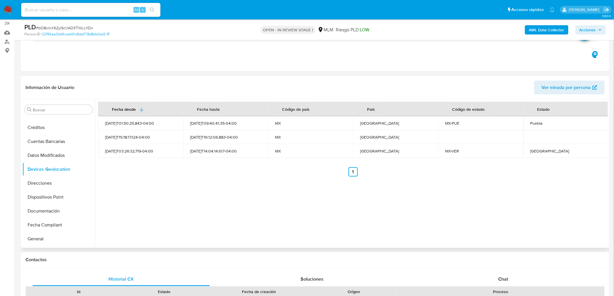
click at [244, 195] on div "Fecha desde Fecha hasta Código de país País Código de estado Estado 2025-08-03T…" at bounding box center [351, 174] width 513 height 149
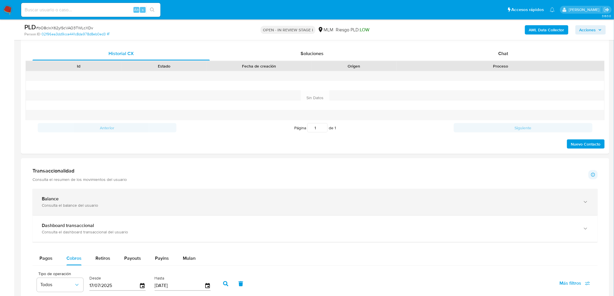
click at [87, 196] on div "Balance Consulta el balance del usuario" at bounding box center [315, 202] width 565 height 26
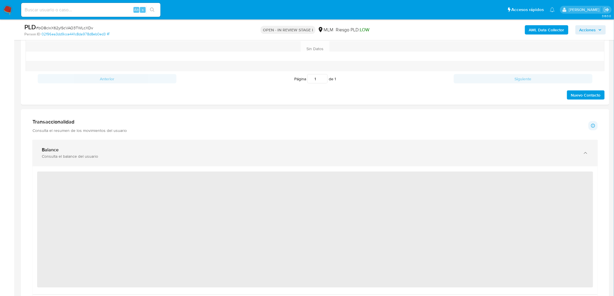
scroll to position [341, 0]
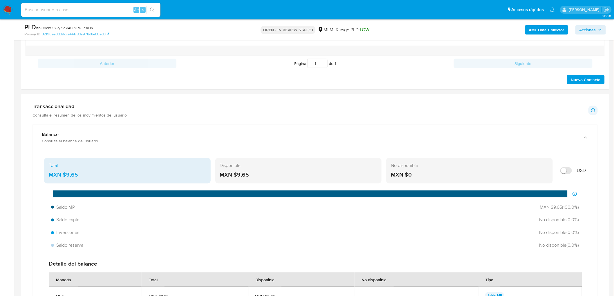
click at [253, 176] on div "MXN $9,65" at bounding box center [298, 176] width 157 height 8
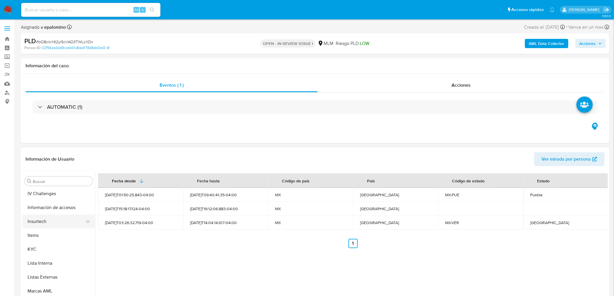
scroll to position [255, 0]
click at [49, 257] on button "KYC" at bounding box center [56, 261] width 68 height 14
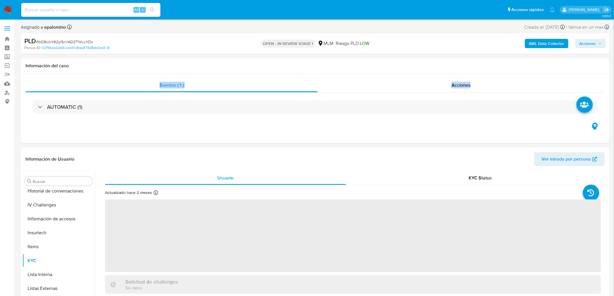
drag, startPoint x: 614, startPoint y: 69, endPoint x: 617, endPoint y: 89, distance: 20.9
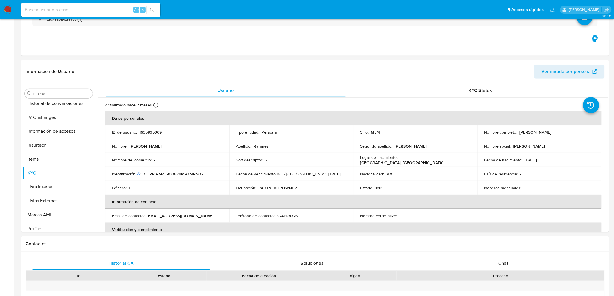
scroll to position [121, 0]
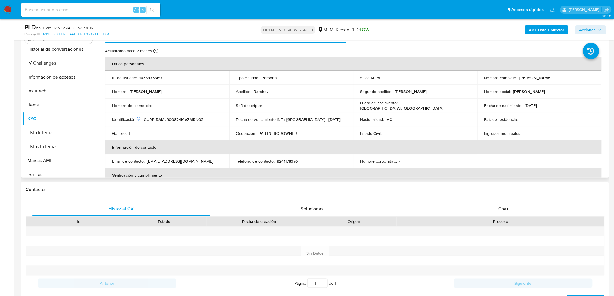
drag, startPoint x: 563, startPoint y: 76, endPoint x: 518, endPoint y: 77, distance: 45.3
click at [518, 77] on div "Nombre completo : Janeth Ramirez Morgan" at bounding box center [539, 77] width 110 height 5
copy p "Janeth Ramirez Morgan"
click at [212, 161] on div "Email de contacto : yuyerfans@gmail.com" at bounding box center [167, 161] width 110 height 5
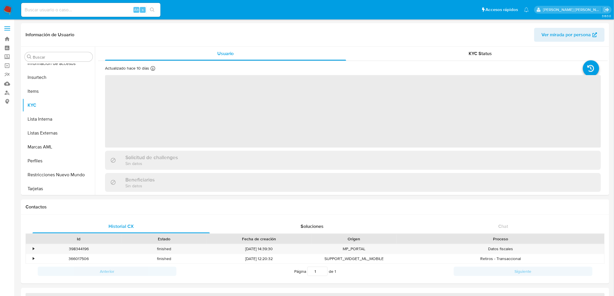
scroll to position [287, 0]
click at [8, 10] on img at bounding box center [8, 10] width 10 height 10
select select "10"
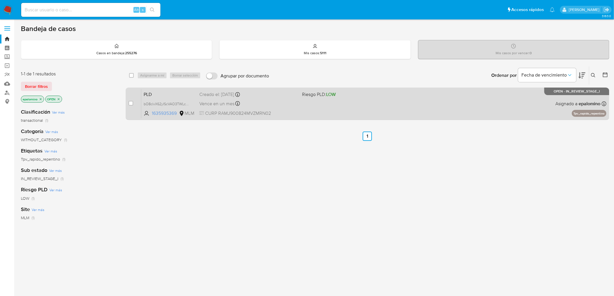
click at [150, 90] on span "PLD" at bounding box center [169, 94] width 51 height 8
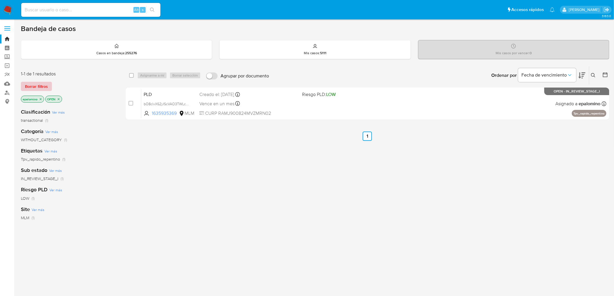
click at [31, 86] on span "Borrar filtros" at bounding box center [36, 86] width 23 height 8
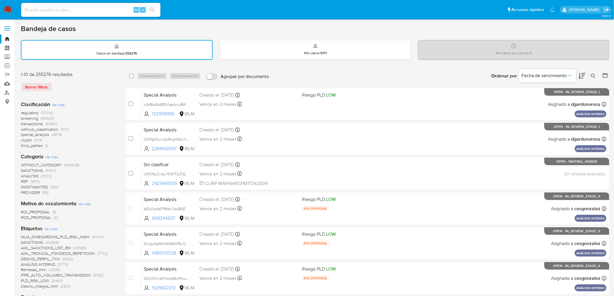
click at [6, 12] on img at bounding box center [8, 10] width 10 height 10
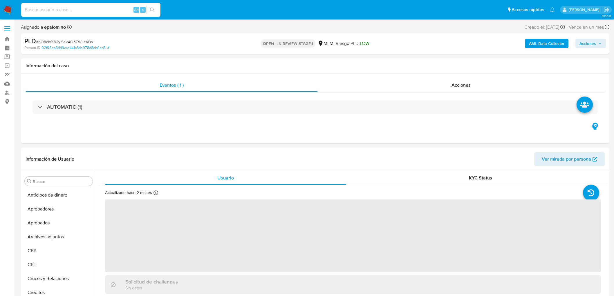
select select "10"
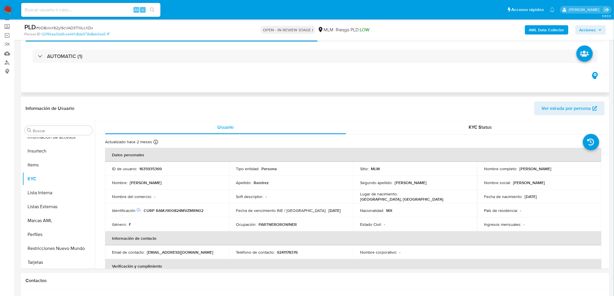
scroll to position [287, 0]
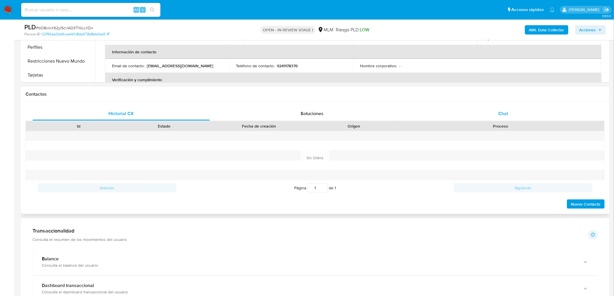
click at [505, 112] on span "Chat" at bounding box center [504, 113] width 10 height 7
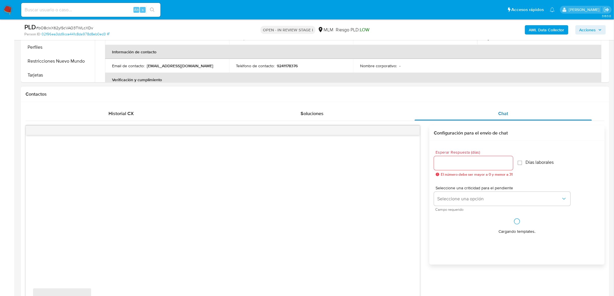
scroll to position [282, 0]
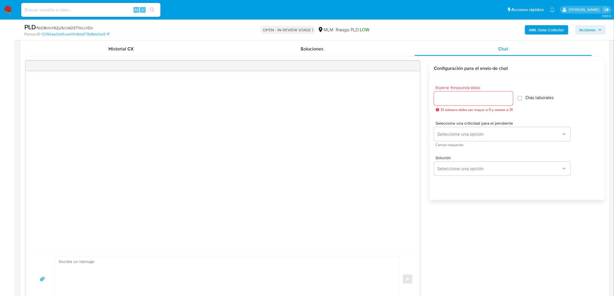
click at [469, 100] on input "Esperar Respuesta (días)" at bounding box center [473, 99] width 79 height 8
type input "3"
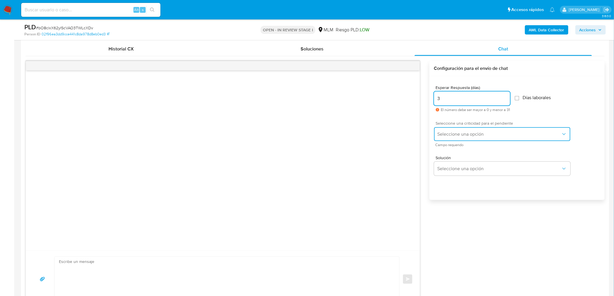
click at [470, 133] on span "Seleccione una opción" at bounding box center [500, 134] width 124 height 6
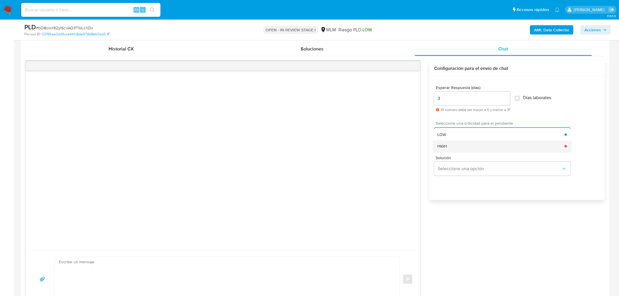
click at [467, 143] on div "HIGH" at bounding box center [500, 146] width 127 height 12
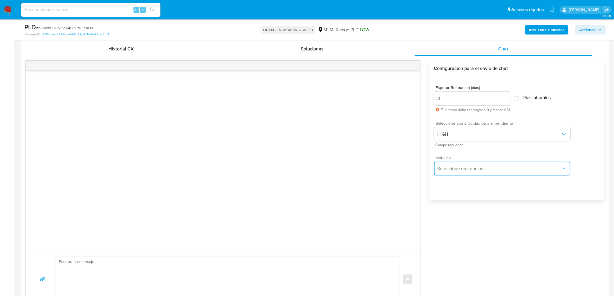
click at [462, 168] on span "Seleccione una opción" at bounding box center [500, 169] width 124 height 6
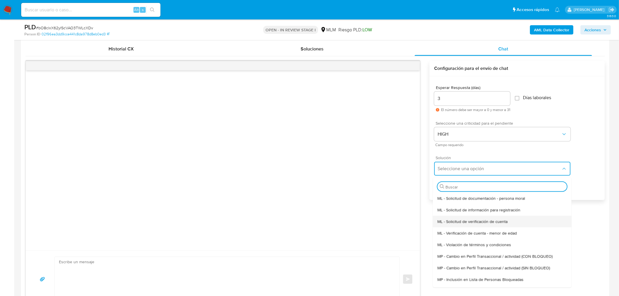
click at [478, 223] on span "ML - Solicitud de verificación de cuenta" at bounding box center [472, 221] width 70 height 5
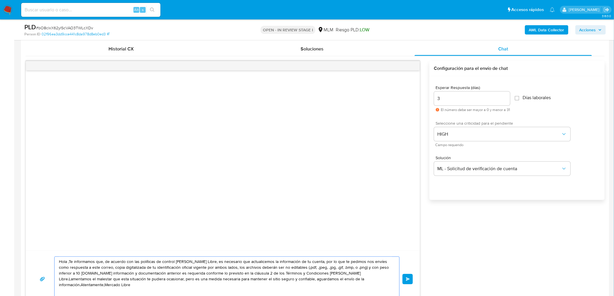
drag, startPoint x: 371, startPoint y: 286, endPoint x: 6, endPoint y: 213, distance: 371.9
click at [6, 213] on section "Bandeja Tablero Screening Búsqueda en Listas Watchlist Herramientas Operaciones…" at bounding box center [307, 279] width 614 height 1123
paste textarea "Estimado Janeth Ramirez Morgan. Te comunicamos que se ha identificado un cambio…"
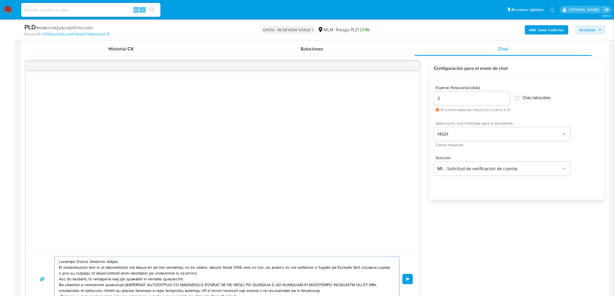
scroll to position [300, 0]
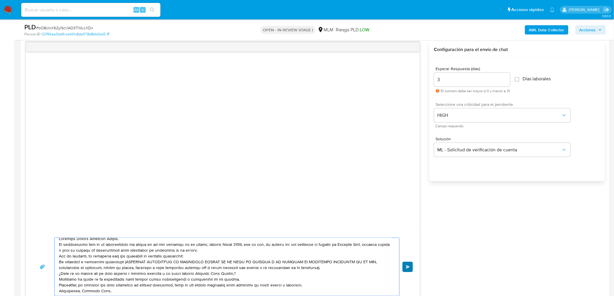
type textarea "Estimado Janeth Ramirez Morgan. Te comunicamos que se ha identificado un cambio…"
click at [410, 264] on button "Enviar" at bounding box center [408, 267] width 10 height 10
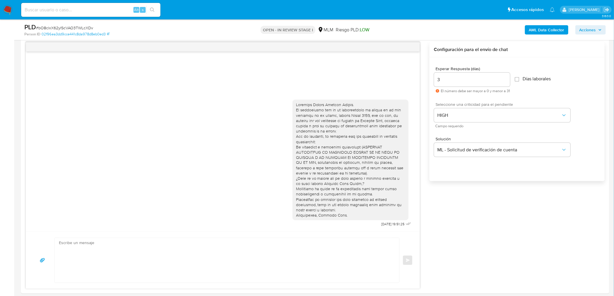
scroll to position [0, 0]
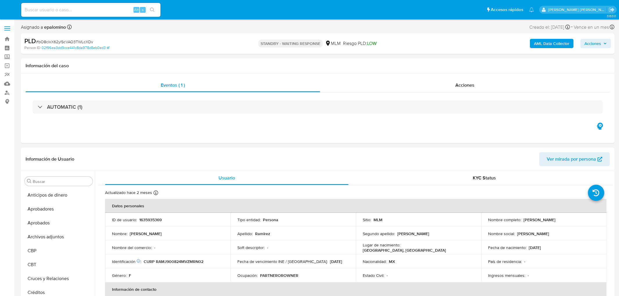
select select "10"
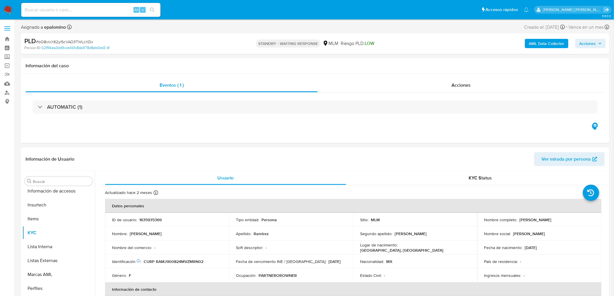
scroll to position [287, 0]
click at [80, 41] on span "# bO8clxX62yIScVAO3TWLcXDv" at bounding box center [64, 42] width 57 height 6
copy span "bO8clxX62yIScVAO3TWLcXDv"
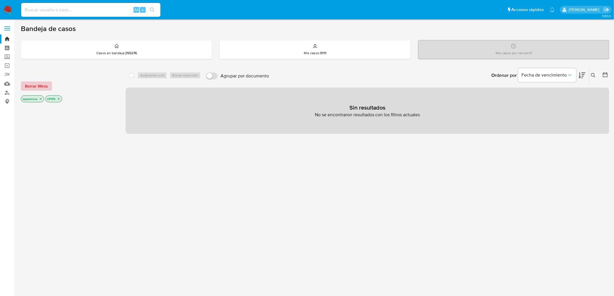
click at [44, 83] on span "Borrar filtros" at bounding box center [36, 86] width 23 height 8
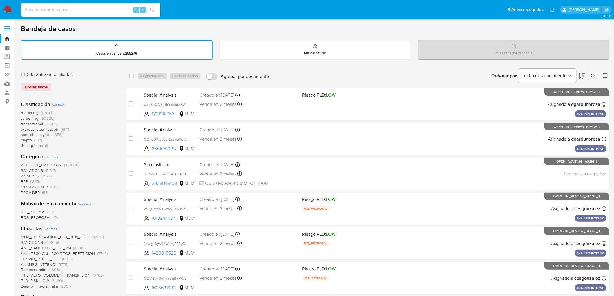
drag, startPoint x: 595, startPoint y: 73, endPoint x: 533, endPoint y: 100, distance: 67.6
click at [595, 74] on icon at bounding box center [593, 76] width 5 height 5
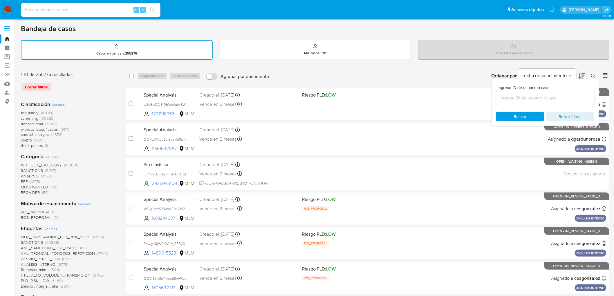
click at [514, 106] on div "Ingrese ID de usuario o caso Buscar Borrar filtros" at bounding box center [545, 102] width 107 height 47
click at [514, 102] on div at bounding box center [545, 98] width 98 height 14
click at [513, 97] on input at bounding box center [545, 98] width 98 height 8
paste input "240199285"
type input "240199285"
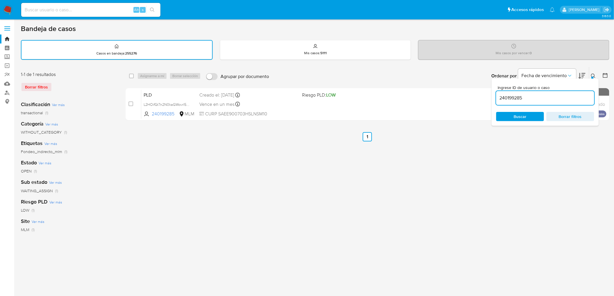
click at [590, 76] on button at bounding box center [595, 76] width 10 height 7
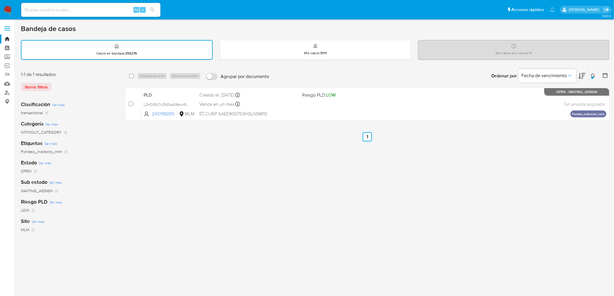
click at [10, 10] on img at bounding box center [8, 10] width 10 height 10
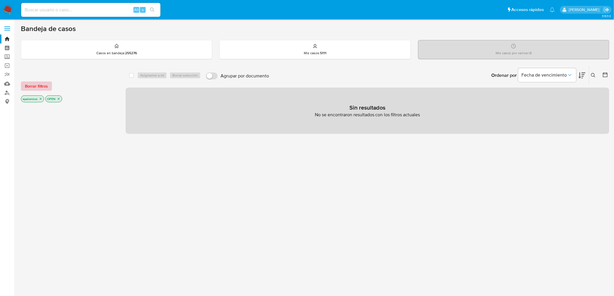
click at [36, 84] on span "Borrar filtros" at bounding box center [36, 86] width 23 height 8
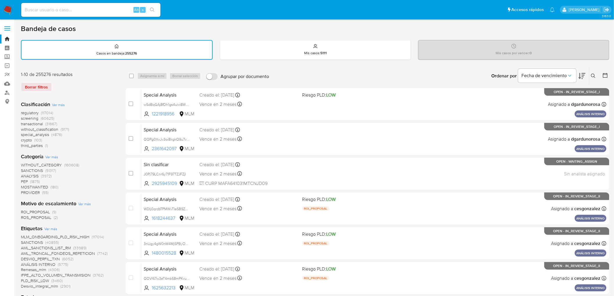
click at [593, 74] on icon at bounding box center [593, 76] width 5 height 5
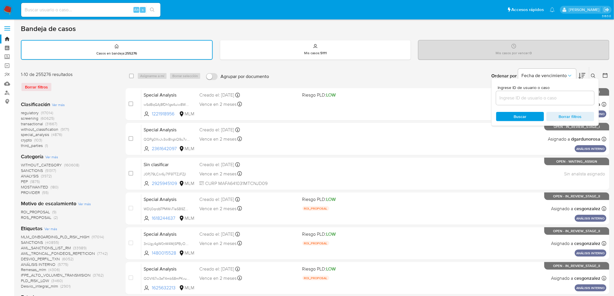
click at [527, 96] on input at bounding box center [545, 98] width 98 height 8
type input "240199285"
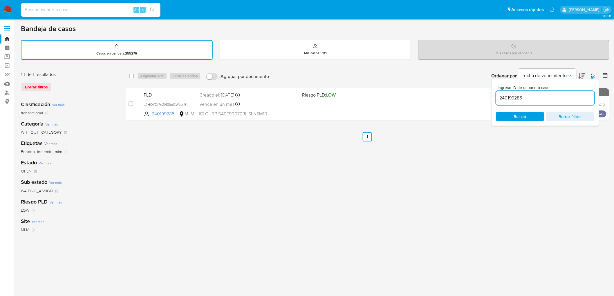
click at [592, 73] on button at bounding box center [595, 76] width 10 height 7
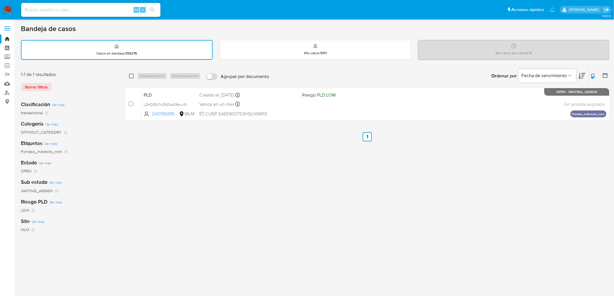
click at [130, 77] on input "checkbox" at bounding box center [131, 76] width 5 height 5
checkbox input "true"
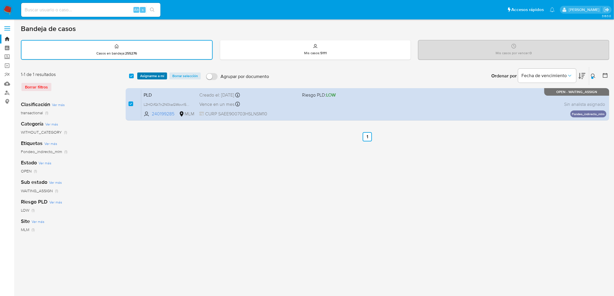
click at [145, 76] on span "Asignarme a mí" at bounding box center [152, 76] width 24 height 6
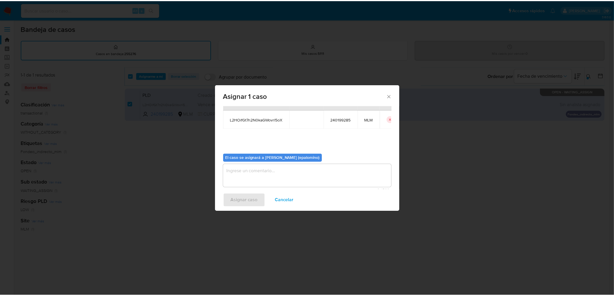
scroll to position [30, 0]
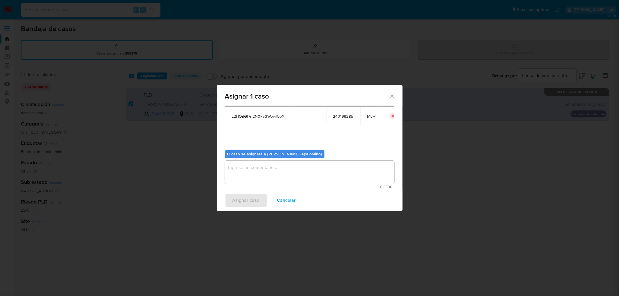
click at [247, 181] on textarea "assign-modal" at bounding box center [310, 172] width 170 height 23
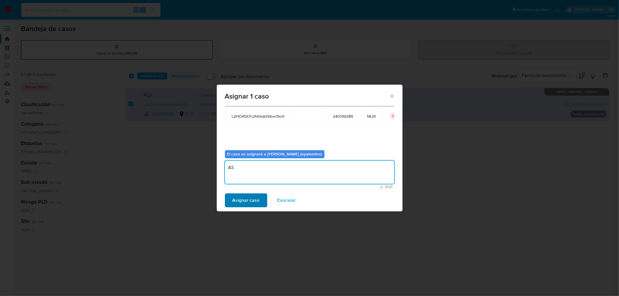
type textarea "AS"
click at [244, 197] on span "Asignar caso" at bounding box center [245, 200] width 27 height 13
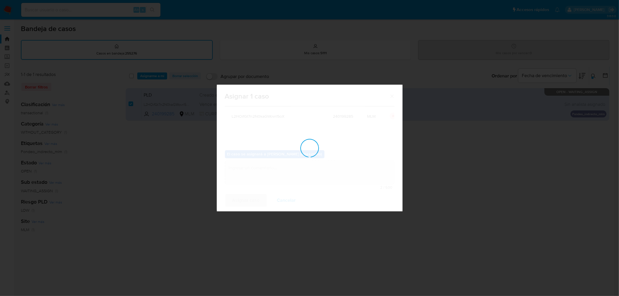
checkbox input "false"
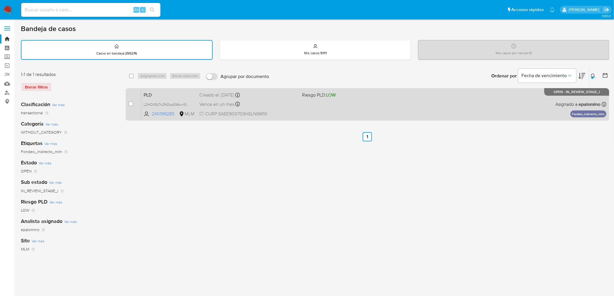
click at [155, 93] on span "PLD" at bounding box center [169, 95] width 51 height 8
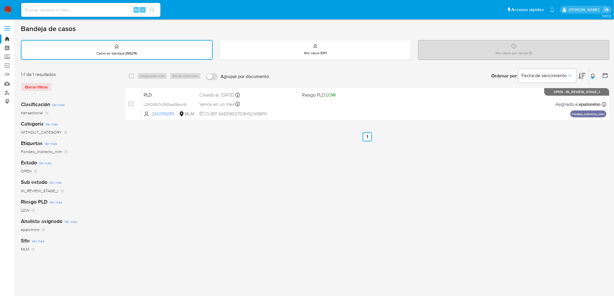
click at [8, 10] on img at bounding box center [8, 10] width 10 height 10
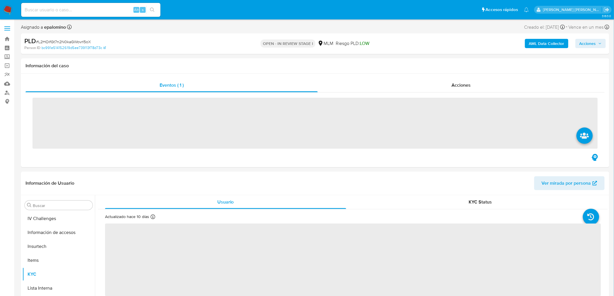
scroll to position [287, 0]
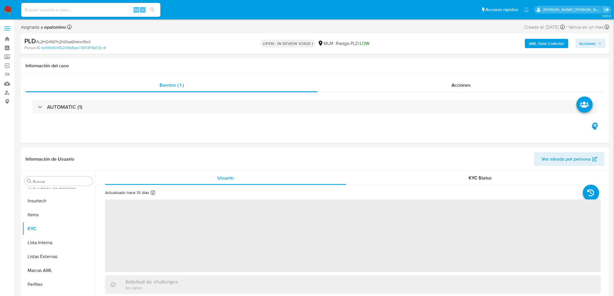
select select "10"
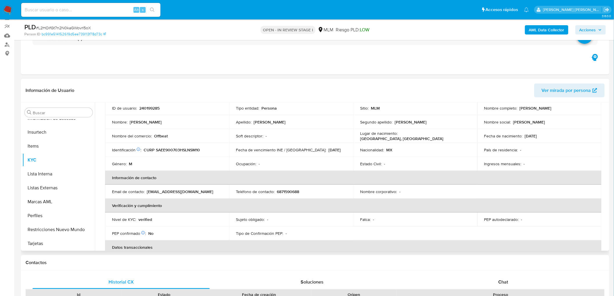
scroll to position [0, 0]
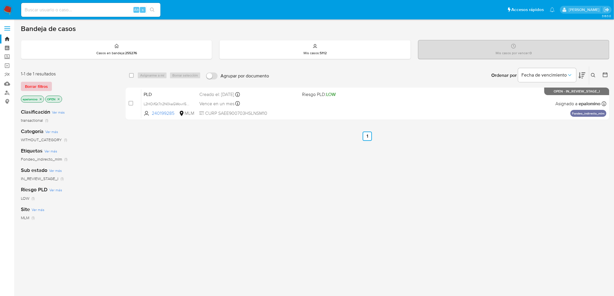
click at [37, 83] on span "Borrar filtros" at bounding box center [36, 86] width 23 height 8
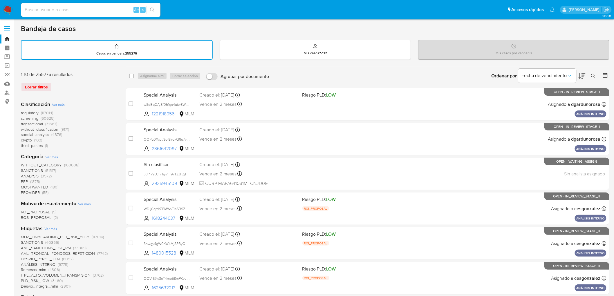
click at [593, 75] on icon at bounding box center [593, 76] width 5 height 5
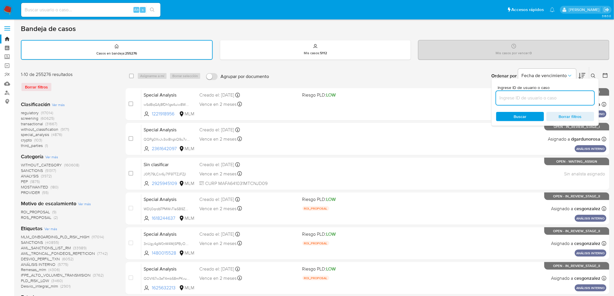
click at [527, 99] on input at bounding box center [545, 98] width 98 height 8
type input "240199285"
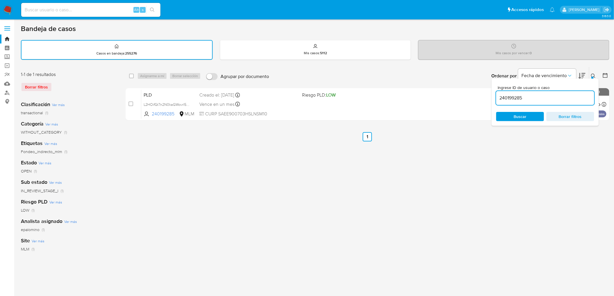
click at [594, 76] on icon at bounding box center [593, 76] width 5 height 5
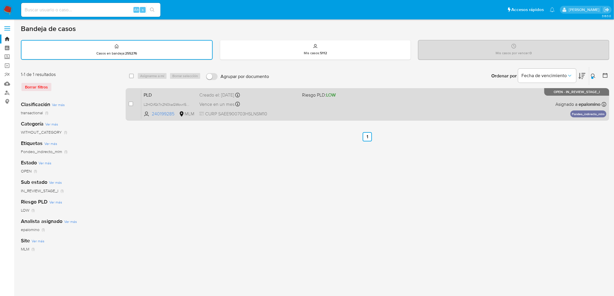
click at [157, 94] on span "PLD" at bounding box center [169, 95] width 51 height 8
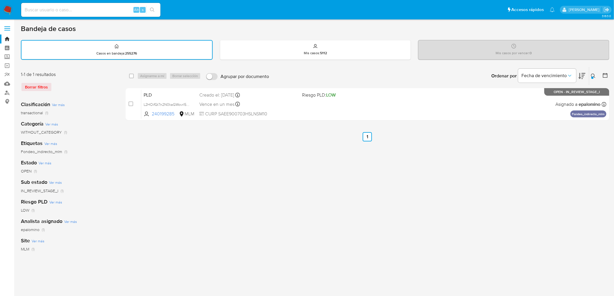
click at [9, 10] on img at bounding box center [8, 10] width 10 height 10
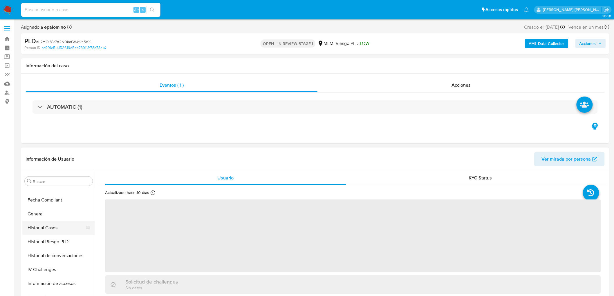
select select "10"
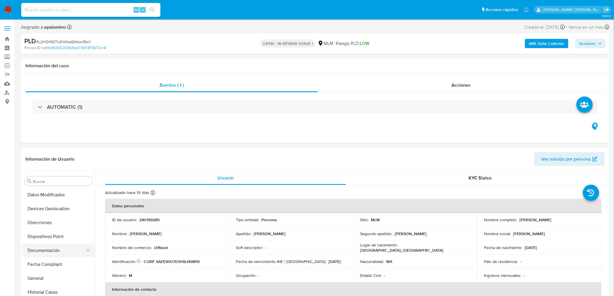
click at [60, 251] on button "Documentación" at bounding box center [56, 251] width 68 height 14
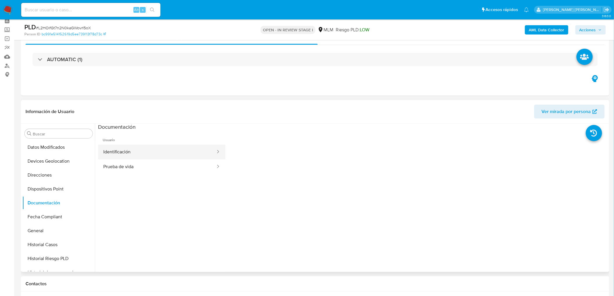
scroll to position [30, 0]
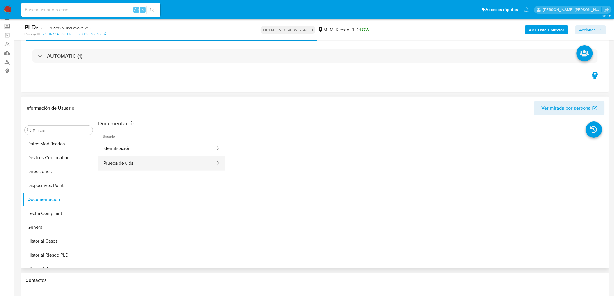
click at [141, 166] on button "Prueba de vida" at bounding box center [157, 163] width 118 height 15
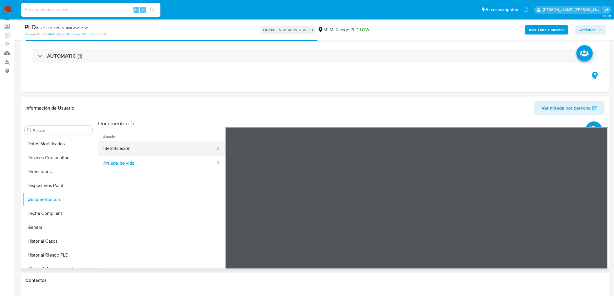
click at [156, 149] on button "Identificación" at bounding box center [157, 148] width 118 height 15
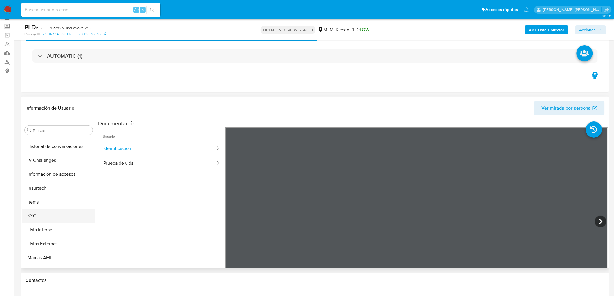
scroll to position [255, 0]
click at [53, 210] on button "KYC" at bounding box center [56, 210] width 68 height 14
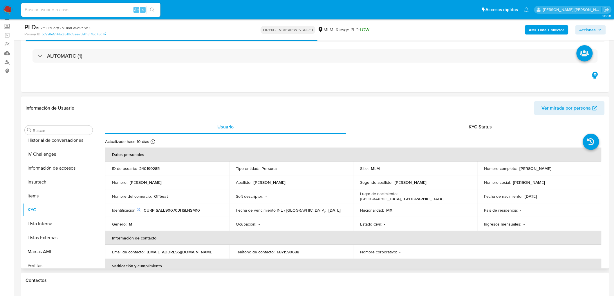
drag, startPoint x: 548, startPoint y: 170, endPoint x: 517, endPoint y: 169, distance: 30.8
click at [517, 169] on div "Nombre completo : Emilio Santini Espinoza" at bounding box center [539, 168] width 110 height 5
copy div "Emilio Santini Espinoza"
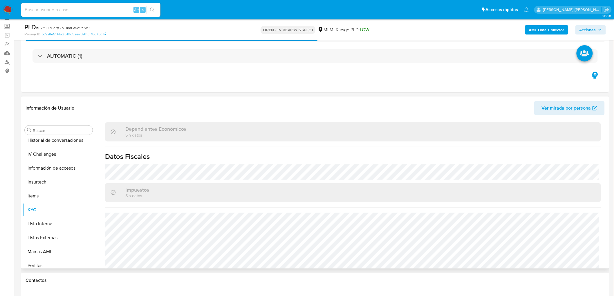
scroll to position [359, 0]
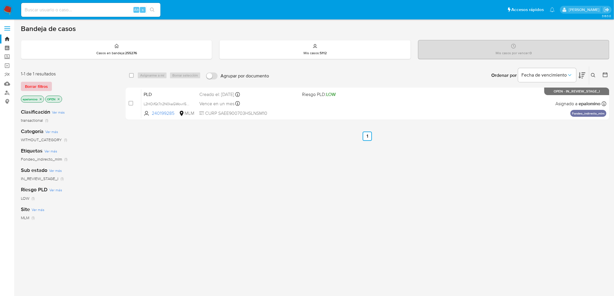
click at [48, 86] on button "Borrar filtros" at bounding box center [36, 86] width 31 height 9
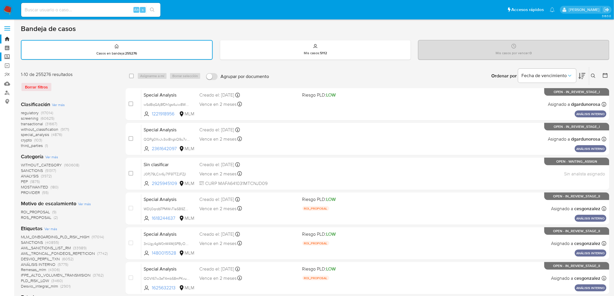
click at [9, 59] on label "Screening" at bounding box center [34, 57] width 69 height 9
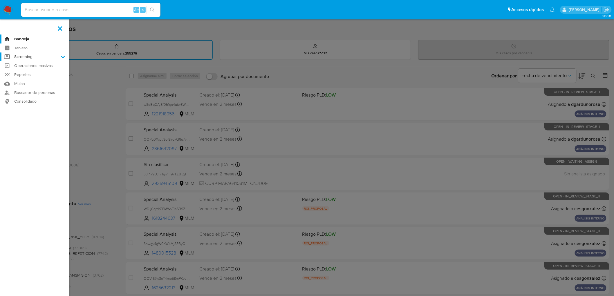
click at [0, 0] on input "Screening" at bounding box center [0, 0] width 0 height 0
click at [34, 80] on link "Herramientas" at bounding box center [34, 79] width 69 height 7
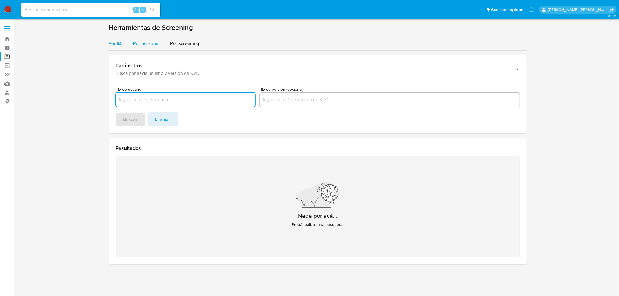
click at [152, 45] on span "Por persona" at bounding box center [146, 43] width 26 height 7
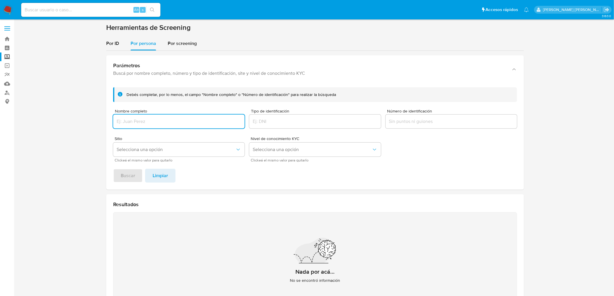
click at [189, 123] on input "Nombre completo" at bounding box center [178, 122] width 131 height 8
type input "A"
type input "[PERSON_NAME] [PERSON_NAME]"
click at [131, 174] on span "Buscar" at bounding box center [128, 176] width 15 height 13
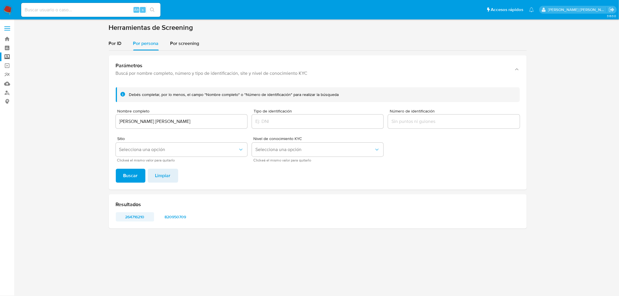
click at [141, 214] on span "264716210" at bounding box center [135, 217] width 30 height 8
click at [6, 11] on img at bounding box center [8, 10] width 10 height 10
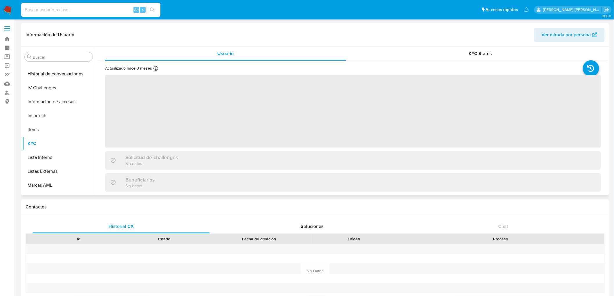
scroll to position [287, 0]
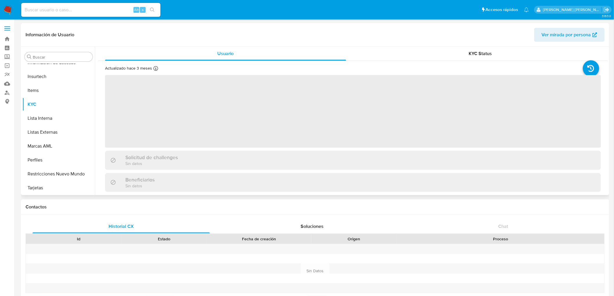
select select "10"
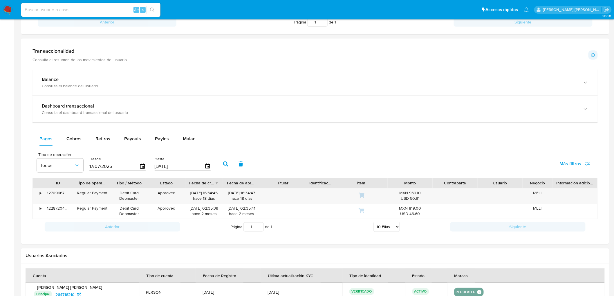
scroll to position [291, 0]
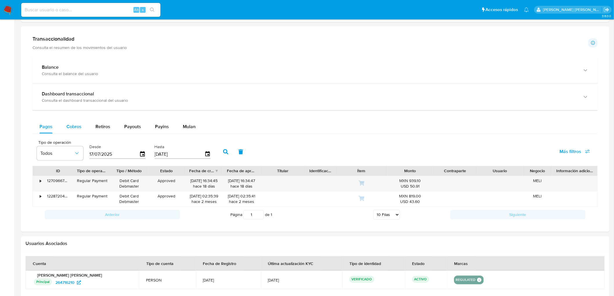
click at [82, 128] on button "Cobros" at bounding box center [74, 127] width 29 height 14
select select "10"
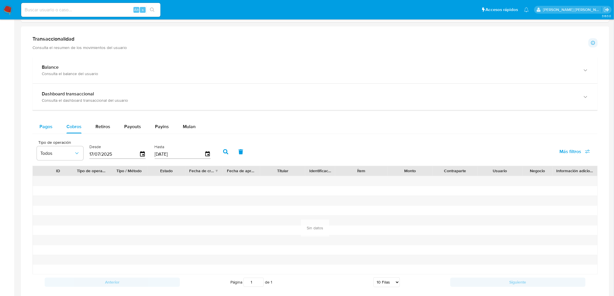
click at [40, 126] on span "Pagos" at bounding box center [45, 126] width 13 height 7
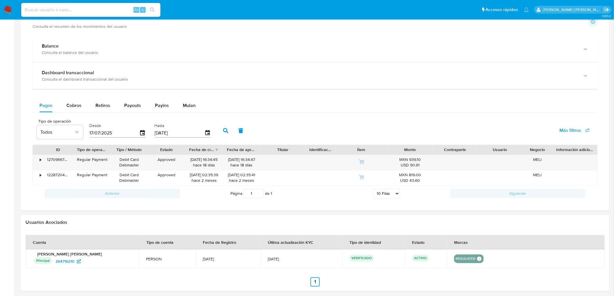
scroll to position [323, 0]
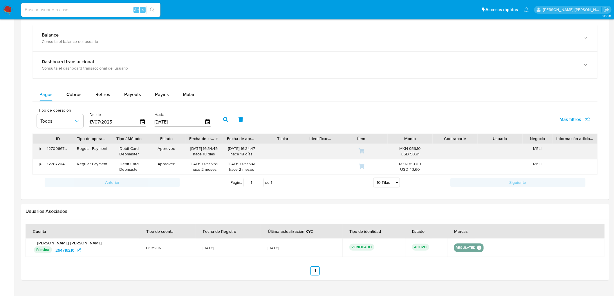
click at [41, 152] on div "•" at bounding box center [40, 149] width 1 height 6
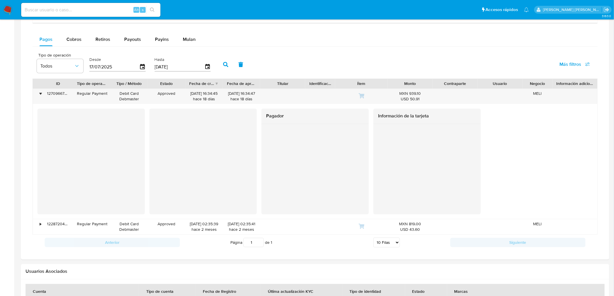
scroll to position [388, 0]
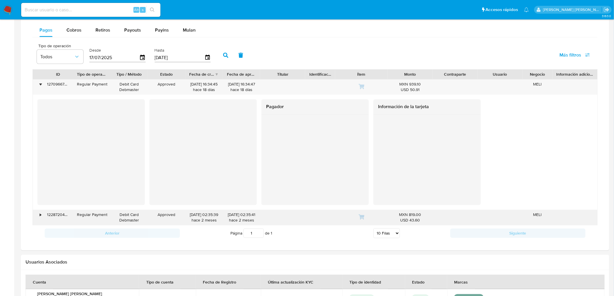
click at [40, 218] on div "•" at bounding box center [40, 215] width 1 height 6
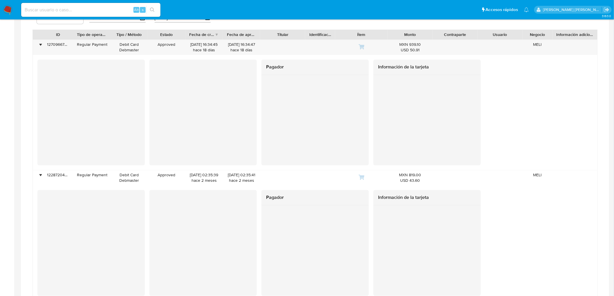
scroll to position [420, 0]
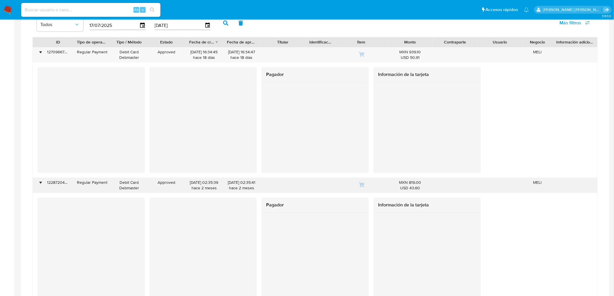
click at [42, 185] on div "•" at bounding box center [38, 185] width 10 height 15
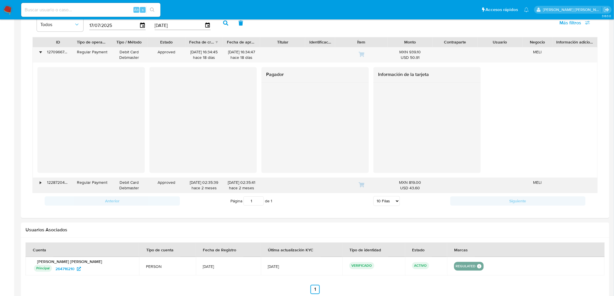
click at [38, 186] on div "•" at bounding box center [38, 185] width 10 height 15
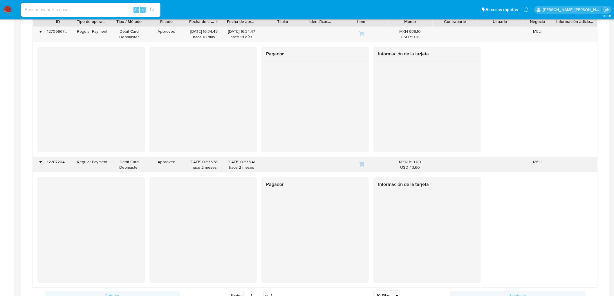
scroll to position [452, 0]
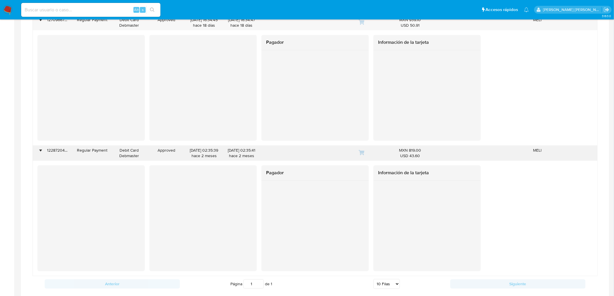
click at [39, 156] on div "•" at bounding box center [38, 153] width 10 height 15
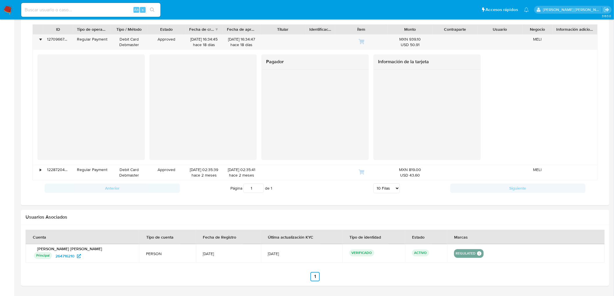
scroll to position [356, 0]
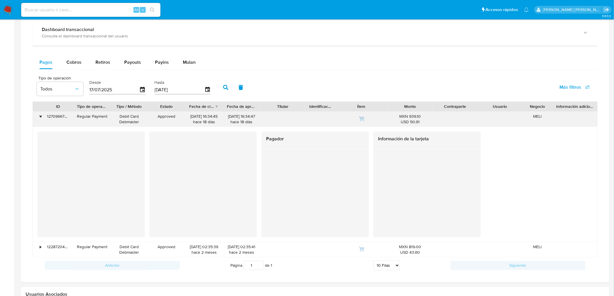
click at [36, 117] on div "•" at bounding box center [38, 119] width 10 height 15
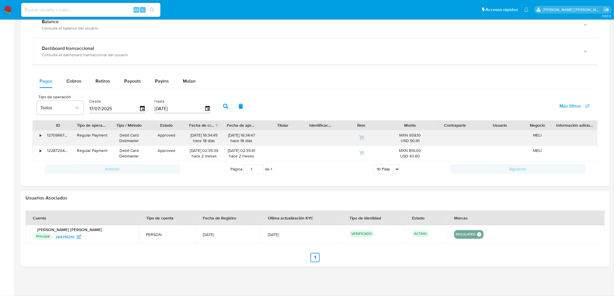
scroll to position [337, 0]
click at [138, 82] on span "Payouts" at bounding box center [132, 81] width 17 height 7
select select "10"
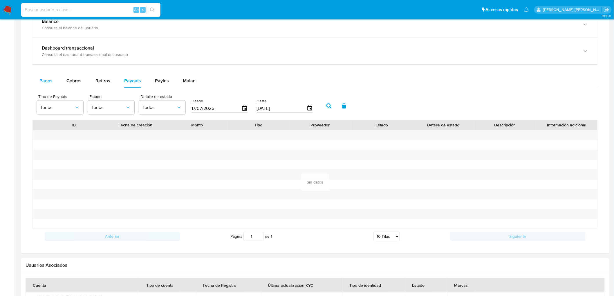
click at [49, 84] on span "Pagos" at bounding box center [45, 80] width 13 height 7
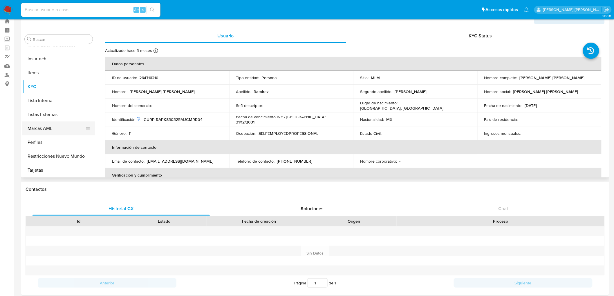
scroll to position [0, 0]
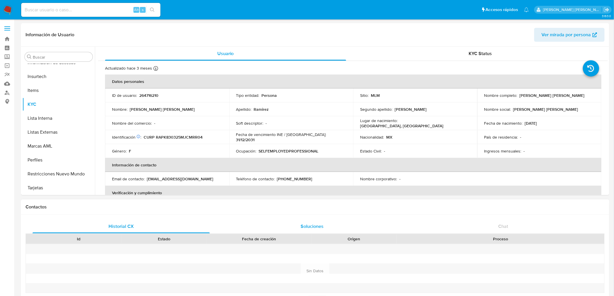
click at [306, 228] on span "Soluciones" at bounding box center [312, 226] width 23 height 7
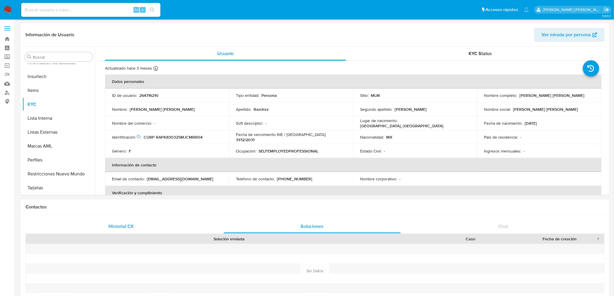
click at [116, 228] on span "Historial CX" at bounding box center [121, 226] width 25 height 7
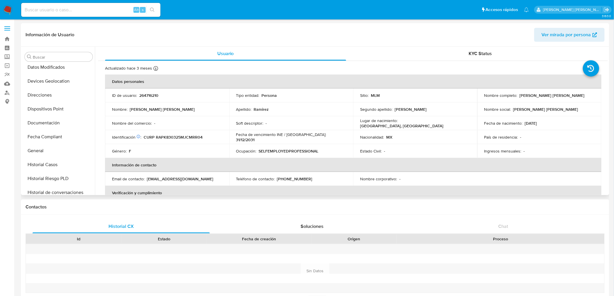
scroll to position [126, 0]
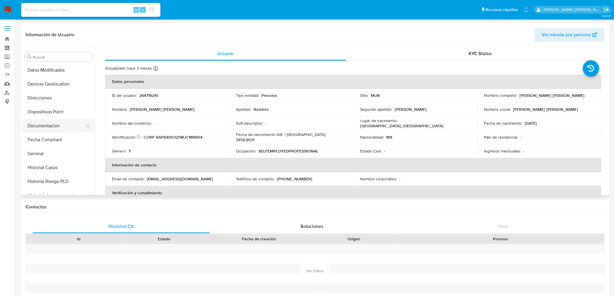
click at [58, 125] on button "Documentación" at bounding box center [56, 126] width 68 height 14
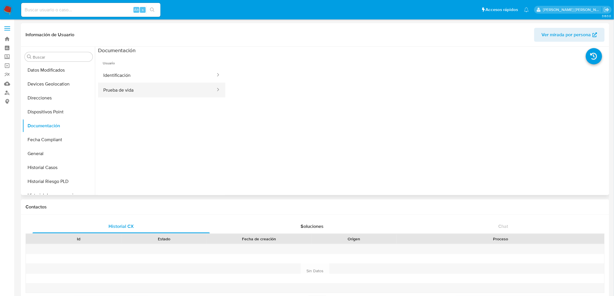
click at [155, 94] on button "Prueba de vida" at bounding box center [157, 90] width 118 height 15
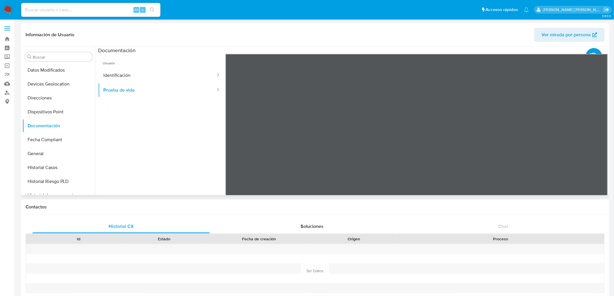
scroll to position [32, 0]
click at [189, 78] on button "Identificación" at bounding box center [157, 75] width 118 height 15
click at [192, 88] on button "Prueba de vida" at bounding box center [157, 90] width 118 height 15
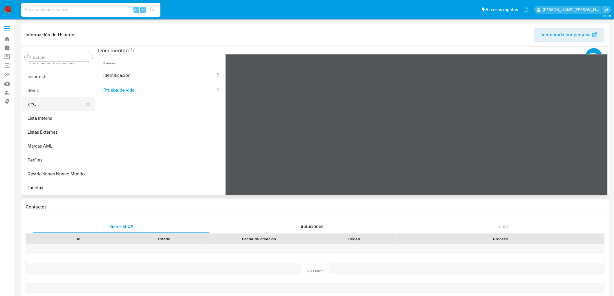
click at [42, 102] on button "KYC" at bounding box center [56, 105] width 68 height 14
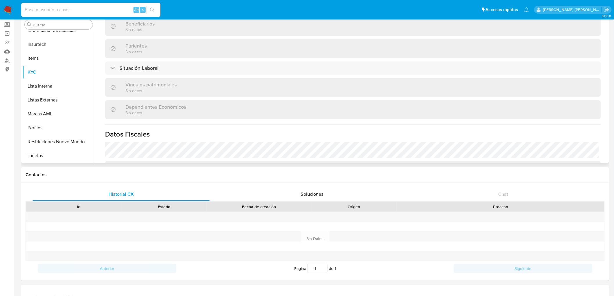
scroll to position [258, 0]
drag, startPoint x: 605, startPoint y: 114, endPoint x: 604, endPoint y: 157, distance: 43.0
click at [604, 157] on div "Actualizado hace 3 meses Creado: 04/07/2020 12:09:27 Actualizado: 27/07/2025 08…" at bounding box center [353, 17] width 510 height 493
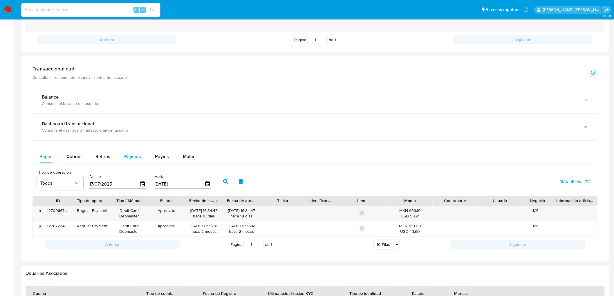
scroll to position [248, 0]
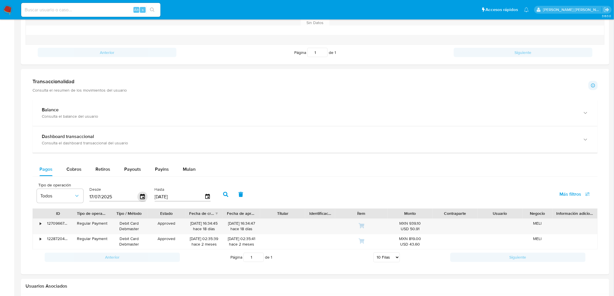
click at [140, 201] on icon "button" at bounding box center [143, 197] width 10 height 10
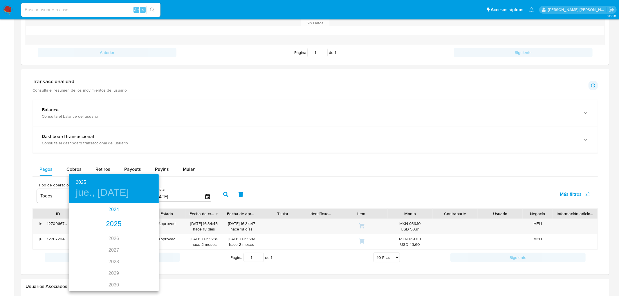
click at [115, 212] on div "2024" at bounding box center [114, 210] width 90 height 12
click at [82, 278] on div "oct." at bounding box center [84, 280] width 30 height 22
click at [80, 255] on p "14" at bounding box center [79, 255] width 5 height 6
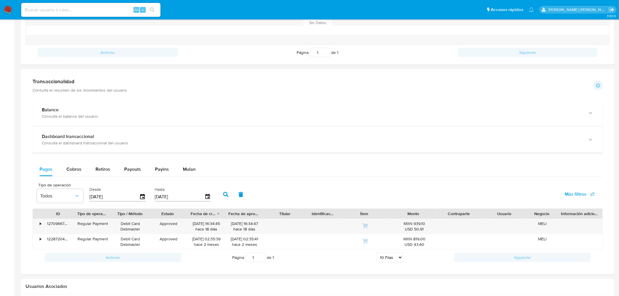
type input "14/10/2024"
click at [223, 195] on icon "button" at bounding box center [225, 194] width 5 height 5
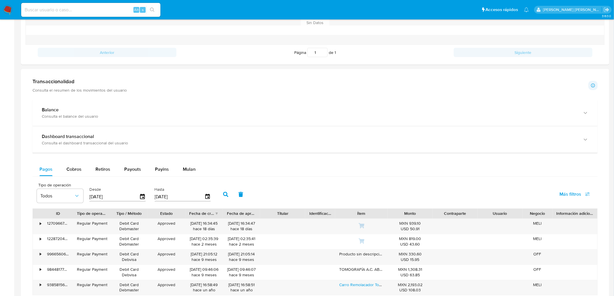
scroll to position [313, 0]
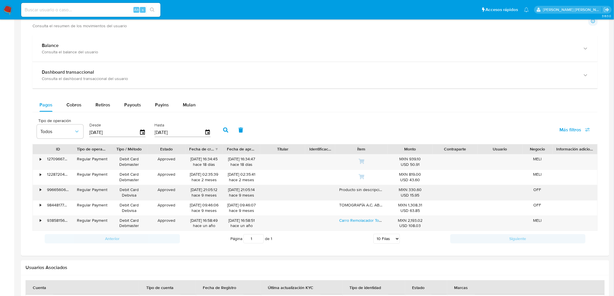
click at [42, 192] on div "•" at bounding box center [38, 192] width 10 height 15
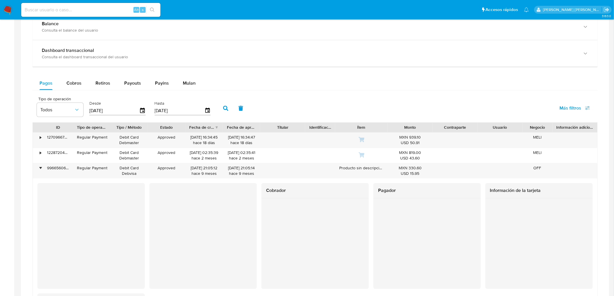
scroll to position [345, 0]
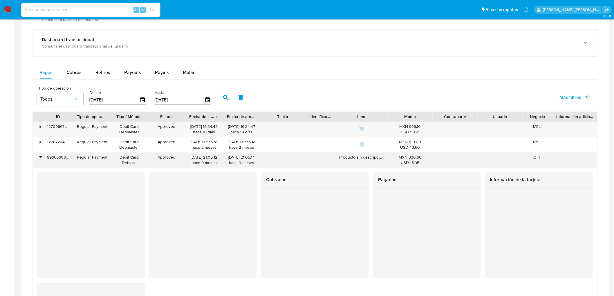
click at [41, 159] on div "•" at bounding box center [40, 158] width 1 height 6
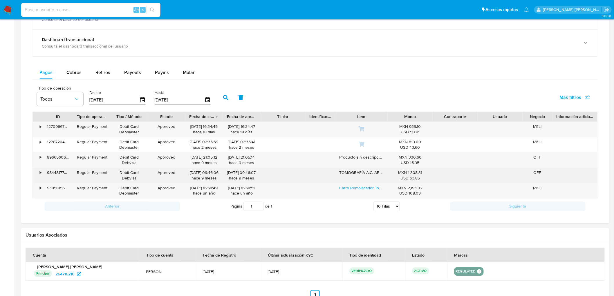
click at [41, 174] on div "•" at bounding box center [40, 173] width 1 height 6
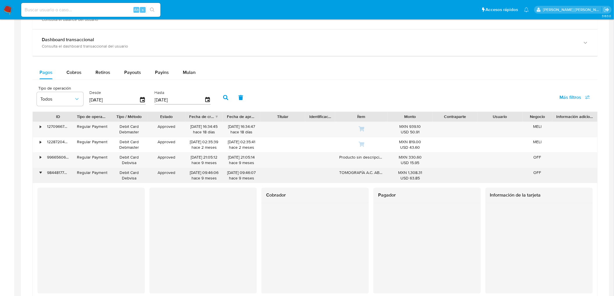
click at [41, 174] on div "•" at bounding box center [40, 173] width 1 height 6
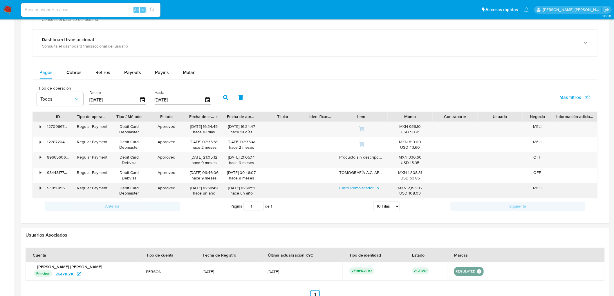
click at [38, 190] on div "•" at bounding box center [38, 191] width 10 height 15
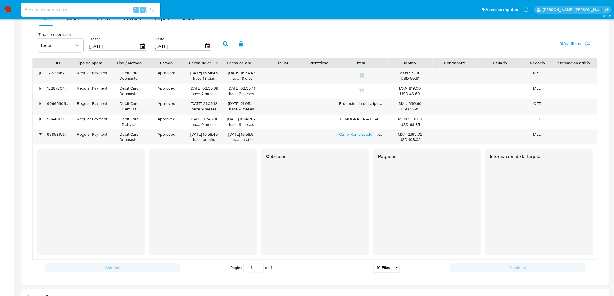
scroll to position [410, 0]
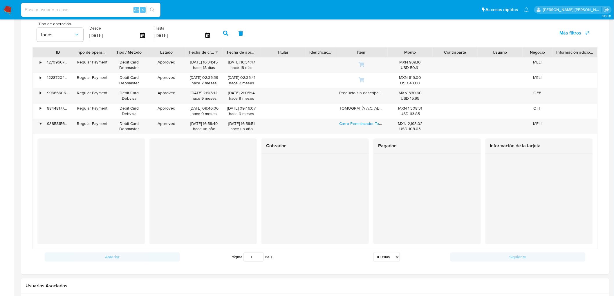
click at [153, 170] on div at bounding box center [202, 191] width 107 height 105
click at [40, 126] on div "•" at bounding box center [40, 124] width 1 height 6
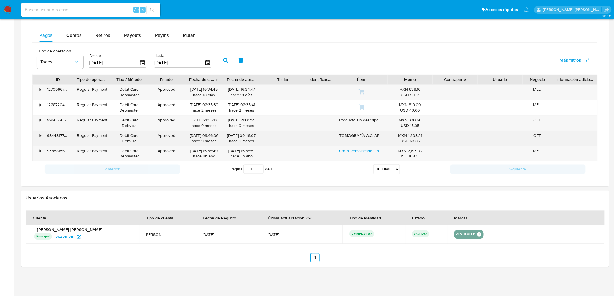
click at [38, 136] on div "•" at bounding box center [38, 138] width 10 height 15
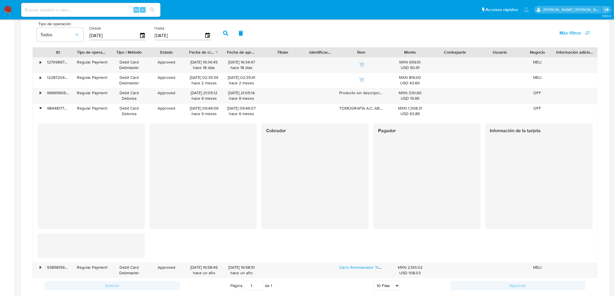
click at [145, 152] on div "Cobrador Pagador Información de la tarjeta" at bounding box center [315, 191] width 556 height 135
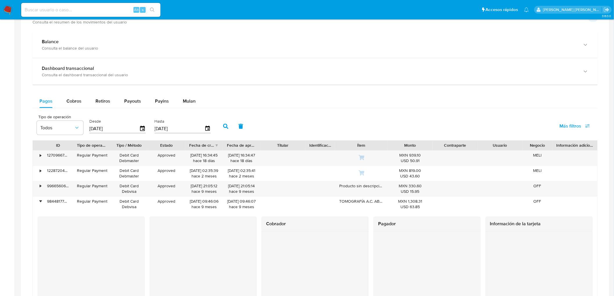
scroll to position [313, 0]
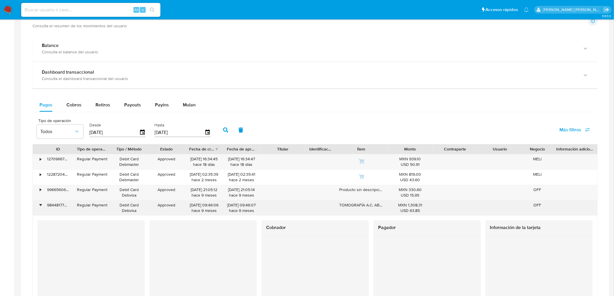
click at [36, 206] on div "•" at bounding box center [38, 208] width 10 height 15
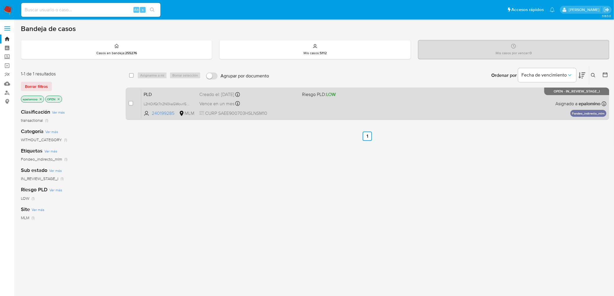
click at [157, 94] on span "PLD" at bounding box center [169, 94] width 51 height 8
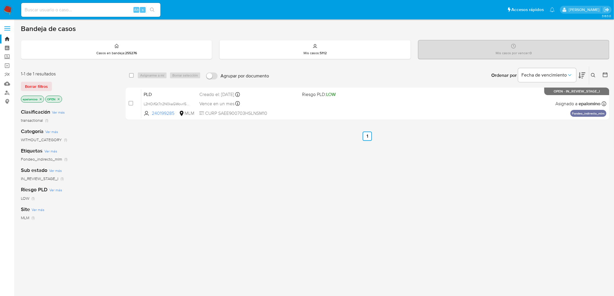
click at [10, 8] on img at bounding box center [8, 10] width 10 height 10
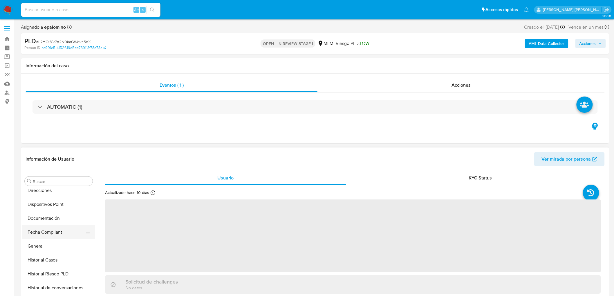
select select "10"
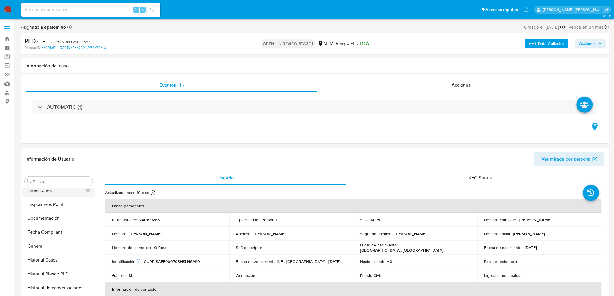
scroll to position [126, 0]
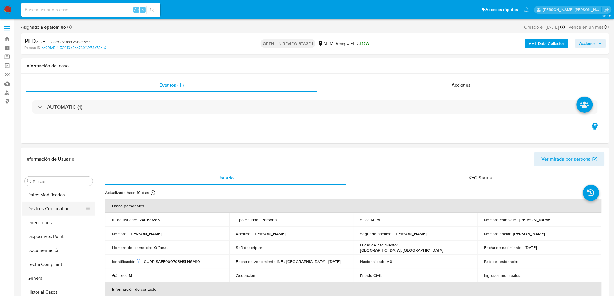
click at [59, 208] on button "Devices Geolocation" at bounding box center [56, 209] width 68 height 14
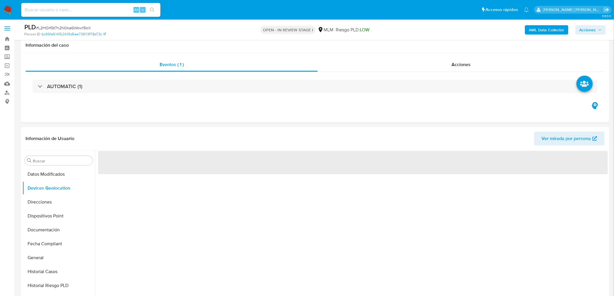
scroll to position [38, 0]
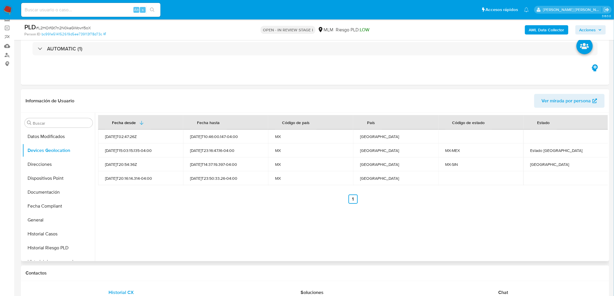
click at [222, 201] on ul "Anterior 1 Siguiente" at bounding box center [353, 199] width 510 height 9
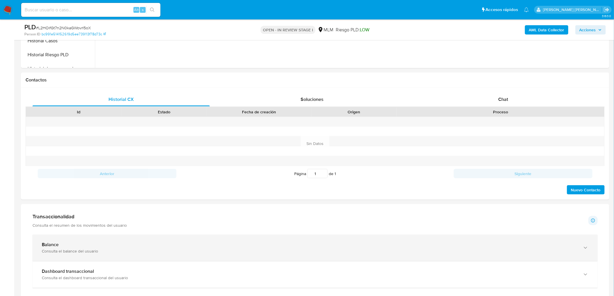
click at [62, 247] on div "Balance" at bounding box center [309, 245] width 535 height 6
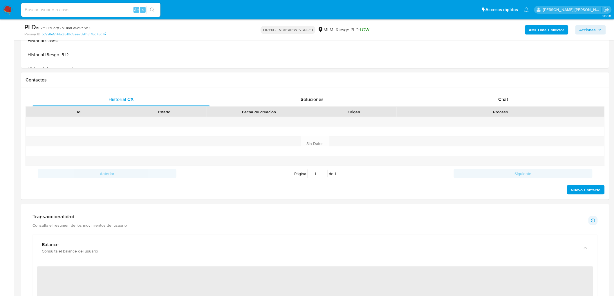
scroll to position [328, 0]
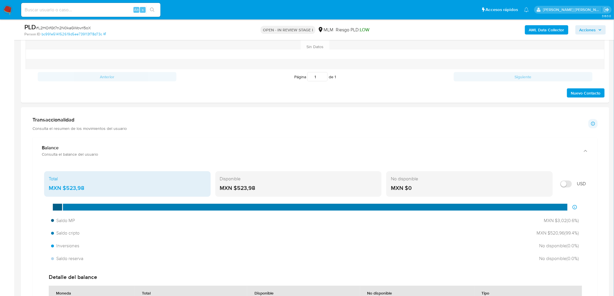
drag, startPoint x: 254, startPoint y: 190, endPoint x: 237, endPoint y: 191, distance: 17.8
click at [237, 191] on div "MXN $523,98" at bounding box center [298, 189] width 157 height 8
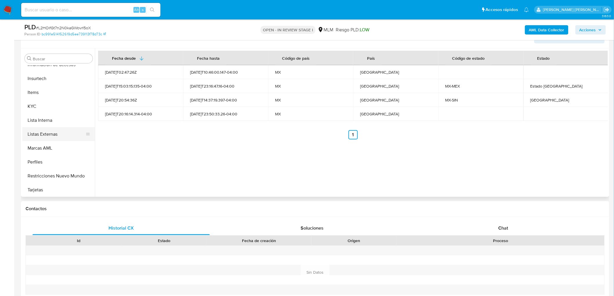
scroll to position [287, 0]
click at [49, 107] on button "KYC" at bounding box center [56, 106] width 68 height 14
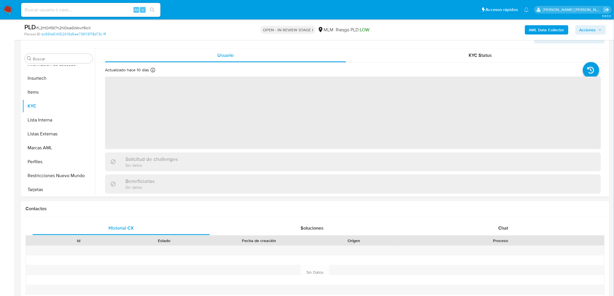
scroll to position [85, 0]
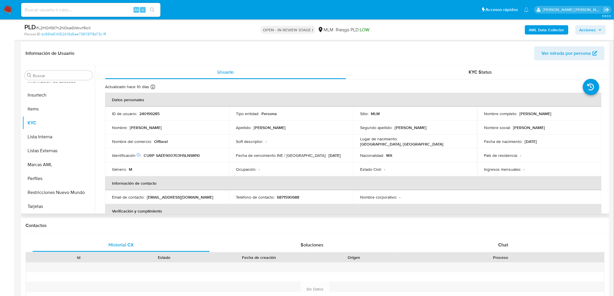
drag, startPoint x: 565, startPoint y: 113, endPoint x: 518, endPoint y: 112, distance: 46.4
click at [518, 112] on div "Nombre completo : Emilio Santini Espinoza" at bounding box center [539, 113] width 110 height 5
copy p "[PERSON_NAME]"
click at [287, 128] on div "Apellido : Santini" at bounding box center [291, 127] width 110 height 5
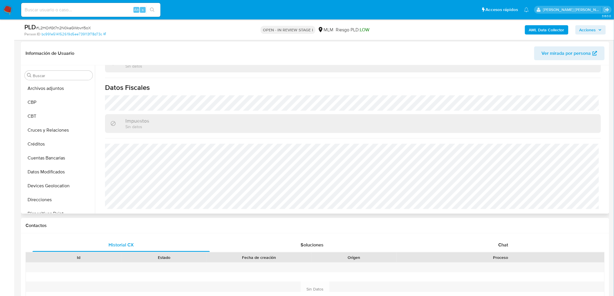
scroll to position [0, 0]
click at [64, 170] on button "Cruces y Relaciones" at bounding box center [56, 173] width 68 height 14
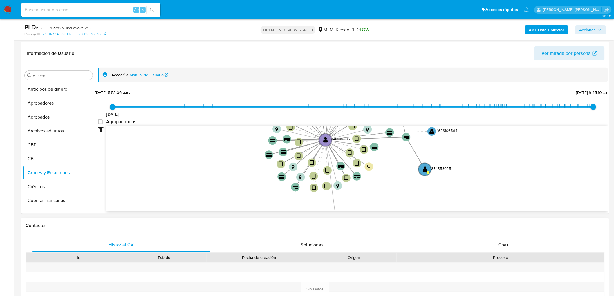
drag, startPoint x: 239, startPoint y: 150, endPoint x: 241, endPoint y: 230, distance: 79.9
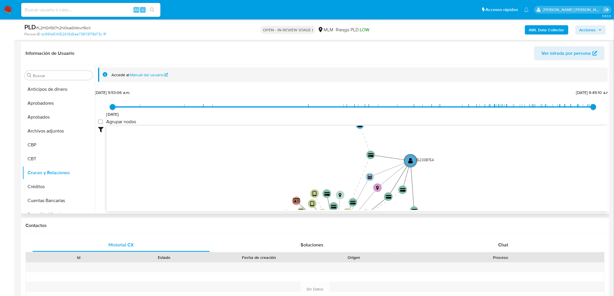
drag, startPoint x: 239, startPoint y: 155, endPoint x: 232, endPoint y: 213, distance: 58.2
click at [232, 212] on div "Filtros Confianza alta Device Tarjeta Persona validada Teléfono validado Confia…" at bounding box center [353, 179] width 510 height 107
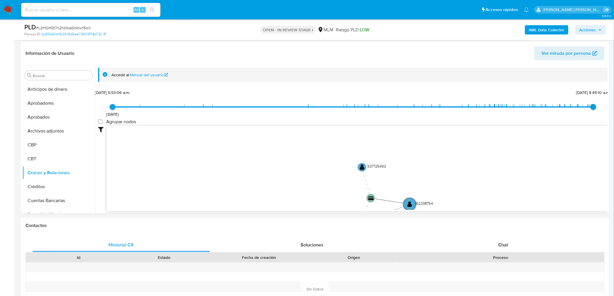
drag, startPoint x: 261, startPoint y: 147, endPoint x: 276, endPoint y: 25, distance: 123.1
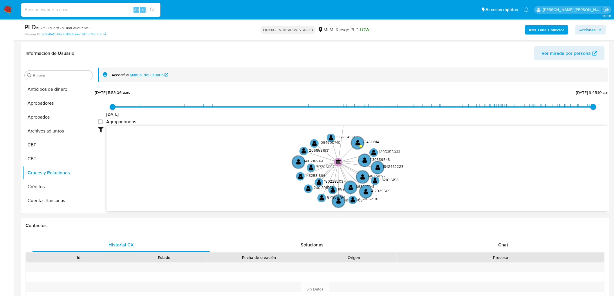
drag, startPoint x: 277, startPoint y: 159, endPoint x: 281, endPoint y: 24, distance: 135.0
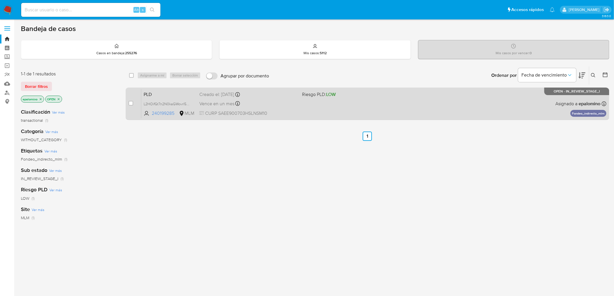
click at [155, 93] on span "PLD" at bounding box center [169, 94] width 51 height 8
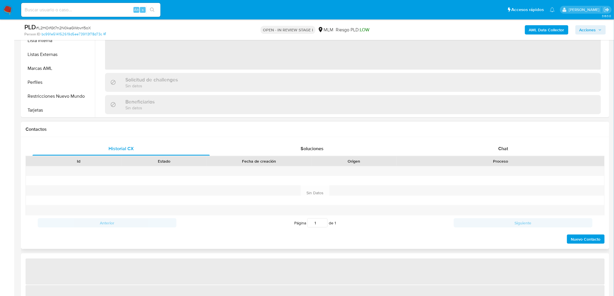
scroll to position [210, 0]
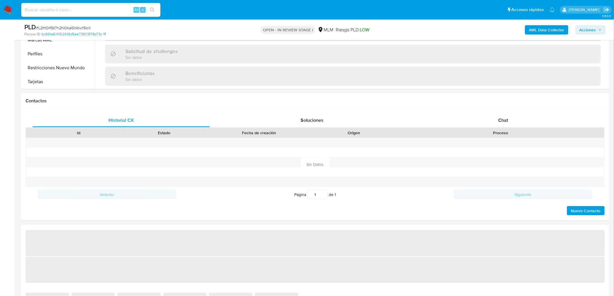
click at [495, 121] on div "Chat" at bounding box center [503, 120] width 177 height 14
select select "10"
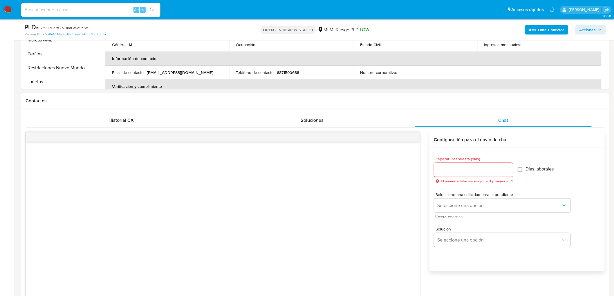
click at [460, 172] on input "Esperar Respuesta (días)" at bounding box center [473, 170] width 79 height 8
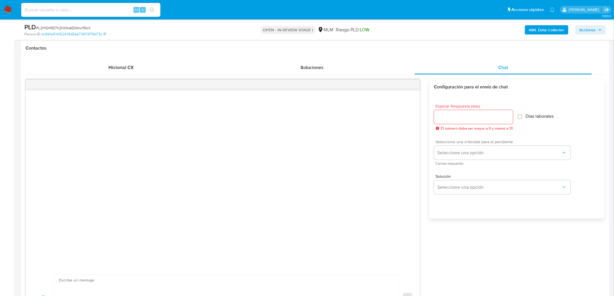
scroll to position [275, 0]
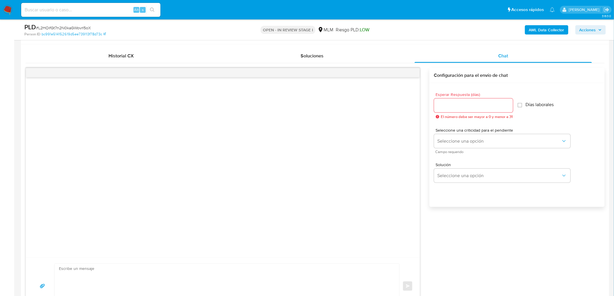
click at [474, 100] on div at bounding box center [473, 106] width 79 height 14
type input "3"
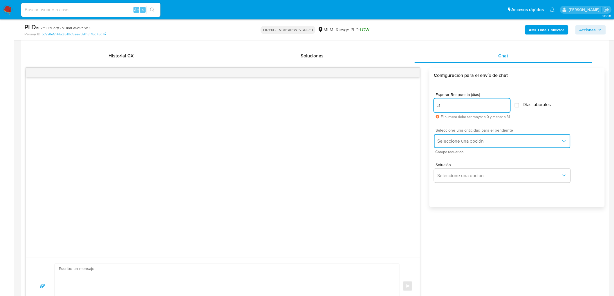
click at [473, 139] on span "Seleccione una opción" at bounding box center [500, 141] width 124 height 6
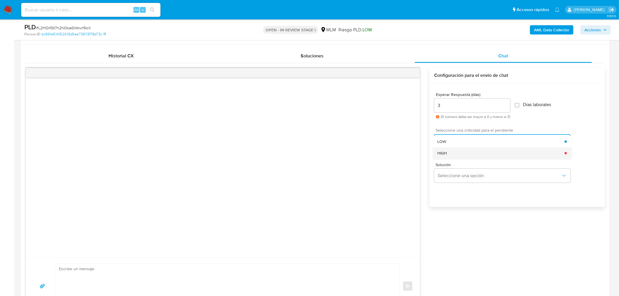
click at [468, 153] on div "HIGH" at bounding box center [500, 153] width 127 height 12
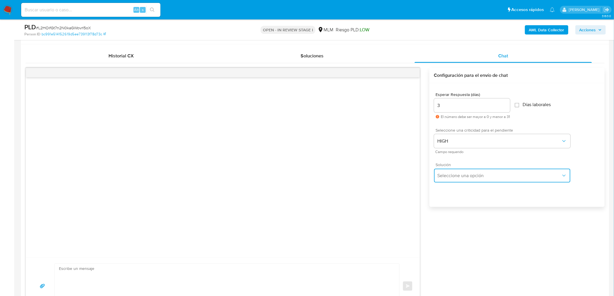
click at [468, 175] on span "Seleccione una opción" at bounding box center [500, 176] width 124 height 6
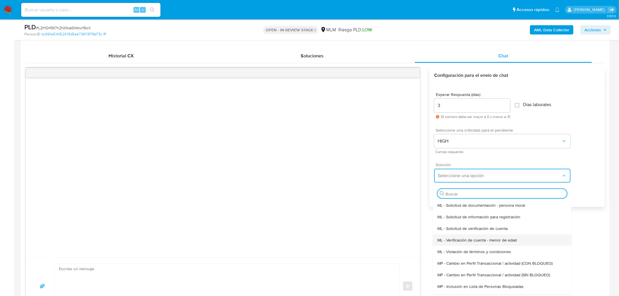
click at [468, 237] on span "ML - Verificación de cuenta - menor de edad" at bounding box center [477, 239] width 80 height 5
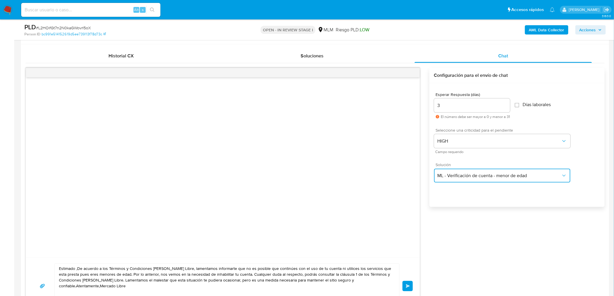
click at [511, 176] on span "ML - Verificación de cuenta - menor de edad" at bounding box center [500, 176] width 124 height 6
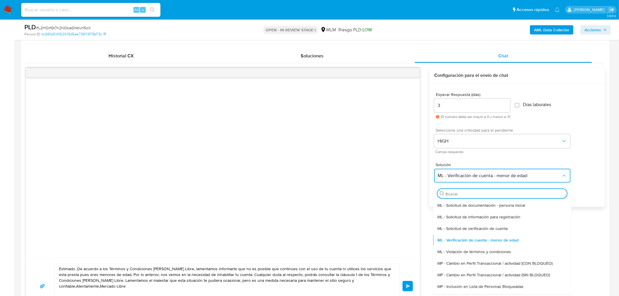
click at [478, 230] on span "ML - Solicitud de verificación de cuenta" at bounding box center [472, 228] width 70 height 5
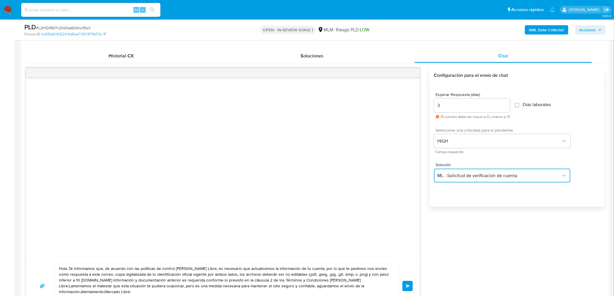
scroll to position [307, 0]
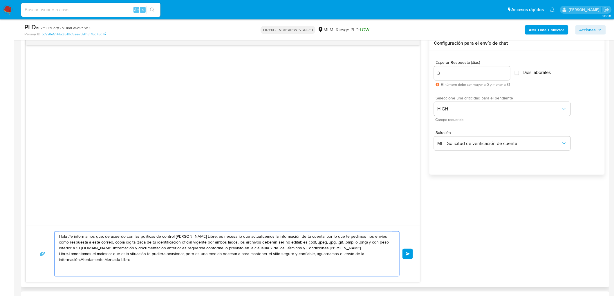
drag, startPoint x: 383, startPoint y: 253, endPoint x: 36, endPoint y: 212, distance: 349.3
click at [36, 212] on div "Hola ,Te informamos que, de acuerdo con las políticas de control de Mercado Lib…" at bounding box center [223, 159] width 395 height 247
paste textarea "Estimado Emilio Santini Espinoza. Te comunicamos que se ha identificado un camb…"
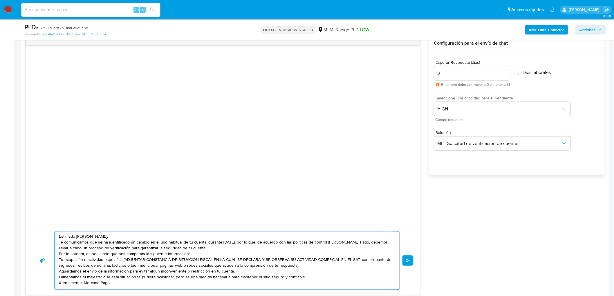
scroll to position [2, 0]
type textarea "Estimado Emilio Santini Espinoza. Te comunicamos que se ha identificado un camb…"
click at [408, 259] on span "Enviar" at bounding box center [408, 260] width 4 height 3
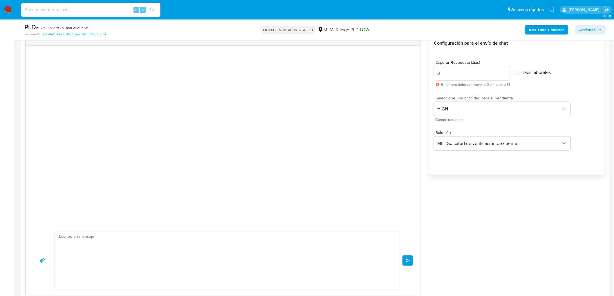
scroll to position [0, 0]
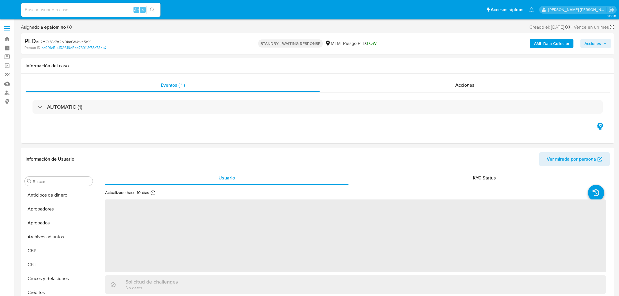
select select "10"
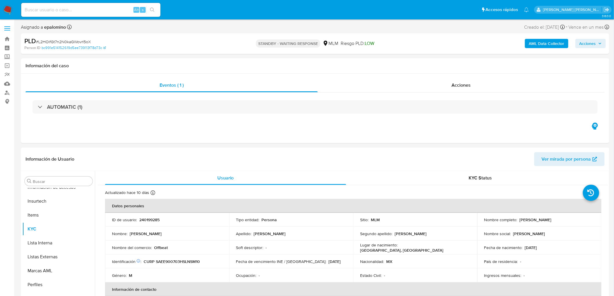
scroll to position [287, 0]
click at [76, 42] on span "# L2HOifGt7n2N0kaGWovrl5oX" at bounding box center [63, 42] width 55 height 6
copy span "L2HOifGt7n2N0kaGWovrl5oX"
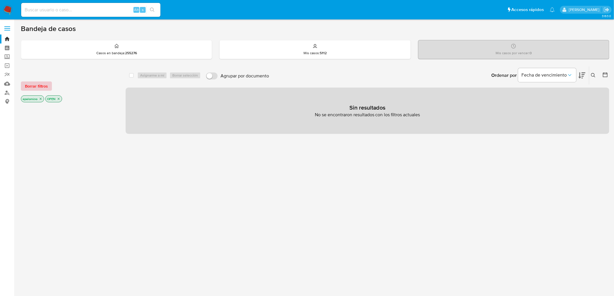
click at [30, 83] on span "Borrar filtros" at bounding box center [36, 86] width 23 height 8
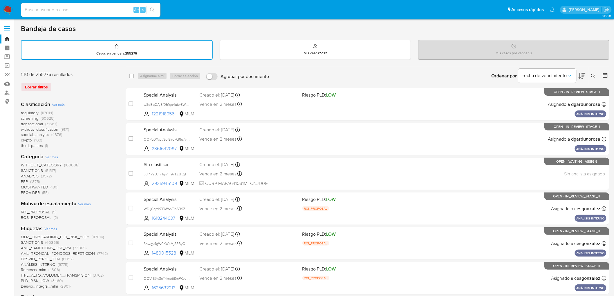
click at [9, 12] on img at bounding box center [8, 10] width 10 height 10
